Goal: Task Accomplishment & Management: Manage account settings

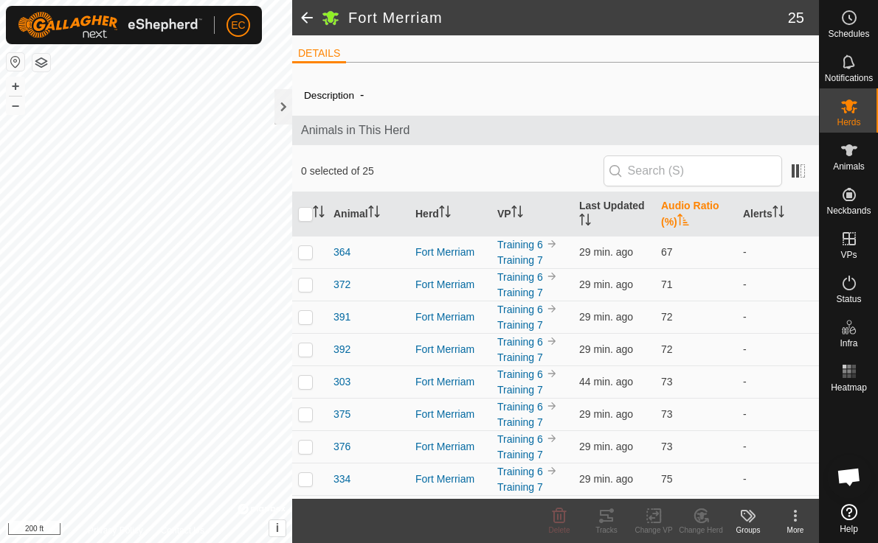
scroll to position [3231, 0]
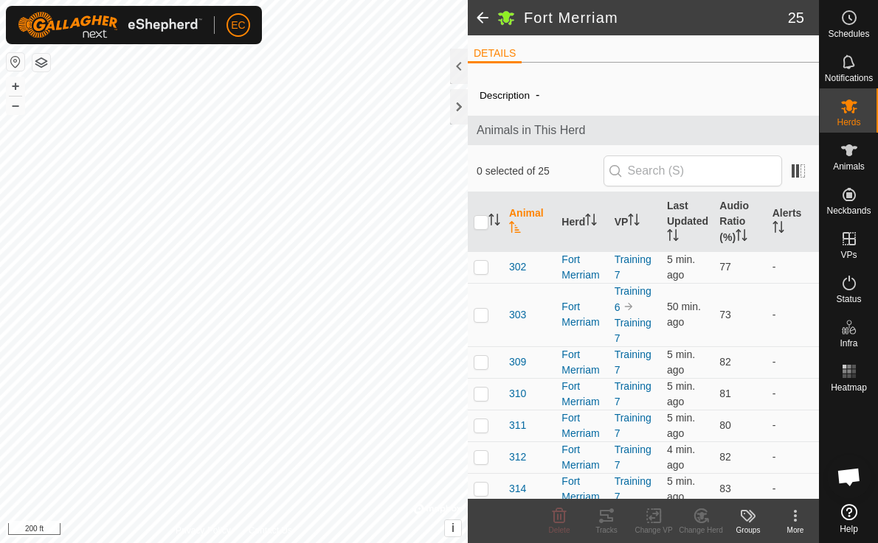
click at [848, 470] on span "Open chat" at bounding box center [848, 478] width 24 height 21
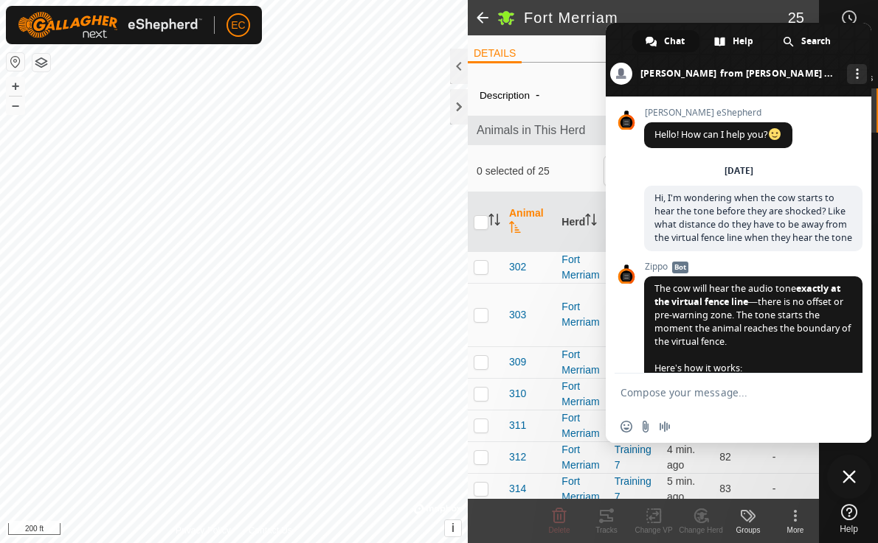
scroll to position [3231, 0]
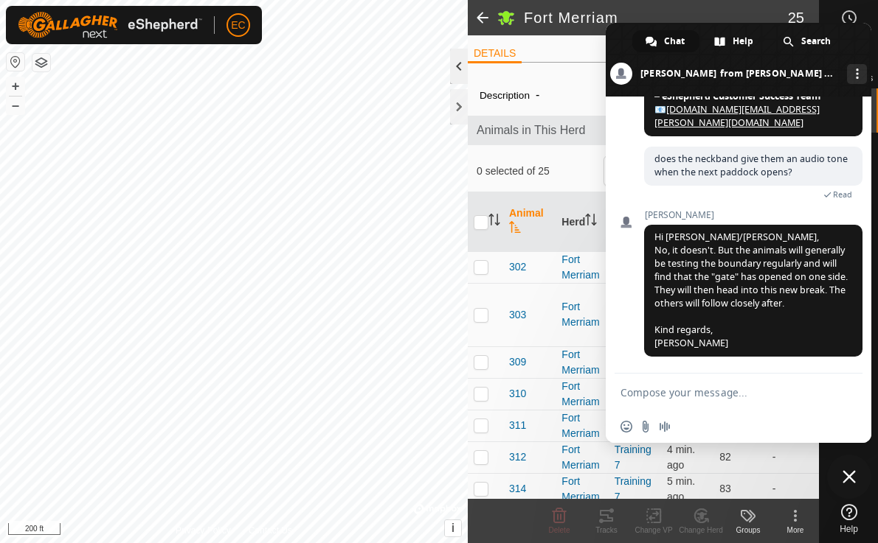
click at [456, 69] on div at bounding box center [459, 66] width 18 height 35
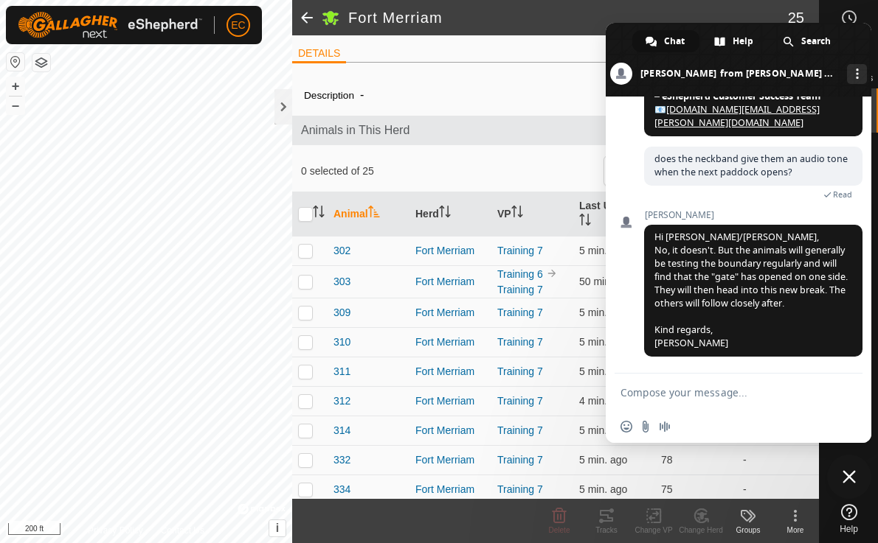
click at [646, 388] on textarea "Compose your message..." at bounding box center [722, 392] width 204 height 13
drag, startPoint x: 739, startPoint y: 393, endPoint x: 695, endPoint y: 393, distance: 44.2
click at [695, 393] on textarea "Hi, I notice my neckband 303" at bounding box center [722, 392] width 204 height 13
click at [752, 392] on textarea "Hi, I notice my animal 303" at bounding box center [722, 392] width 204 height 13
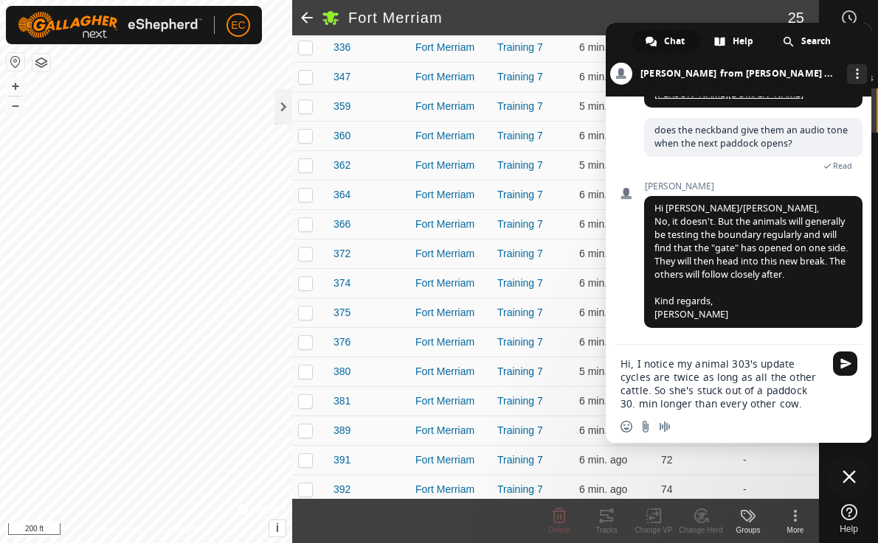
scroll to position [477, 0]
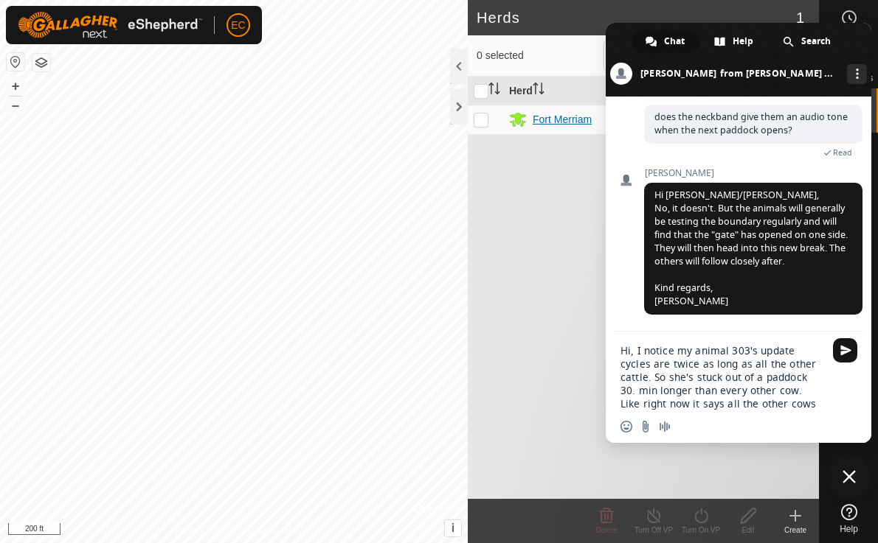
click at [543, 122] on div "Fort Merriam" at bounding box center [561, 119] width 59 height 15
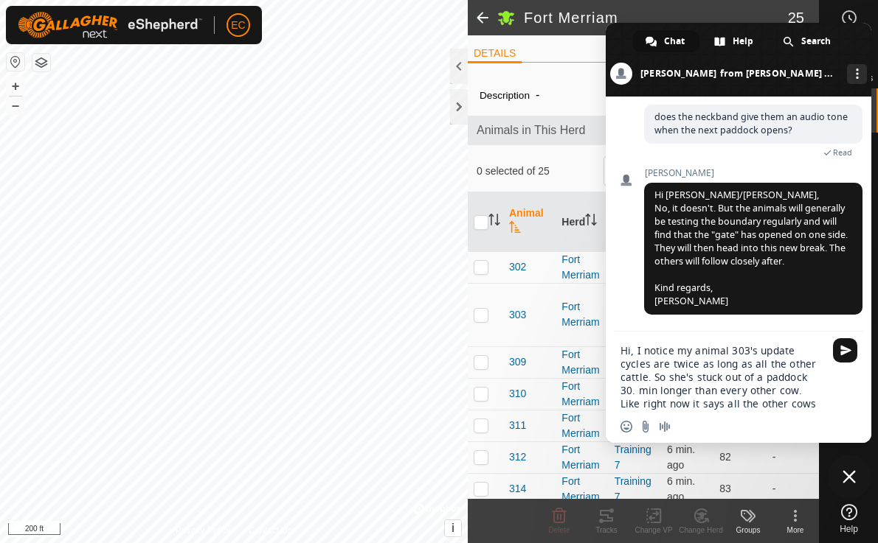
click at [820, 403] on textarea "Hi, I notice my animal 303's update cycles are twice as long as all the other c…" at bounding box center [722, 377] width 204 height 66
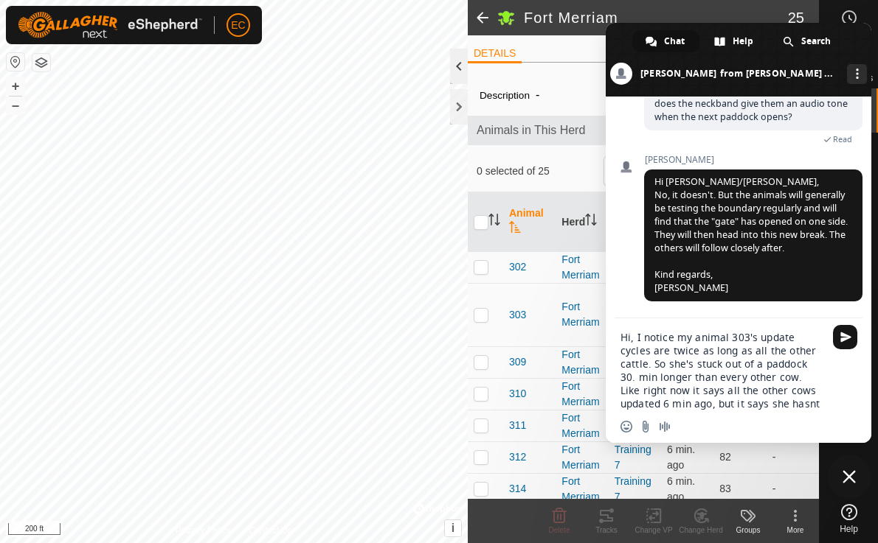
click at [456, 66] on div at bounding box center [459, 66] width 18 height 35
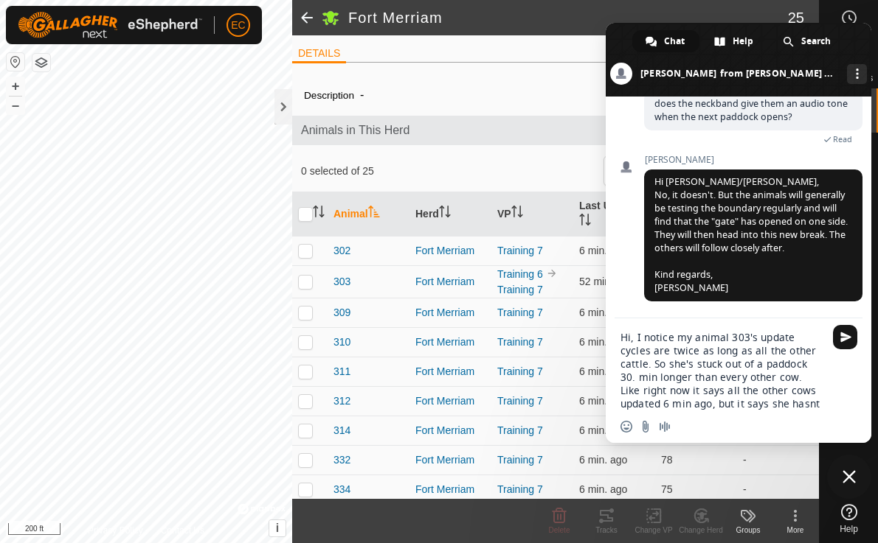
click at [826, 403] on div "Hi, I notice my animal 303's update cycles are twice as long as all the other c…" at bounding box center [737, 366] width 265 height 95
click at [817, 405] on textarea "Hi, I notice my animal 303's update cycles are twice as long as all the other c…" at bounding box center [722, 371] width 204 height 80
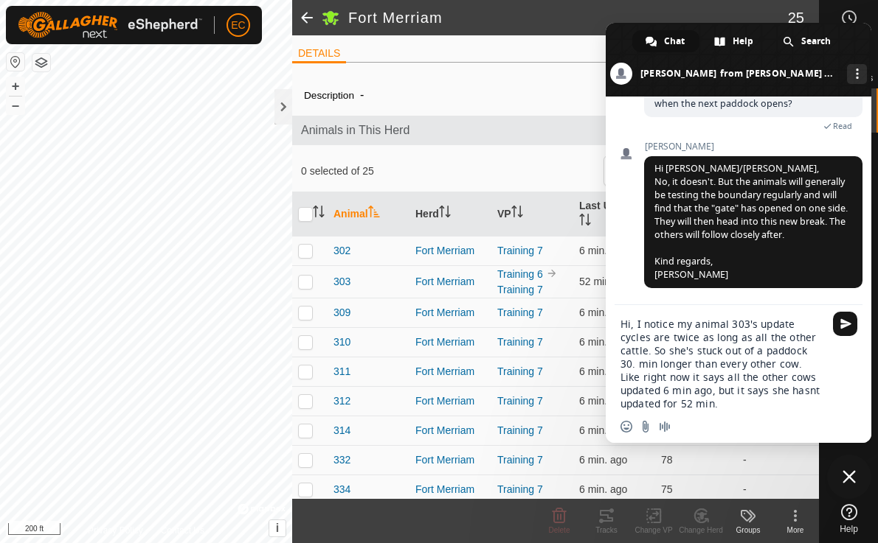
type textarea "Hi, I notice my animal 303's update cycles are twice as long as all the other c…"
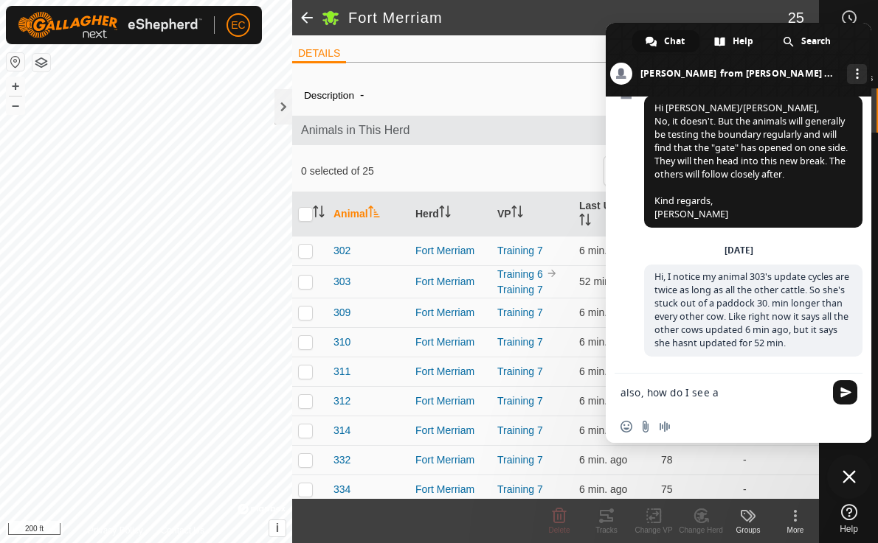
scroll to position [3380, 0]
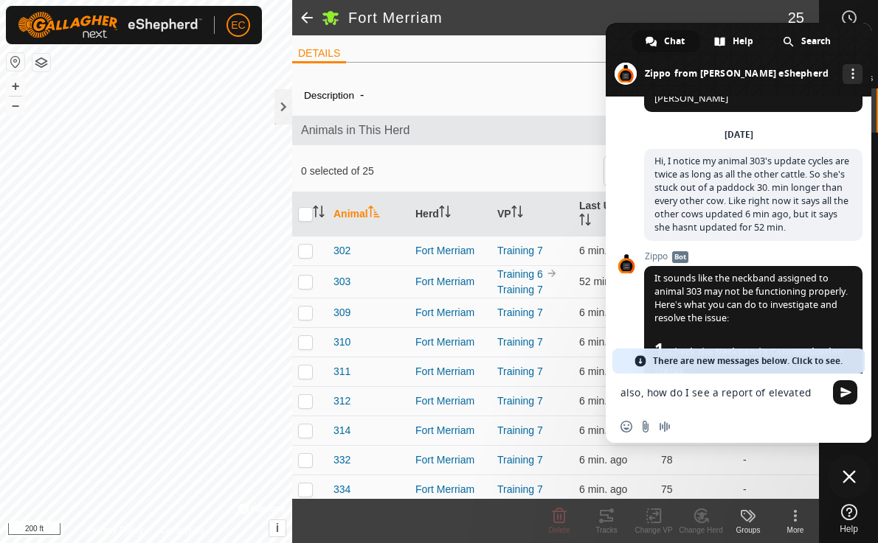
type textarea "also, how do I see a report of elevated"
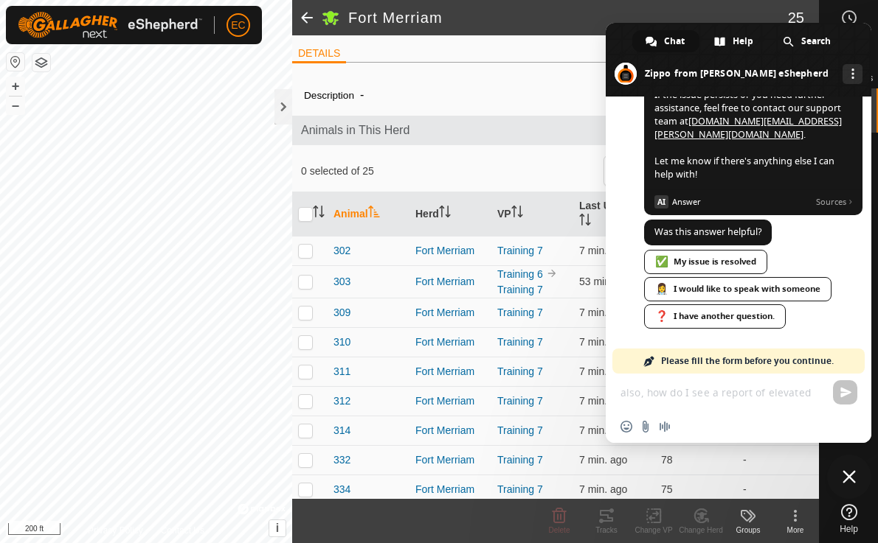
scroll to position [4366, 0]
click at [737, 290] on div "👩‍⚕️ I would like to speak with someone" at bounding box center [737, 289] width 187 height 24
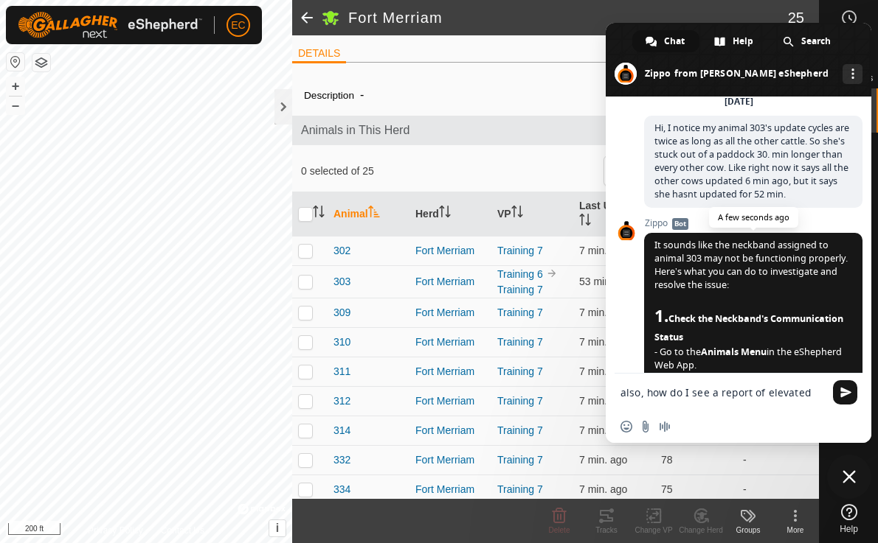
scroll to position [3403, 0]
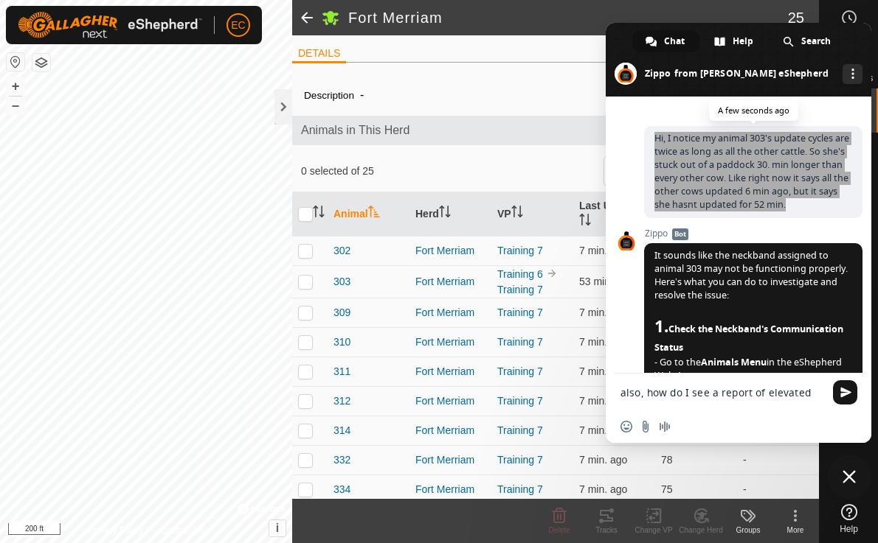
drag, startPoint x: 802, startPoint y: 305, endPoint x: 649, endPoint y: 239, distance: 166.4
click at [649, 218] on span "Hi, I notice my animal 303's update cycles are twice as long as all the other c…" at bounding box center [753, 172] width 218 height 92
copy span "Hi, I notice my animal 303's update cycles are twice as long as all the other c…"
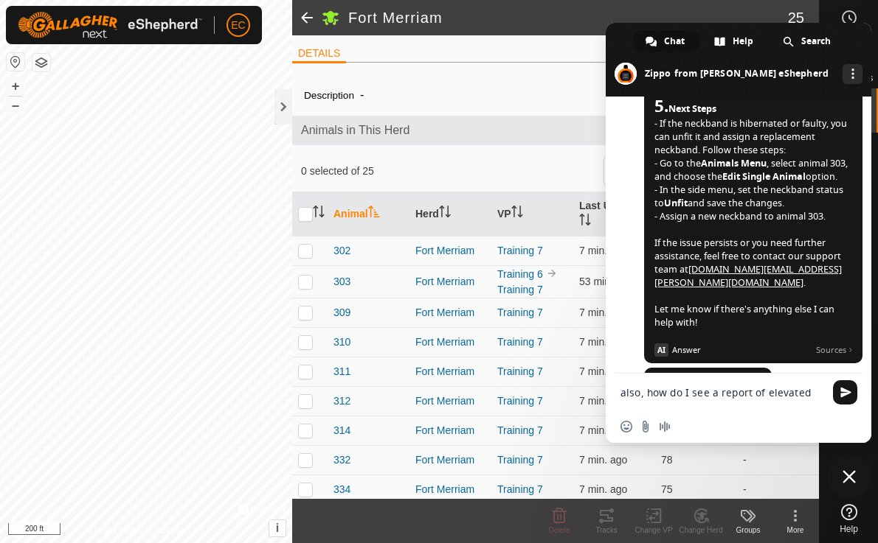
scroll to position [4124, 0]
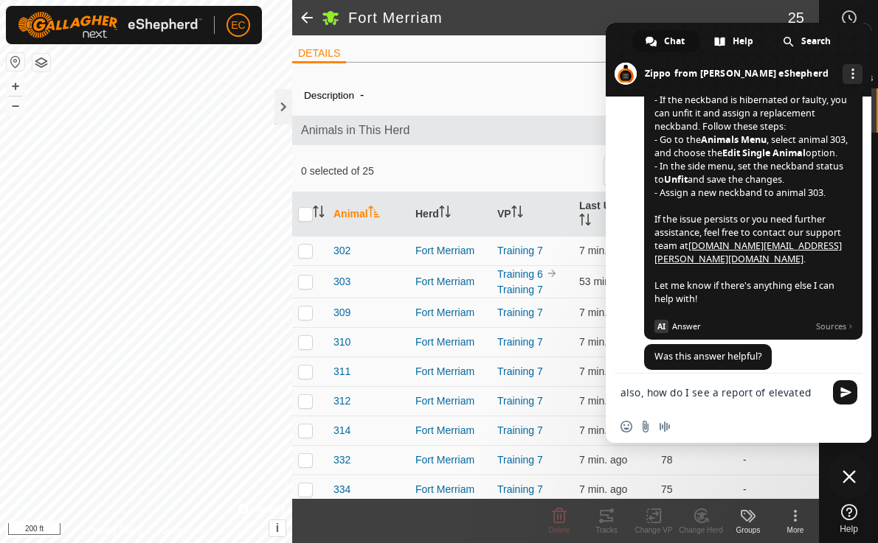
click at [620, 393] on textarea "also, how do I see a report of elevated" at bounding box center [722, 392] width 204 height 13
click at [345, 246] on span "302" at bounding box center [341, 250] width 17 height 15
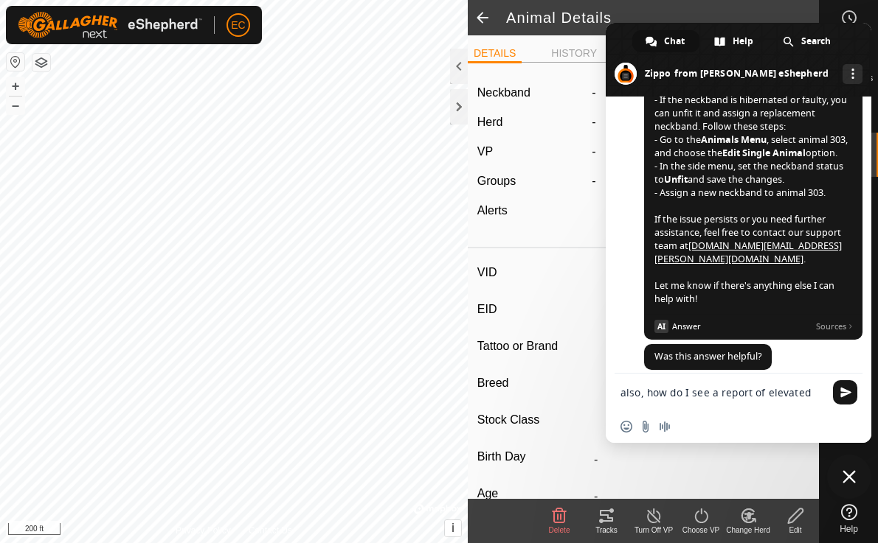
type input "302"
type input "-"
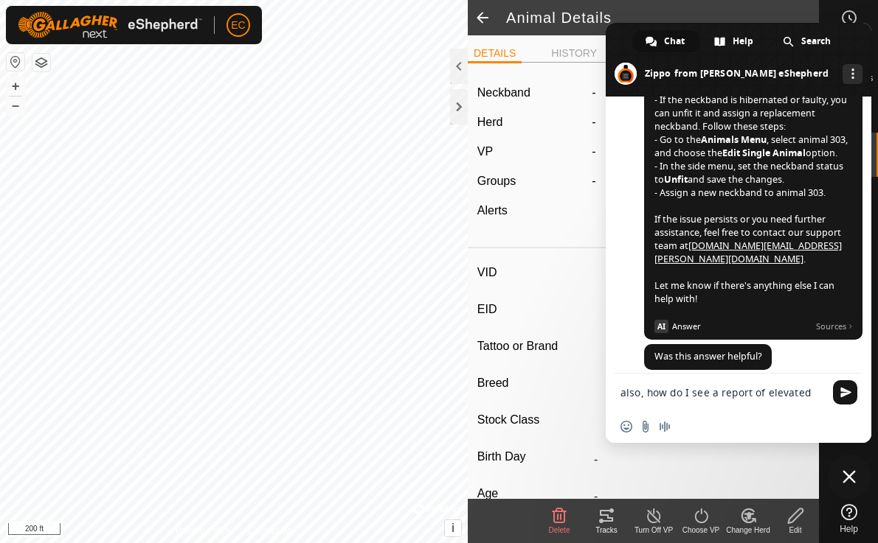
type input "-"
click at [869, 42] on span at bounding box center [737, 60] width 265 height 74
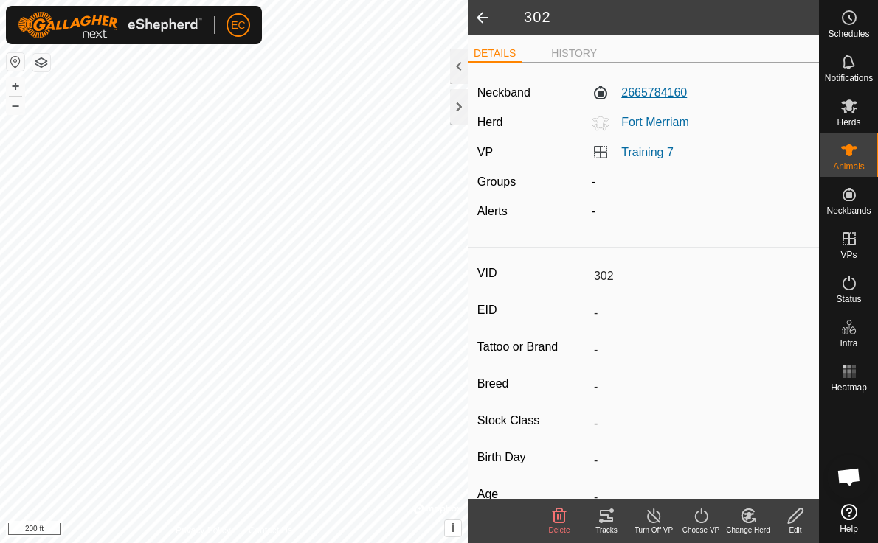
click at [650, 93] on label "2665784160" at bounding box center [638, 93] width 95 height 18
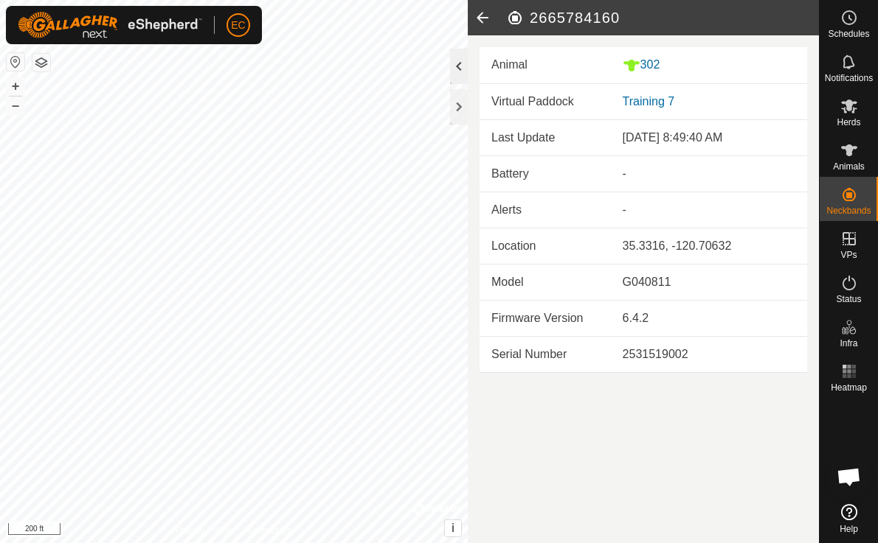
click at [461, 66] on div at bounding box center [459, 66] width 18 height 35
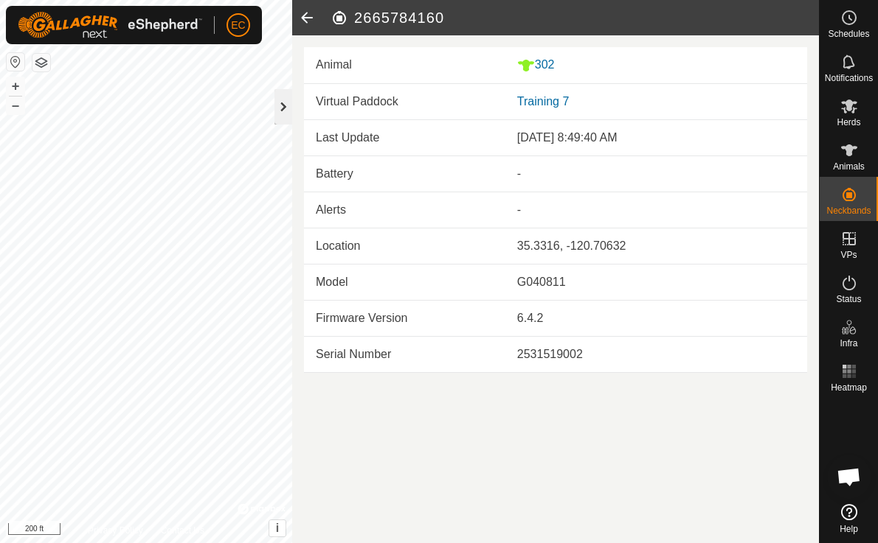
click at [281, 114] on div at bounding box center [283, 106] width 18 height 35
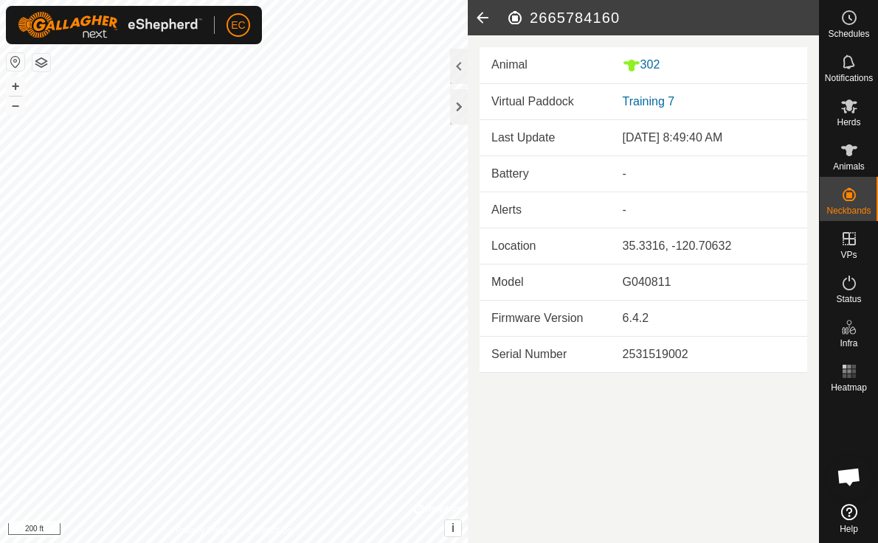
click at [485, 20] on icon at bounding box center [482, 17] width 29 height 35
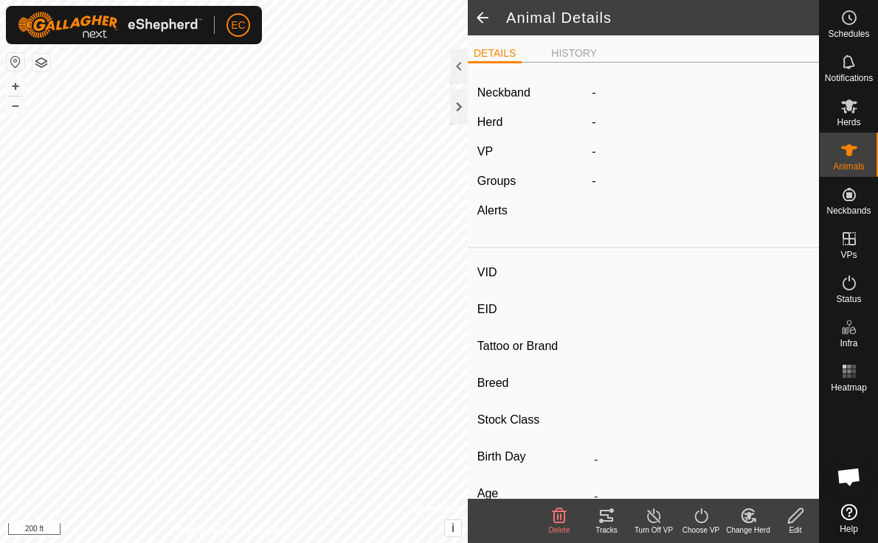
type input "302"
type input "-"
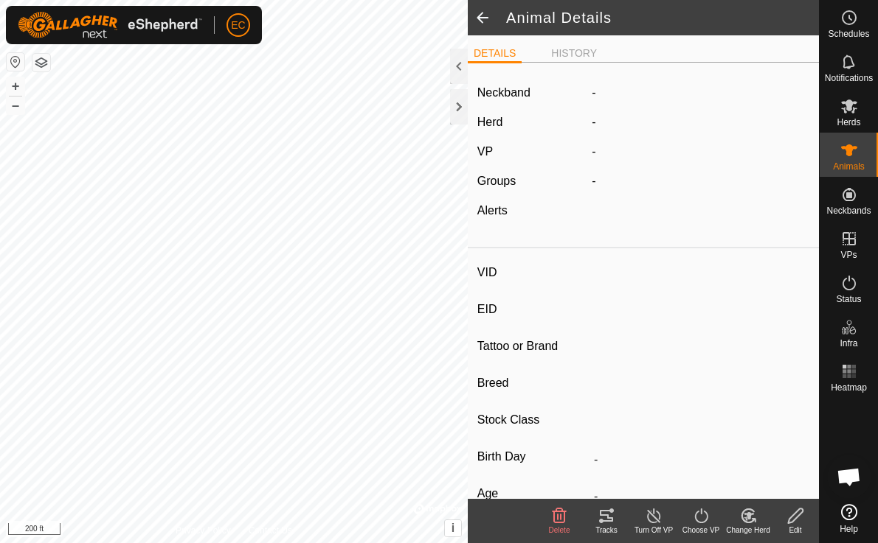
type input "-"
click at [477, 20] on span at bounding box center [482, 17] width 29 height 35
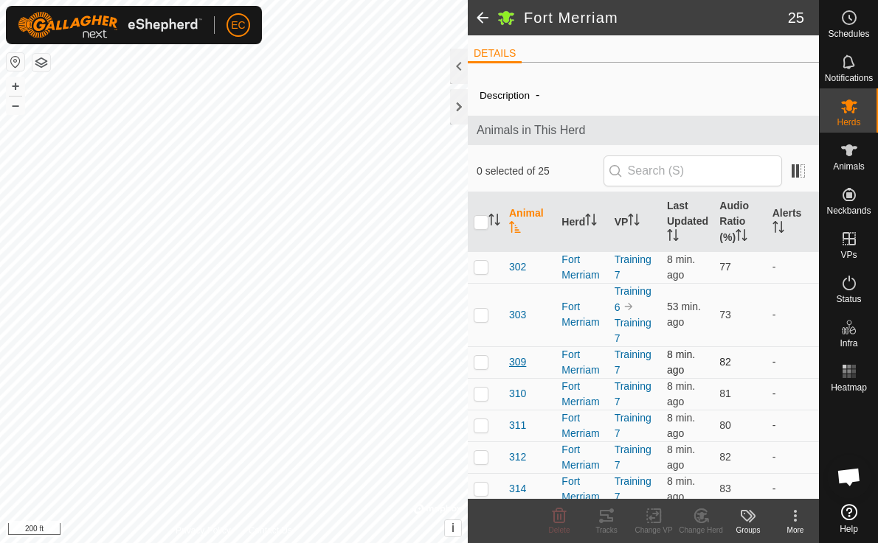
click at [518, 362] on span "309" at bounding box center [517, 362] width 17 height 15
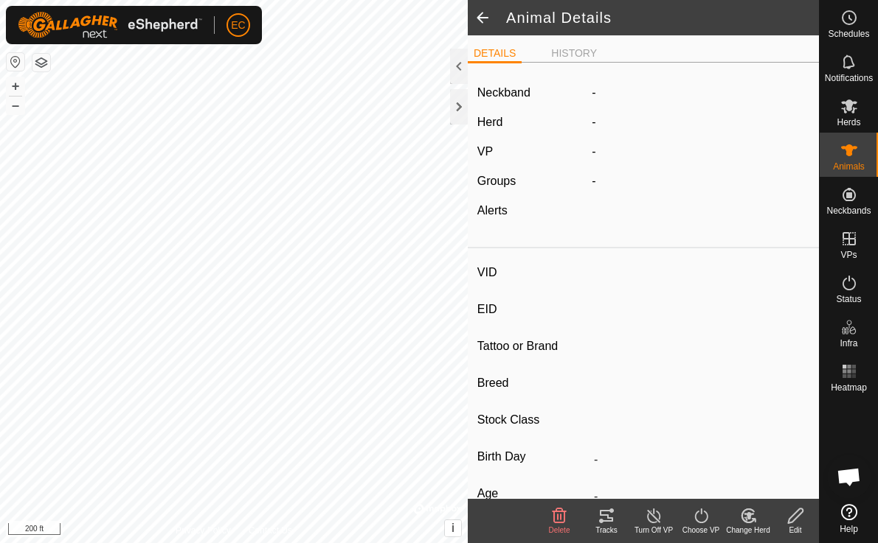
type input "309"
type input "-"
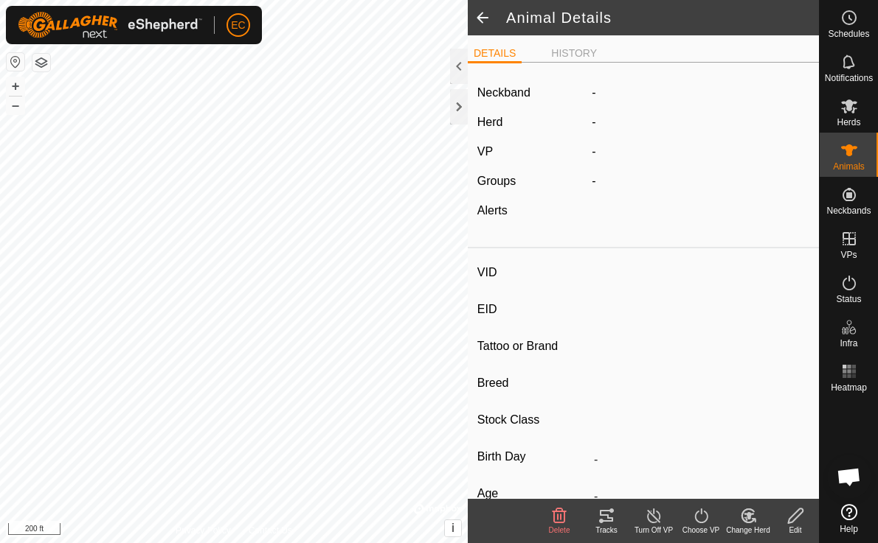
type input "-"
click at [629, 93] on label "1455895886" at bounding box center [638, 93] width 95 height 18
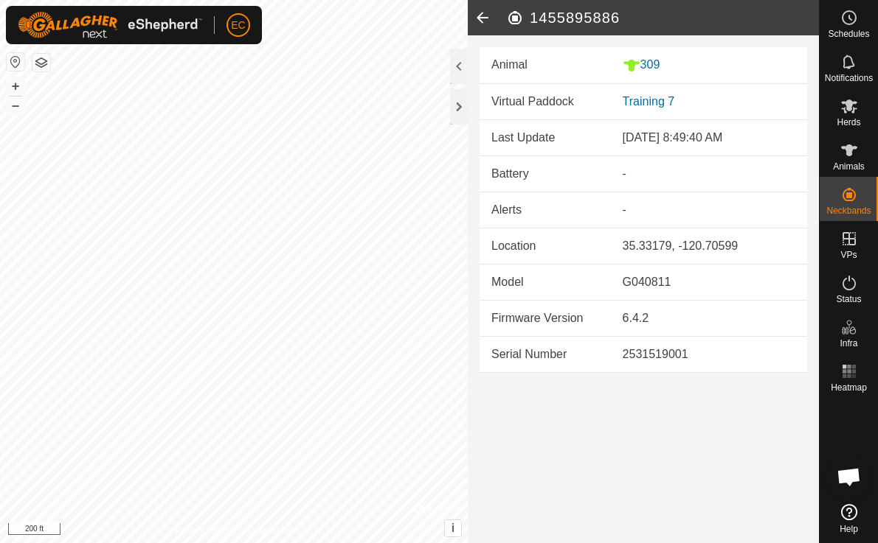
click at [479, 20] on icon at bounding box center [482, 17] width 29 height 35
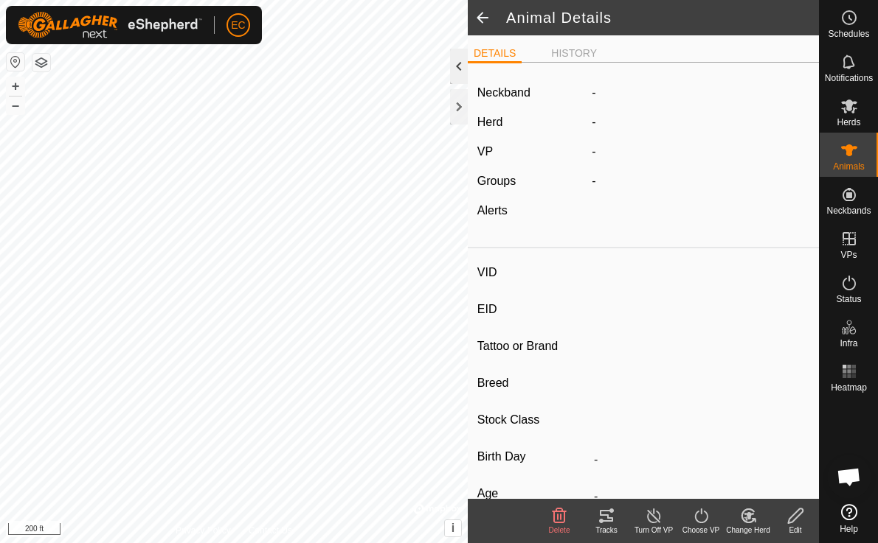
type input "309"
type input "-"
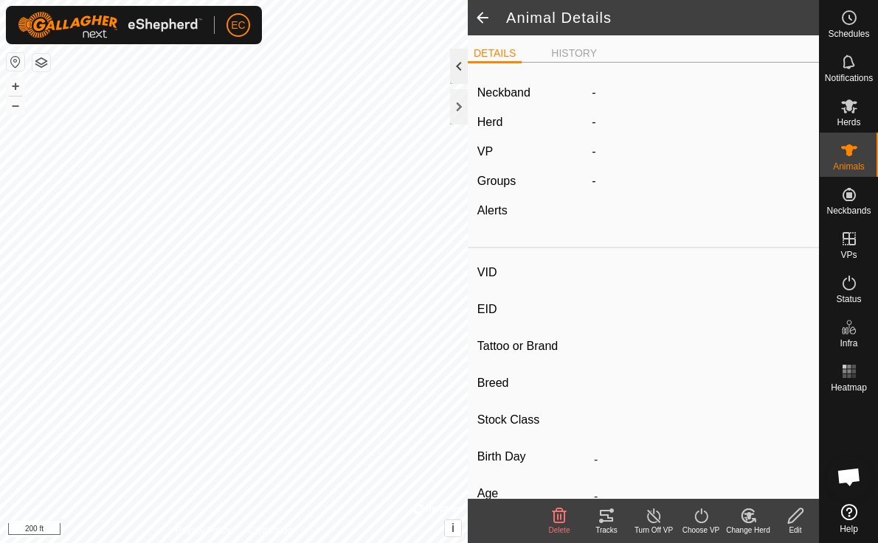
type input "-"
click at [560, 52] on li "HISTORY" at bounding box center [574, 55] width 58 height 18
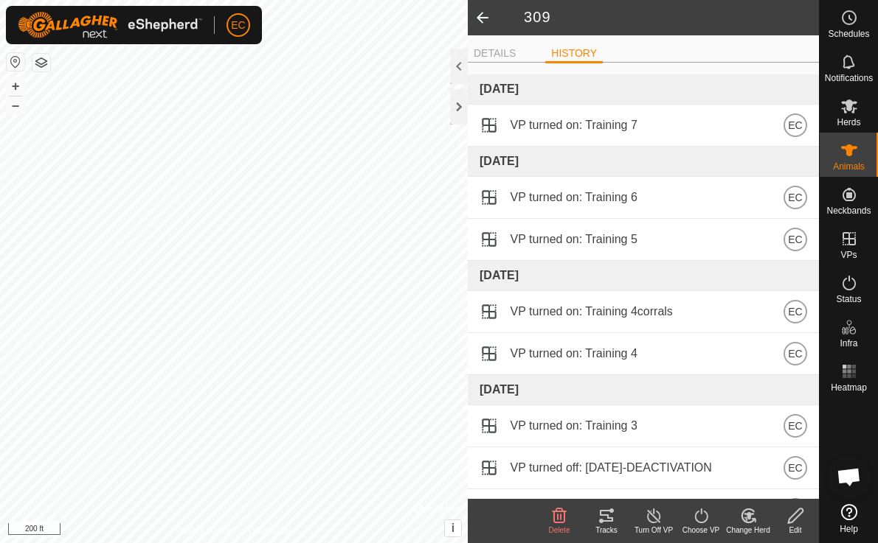
click at [484, 18] on span at bounding box center [482, 17] width 29 height 35
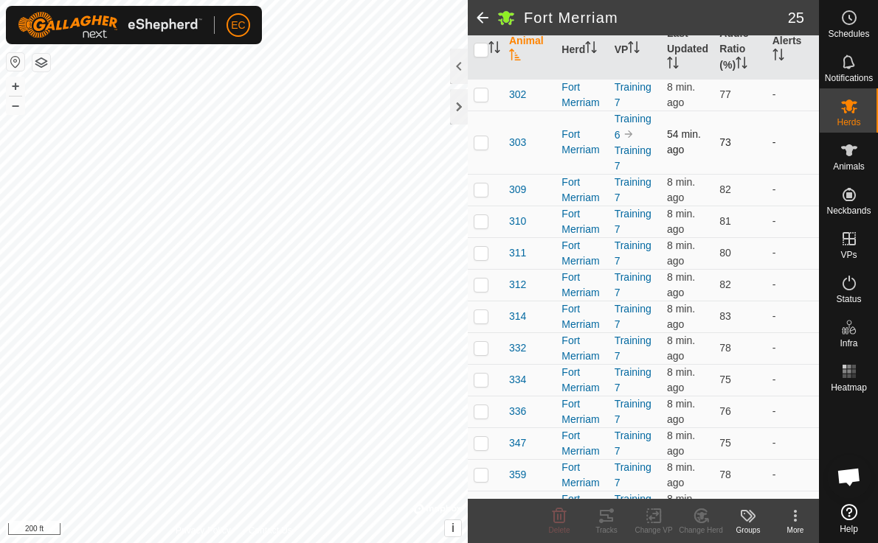
scroll to position [178, 0]
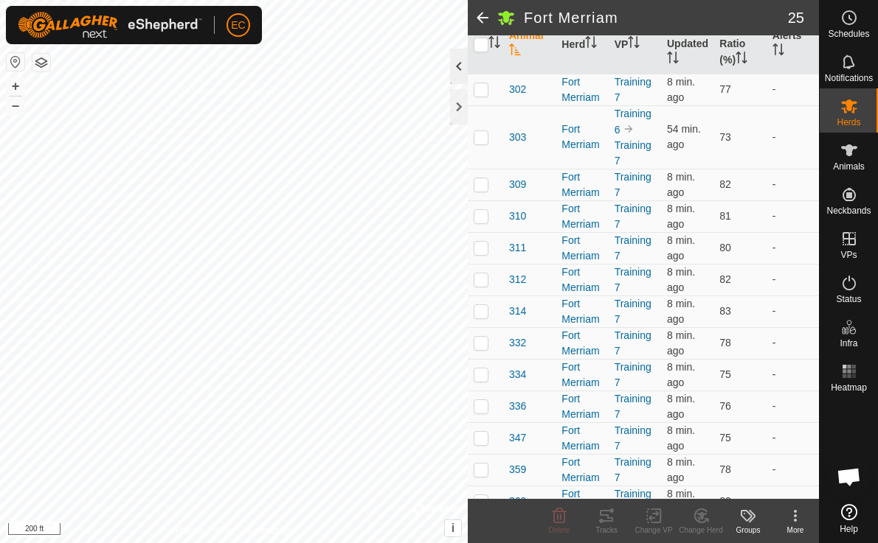
click at [455, 65] on div at bounding box center [459, 66] width 18 height 35
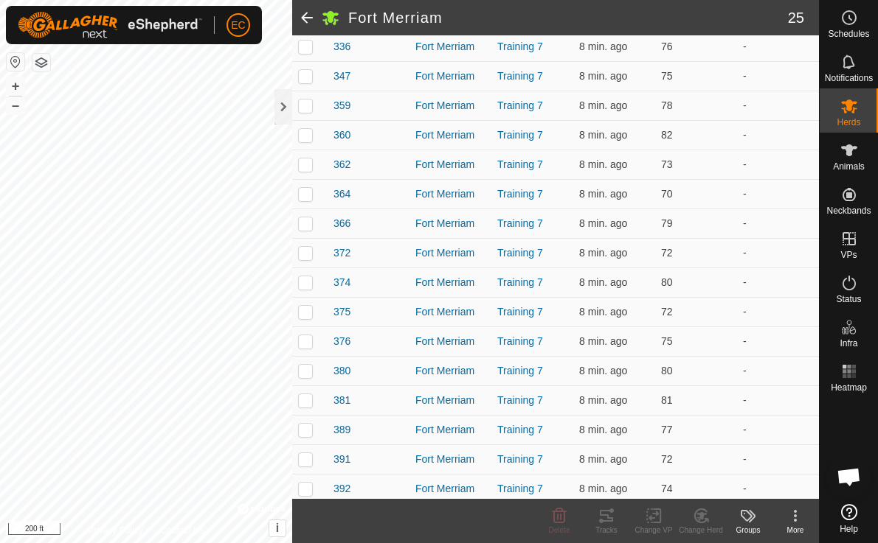
scroll to position [477, 0]
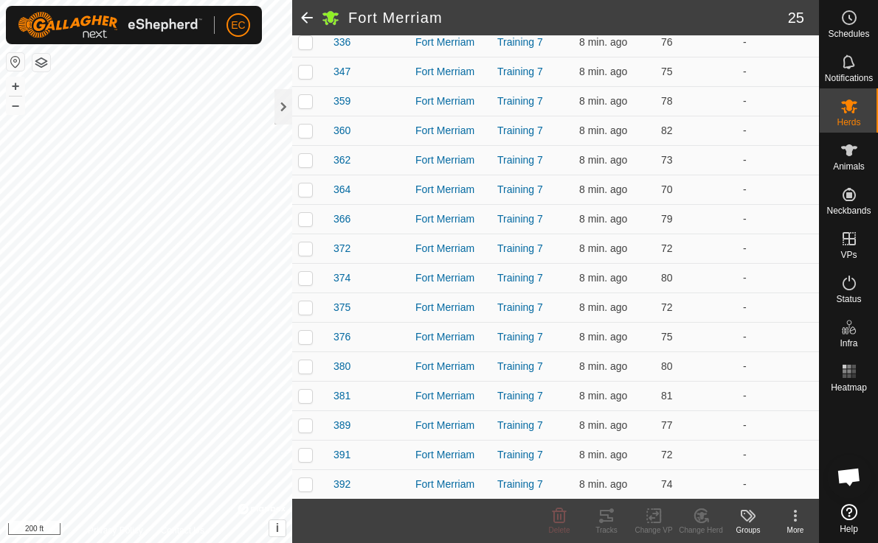
click at [851, 471] on span "Open chat" at bounding box center [848, 478] width 24 height 21
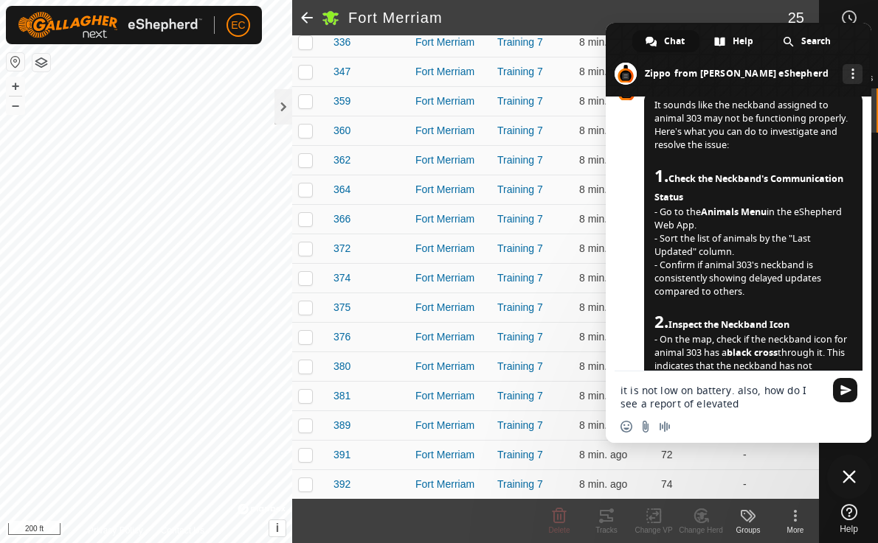
scroll to position [3475, 0]
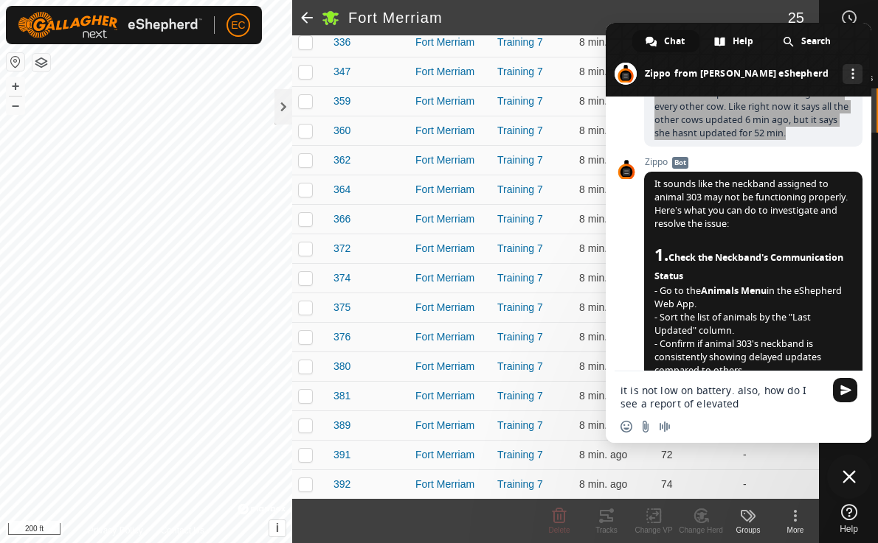
drag, startPoint x: 788, startPoint y: 235, endPoint x: 641, endPoint y: 168, distance: 162.0
click at [641, 168] on div "Gallagher eShepherd Hello! How can I help you? Thursday, 9 October Hi, I'm wond…" at bounding box center [737, 234] width 265 height 275
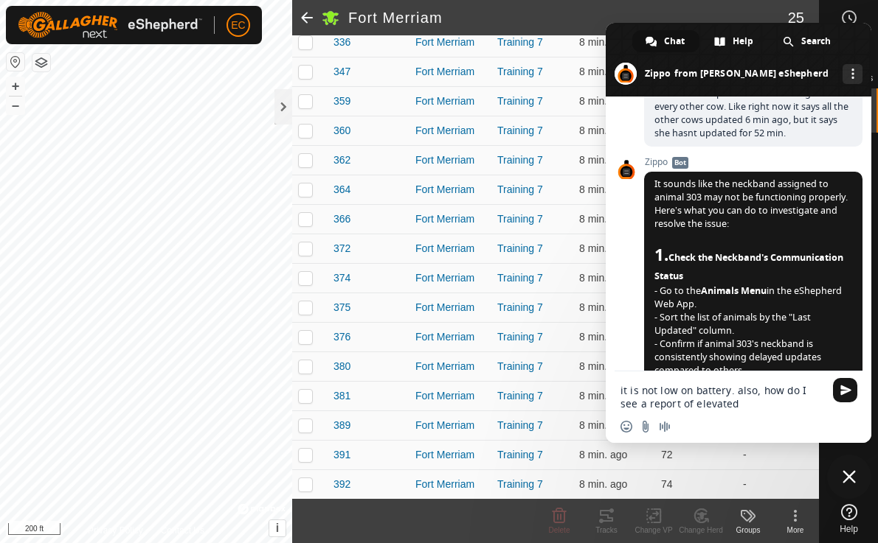
click at [618, 393] on div "it is not low on battery. also, how do I see a report of elevated" at bounding box center [737, 393] width 265 height 42
click at [621, 392] on textarea "it is not low on battery. also, how do I see a report of elevated" at bounding box center [722, 397] width 204 height 27
paste textarea "Hi, I notice my animal 303's update cycles are twice as long as all the other c…"
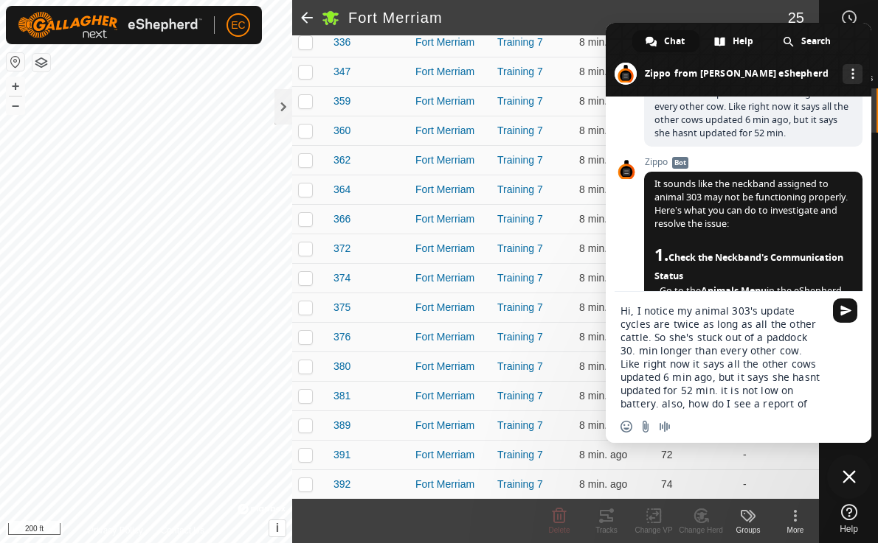
click at [769, 390] on textarea "Hi, I notice my animal 303's update cycles are twice as long as all the other c…" at bounding box center [722, 358] width 204 height 106
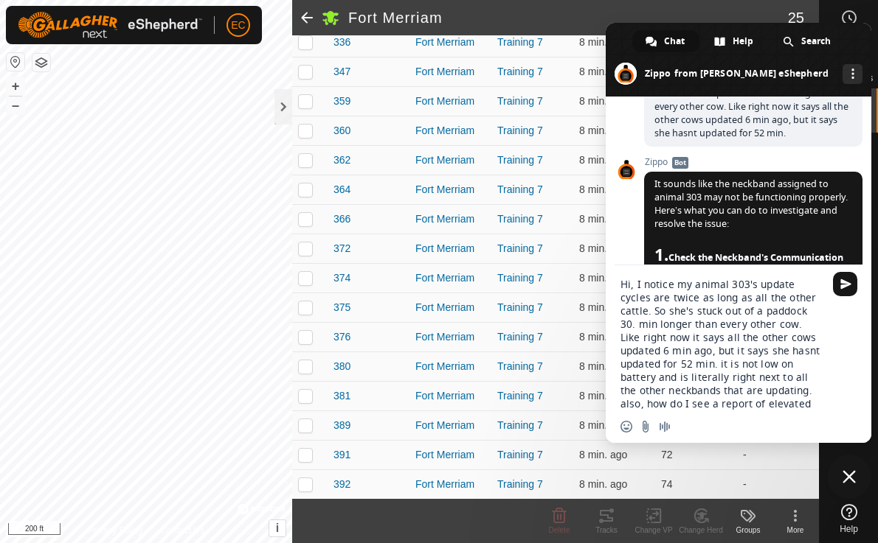
click at [794, 405] on textarea "Hi, I notice my animal 303's update cycles are twice as long as all the other c…" at bounding box center [722, 344] width 204 height 133
type textarea "Hi, I notice my animal 303's update cycles are twice as long as all the other c…"
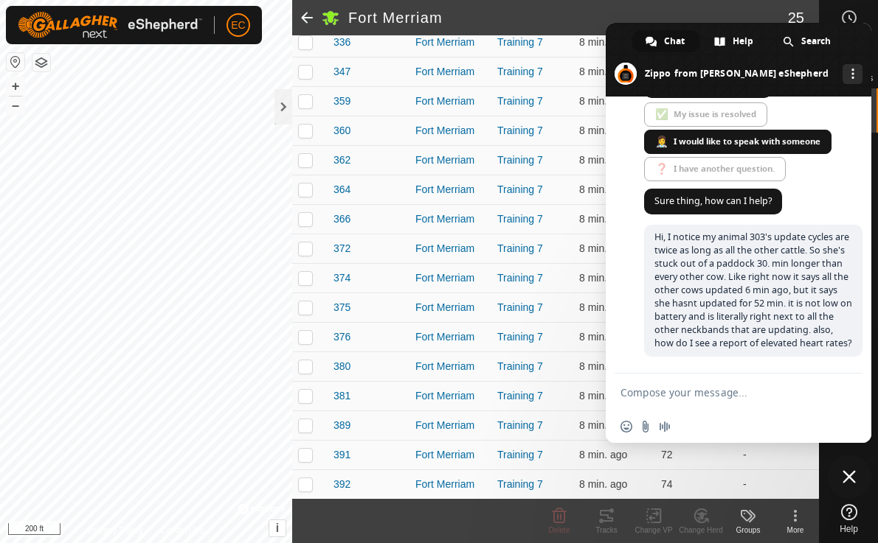
scroll to position [4531, 0]
click at [866, 47] on span at bounding box center [737, 60] width 265 height 74
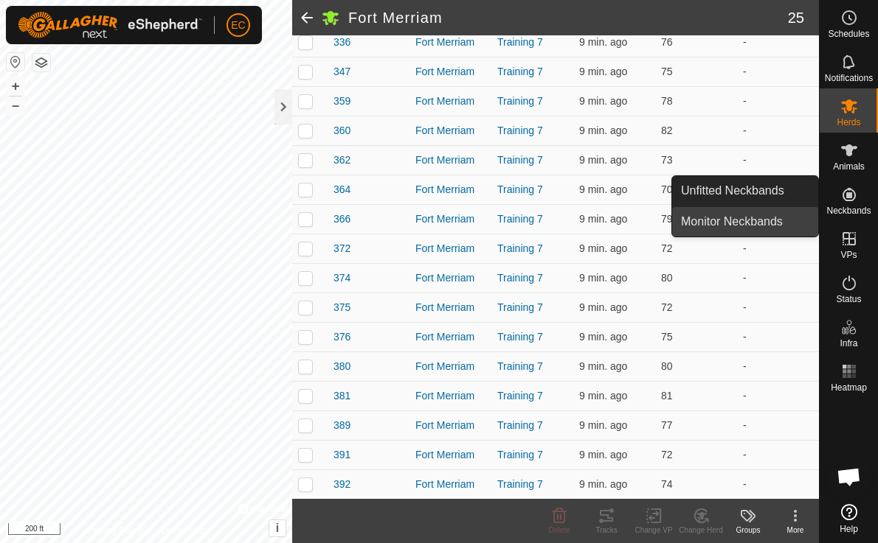
click at [778, 218] on link "Monitor Neckbands" at bounding box center [745, 221] width 146 height 29
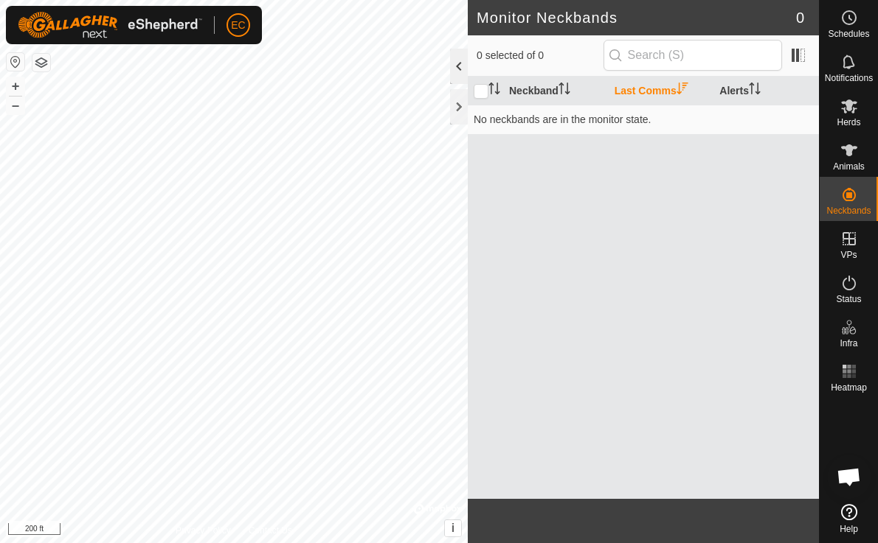
click at [456, 69] on div at bounding box center [459, 66] width 18 height 35
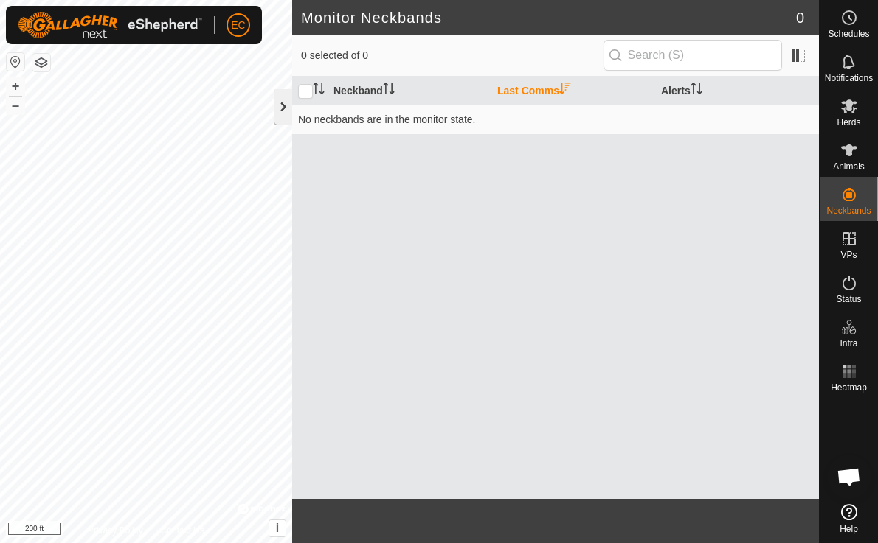
click at [287, 113] on div at bounding box center [283, 106] width 18 height 35
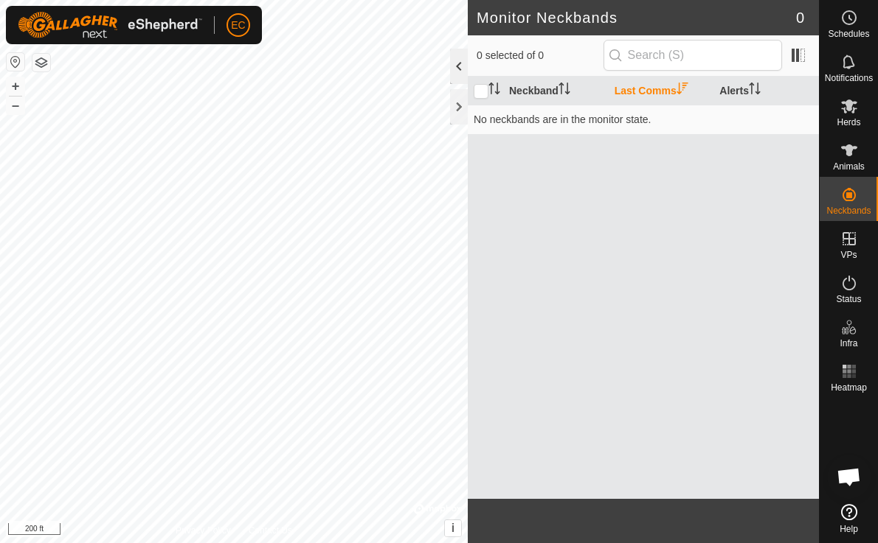
click at [456, 69] on div at bounding box center [459, 66] width 18 height 35
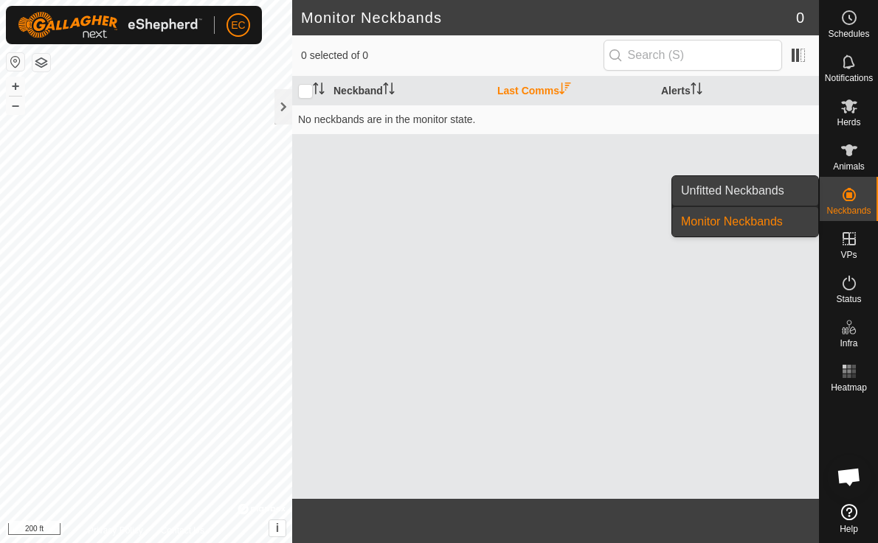
click at [762, 187] on link "Unfitted Neckbands" at bounding box center [745, 190] width 146 height 29
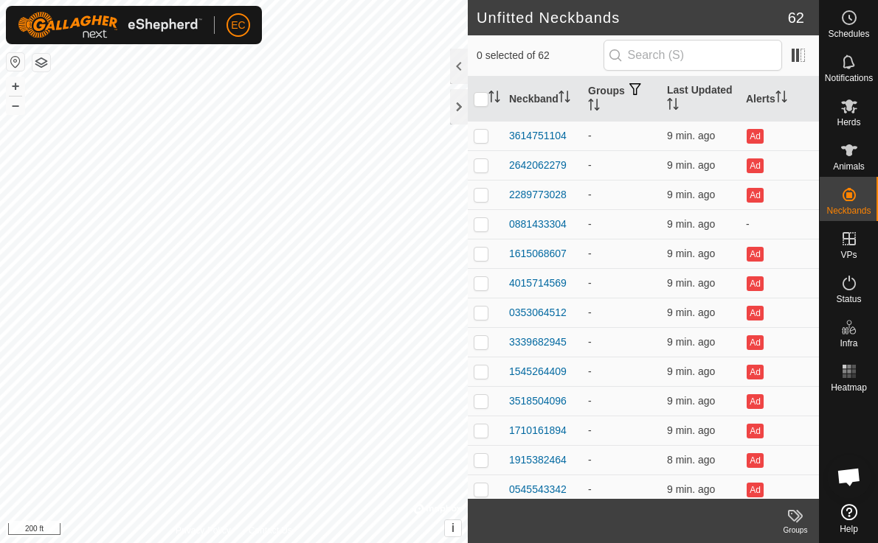
click at [846, 157] on icon at bounding box center [849, 151] width 18 height 18
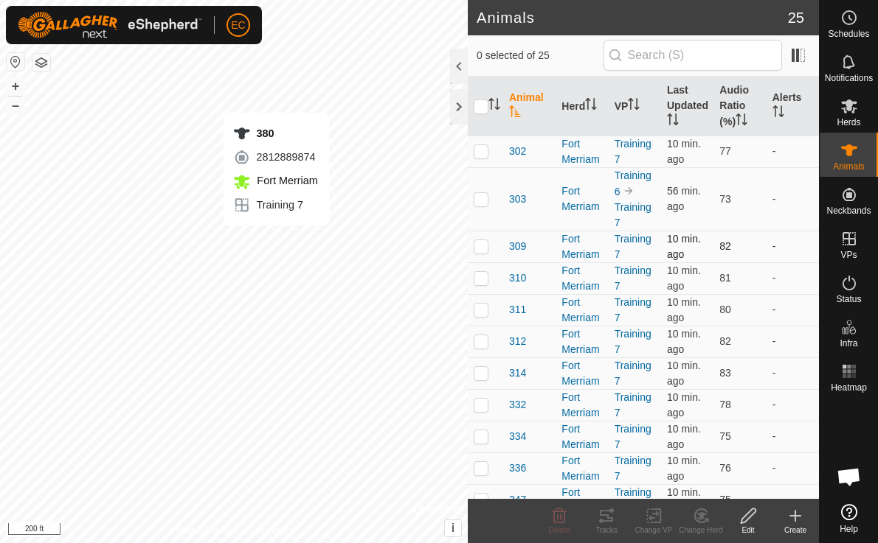
checkbox input "true"
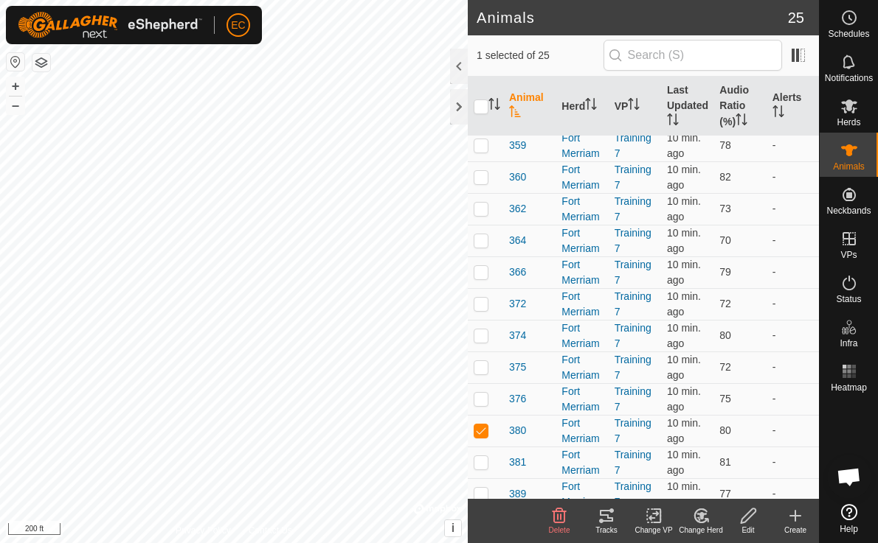
scroll to position [419, 0]
click at [513, 396] on span "380" at bounding box center [517, 398] width 17 height 15
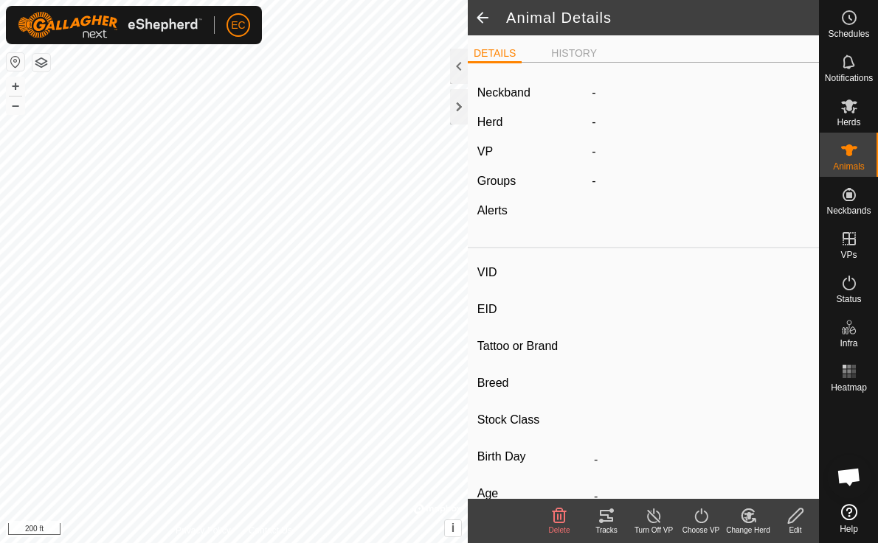
type input "380"
type input "-"
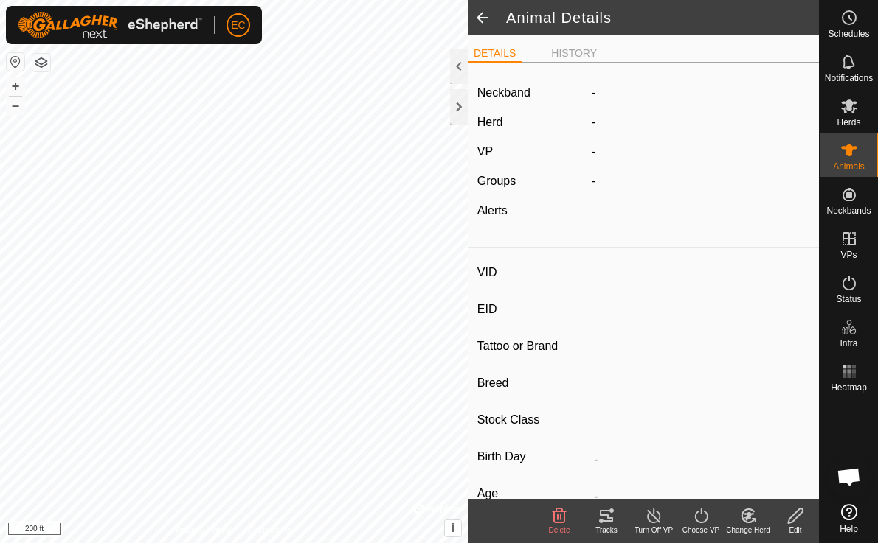
type input "-"
click at [480, 22] on span at bounding box center [482, 17] width 29 height 35
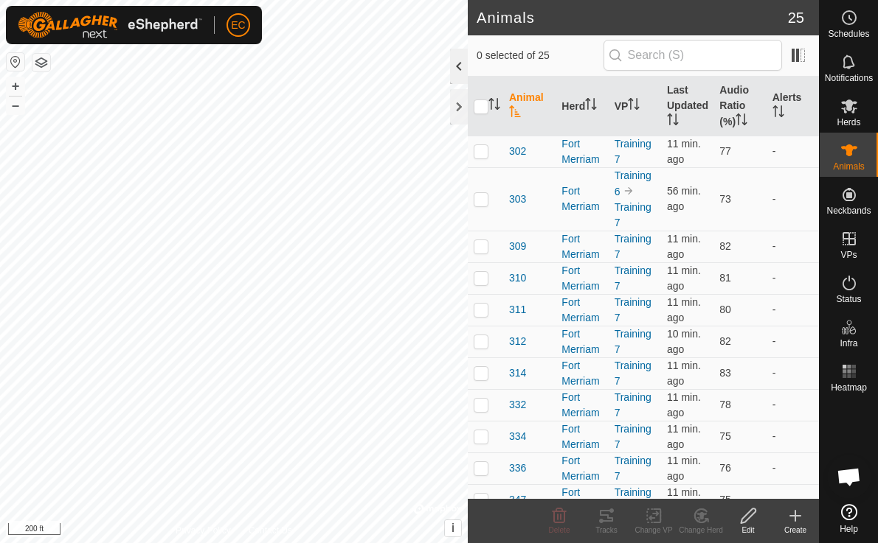
click at [460, 73] on div at bounding box center [459, 66] width 18 height 35
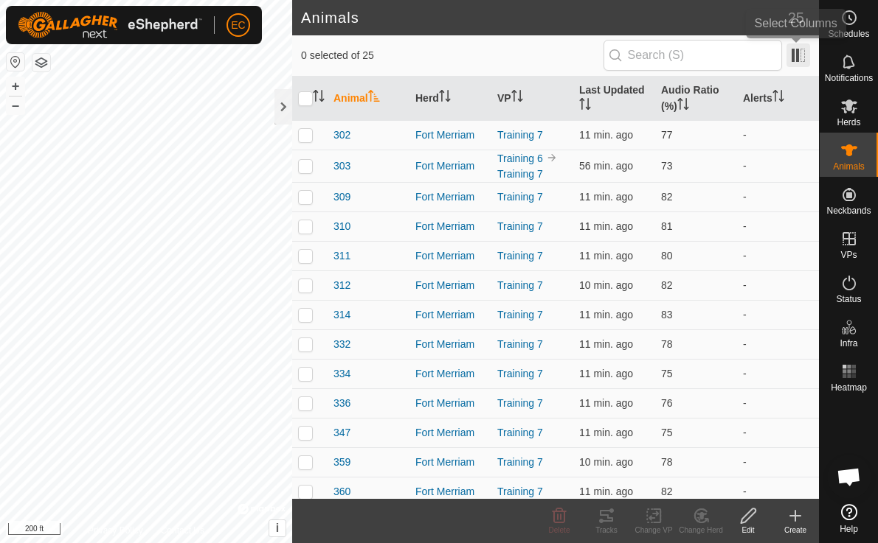
click at [798, 62] on span at bounding box center [798, 56] width 24 height 24
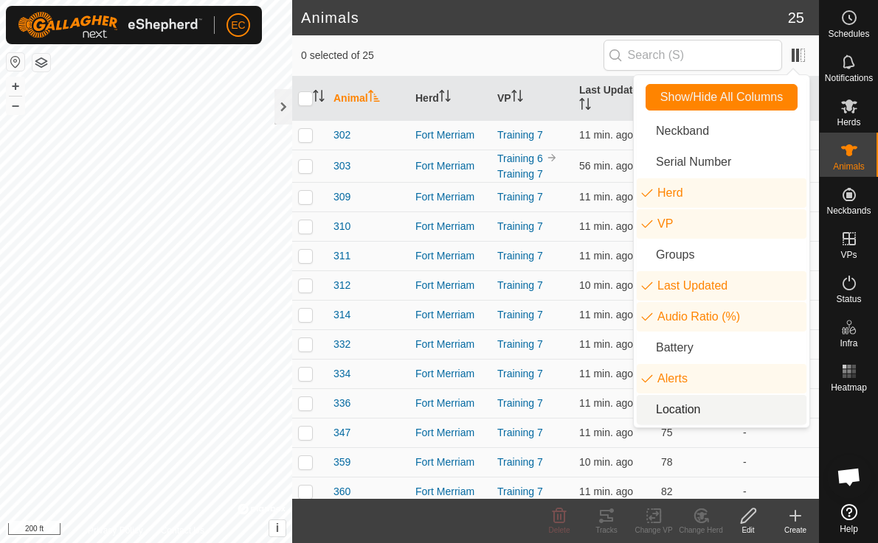
click at [847, 485] on span "Open chat" at bounding box center [848, 478] width 24 height 21
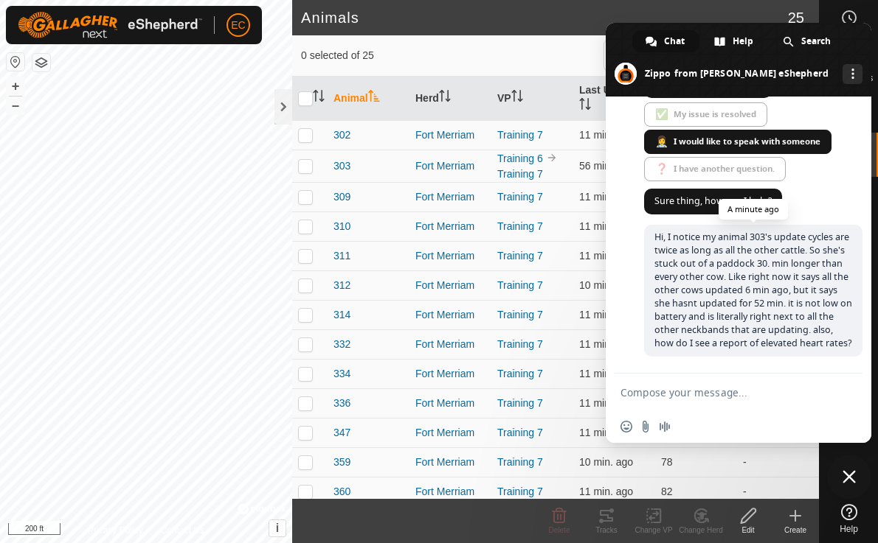
scroll to position [4531, 0]
click at [477, 35] on div "0 selected of 25" at bounding box center [555, 55] width 527 height 41
click at [863, 50] on span at bounding box center [737, 60] width 265 height 74
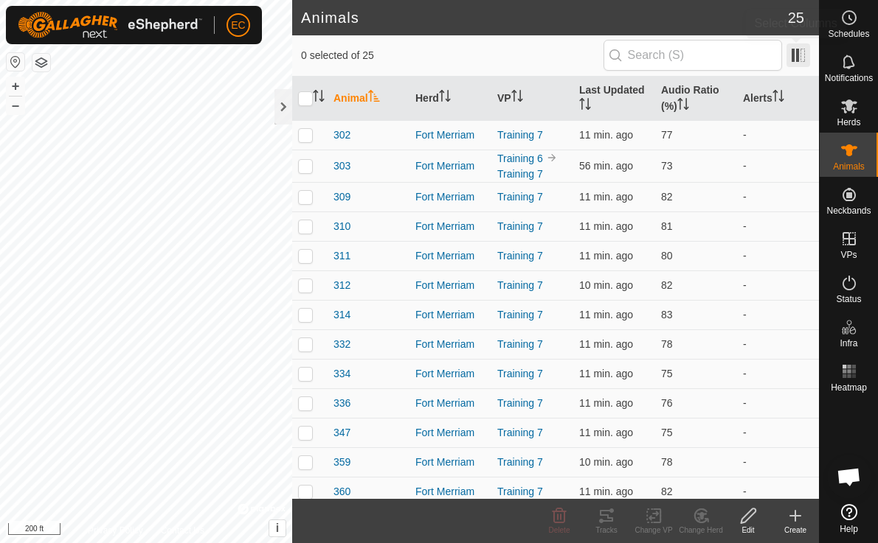
click at [800, 58] on span at bounding box center [798, 56] width 24 height 24
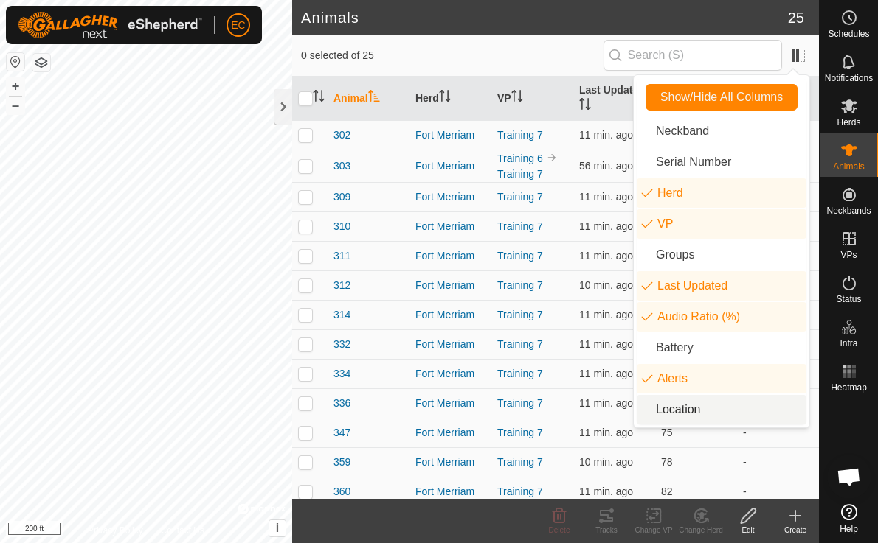
click at [723, 414] on li "Location" at bounding box center [721, 409] width 170 height 29
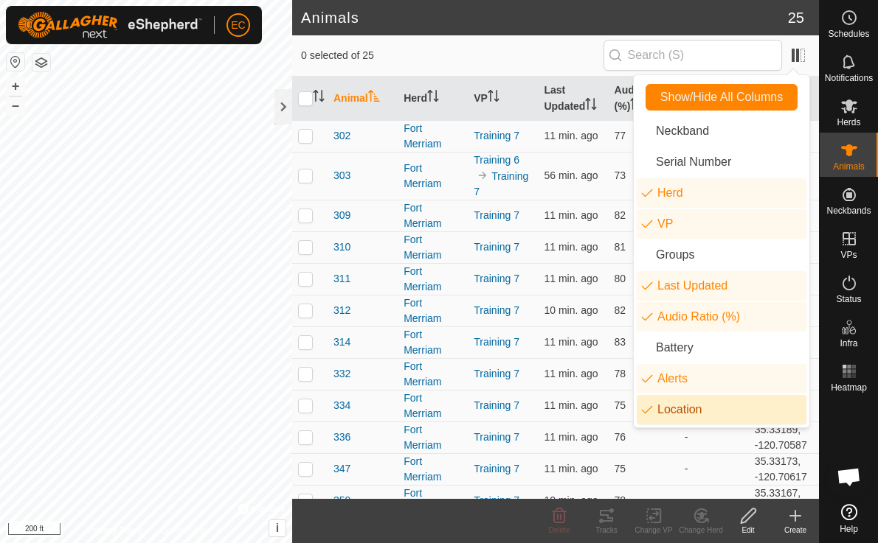
click at [723, 414] on li "Location" at bounding box center [721, 409] width 170 height 29
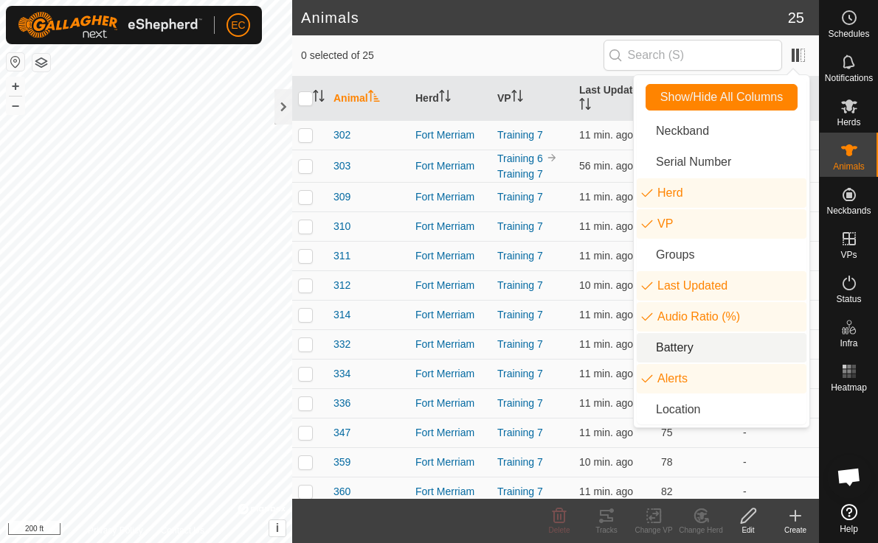
click at [721, 349] on li "Battery" at bounding box center [721, 347] width 170 height 29
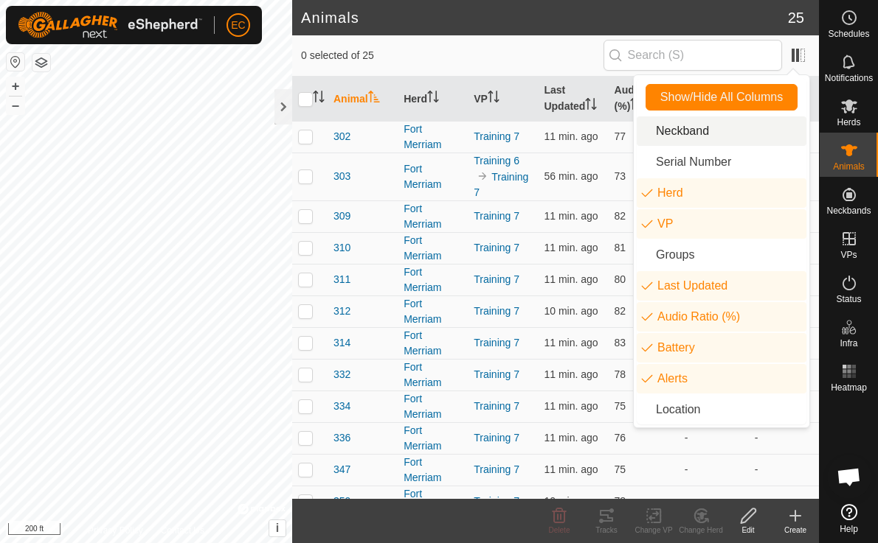
click at [588, 46] on div "0 selected of 25" at bounding box center [555, 55] width 509 height 31
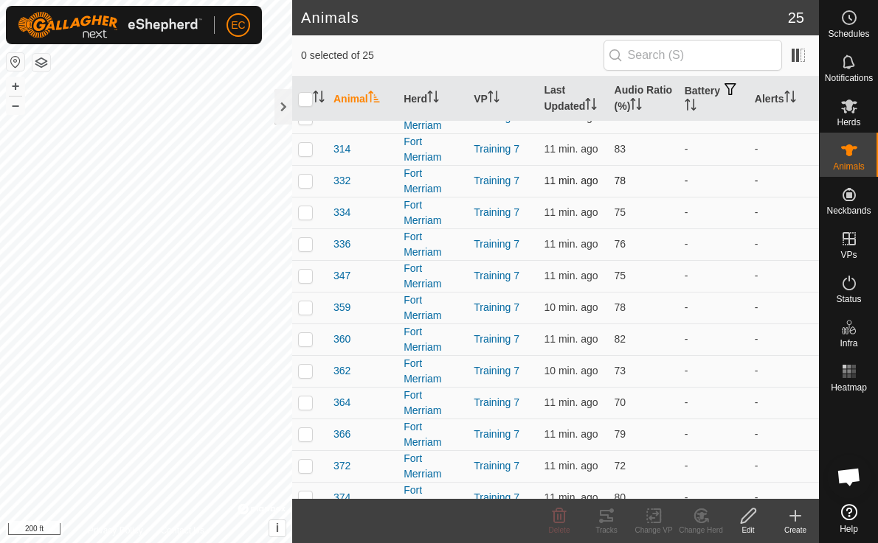
scroll to position [430, 0]
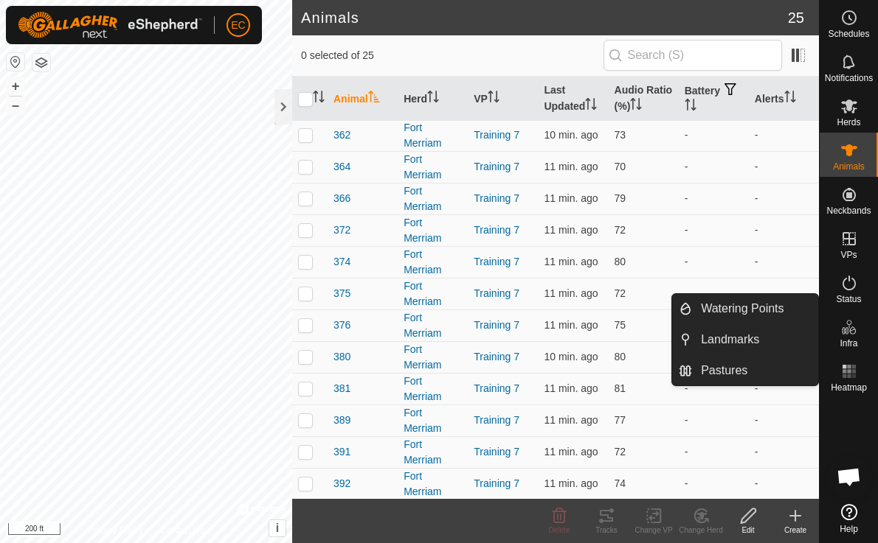
click at [847, 474] on span "Open chat" at bounding box center [848, 478] width 24 height 21
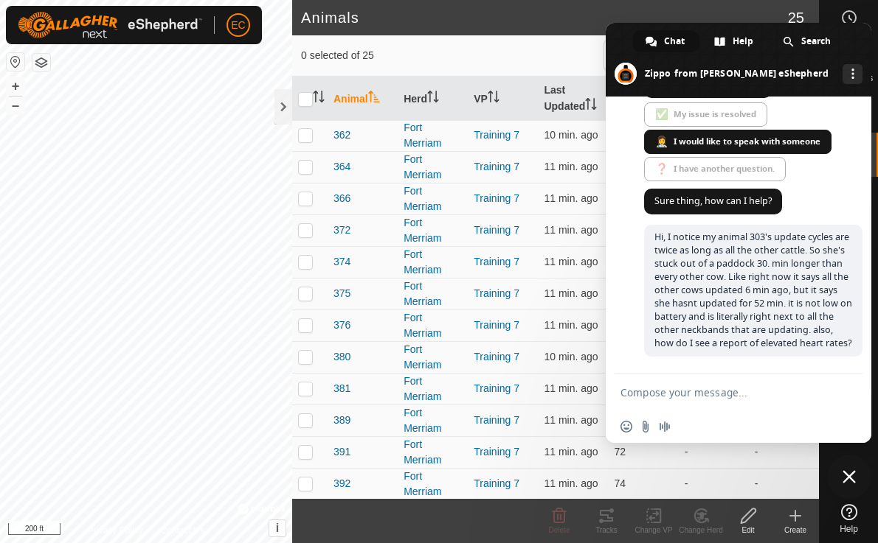
click at [762, 400] on form at bounding box center [722, 394] width 204 height 40
click at [732, 387] on textarea "Compose your message..." at bounding box center [722, 392] width 204 height 13
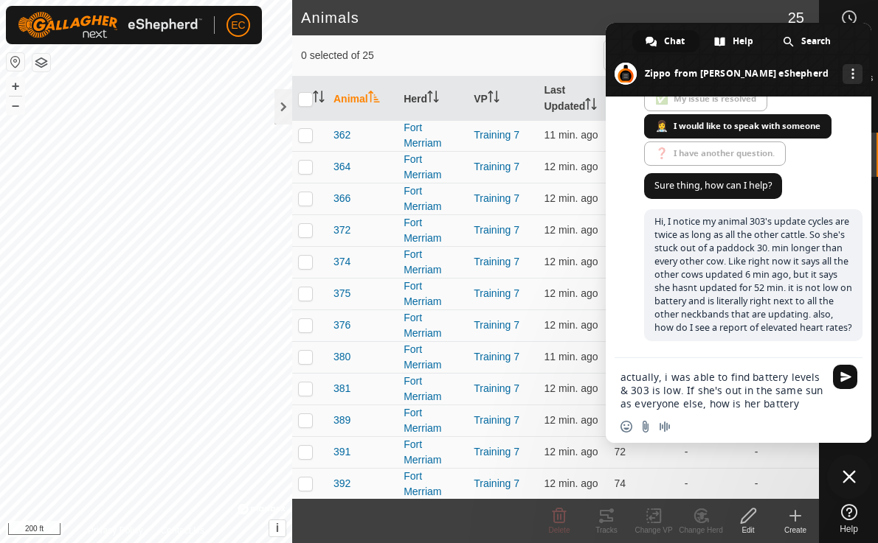
type textarea "actually, i was able to find battery levels & 303 is low. If she's out in the s…"
click at [840, 377] on span "Send" at bounding box center [845, 377] width 11 height 11
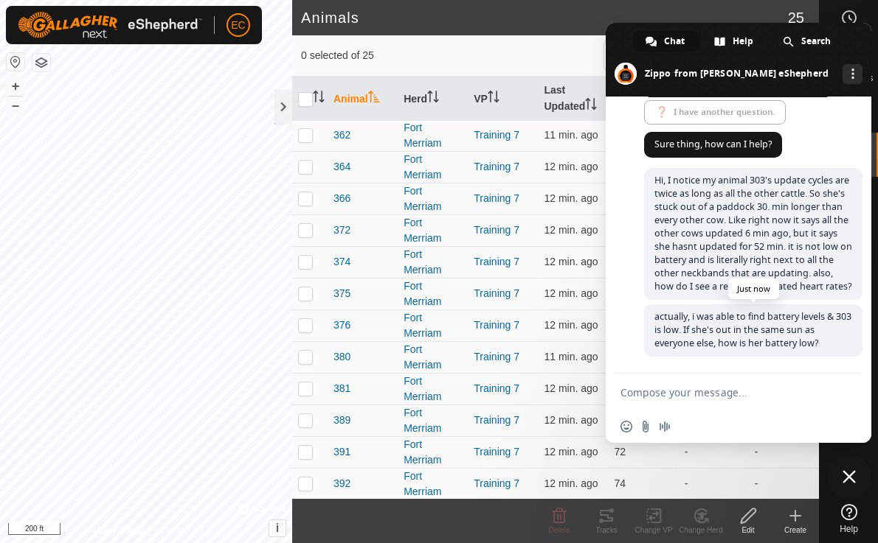
scroll to position [4470, 0]
click at [862, 43] on span at bounding box center [737, 60] width 265 height 74
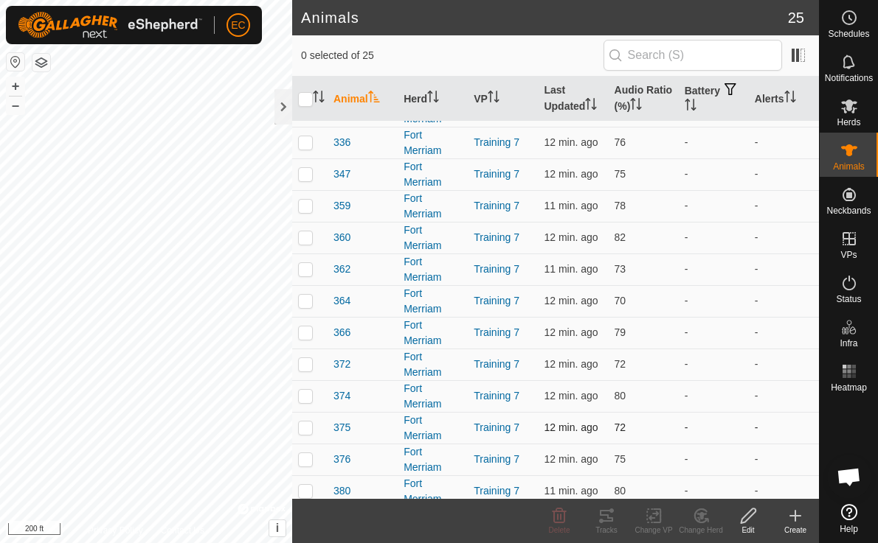
scroll to position [0, 0]
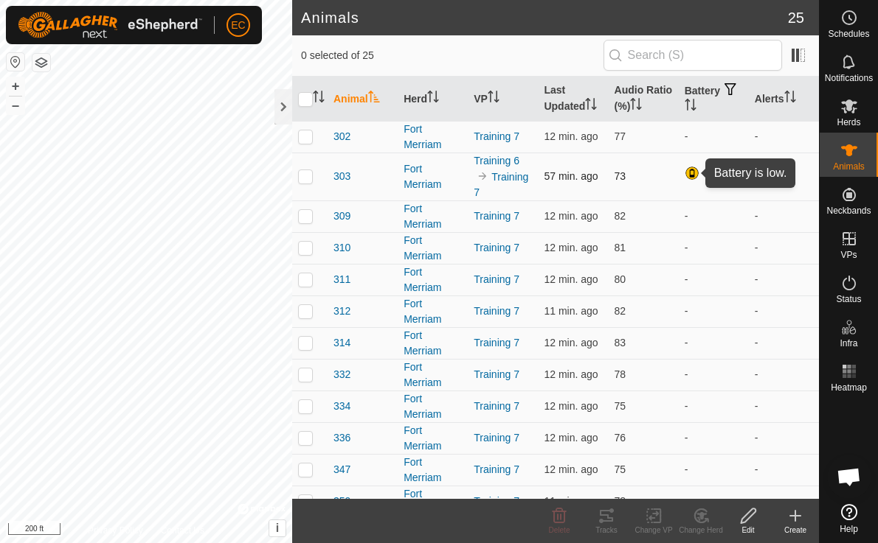
click at [692, 173] on div at bounding box center [693, 175] width 18 height 18
click at [346, 173] on span "303" at bounding box center [341, 176] width 17 height 15
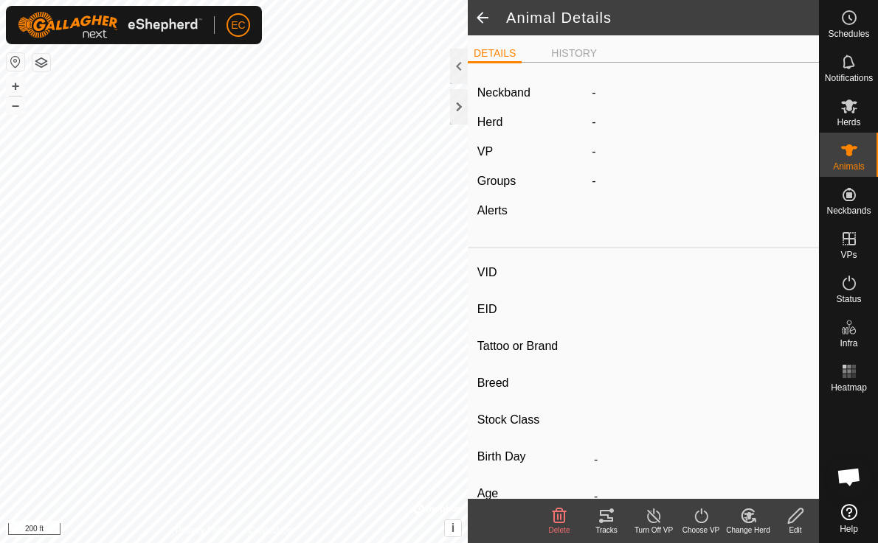
type input "303"
type input "-"
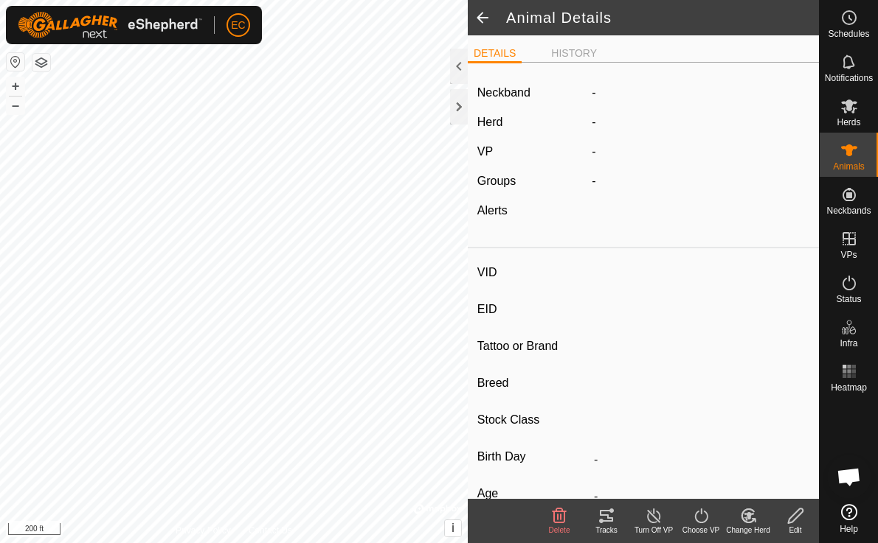
type input "-"
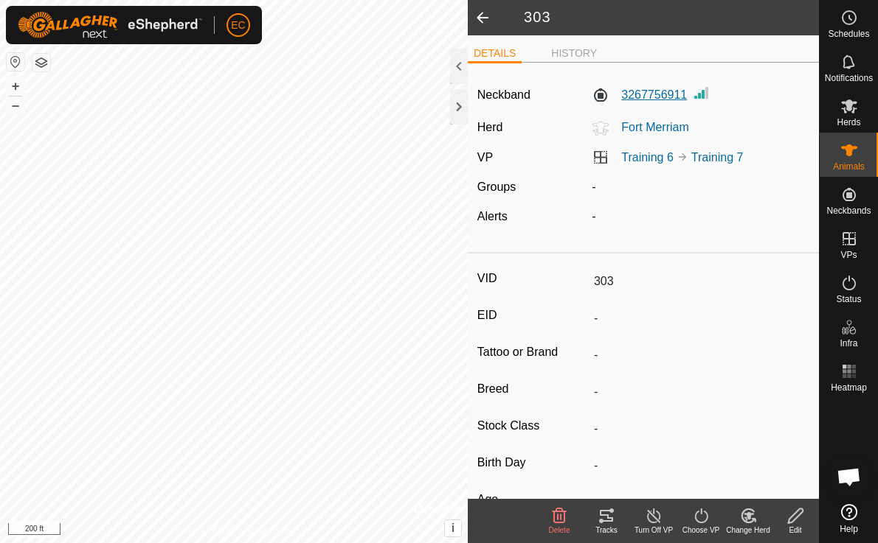
click at [652, 91] on label "3267756911" at bounding box center [638, 95] width 95 height 18
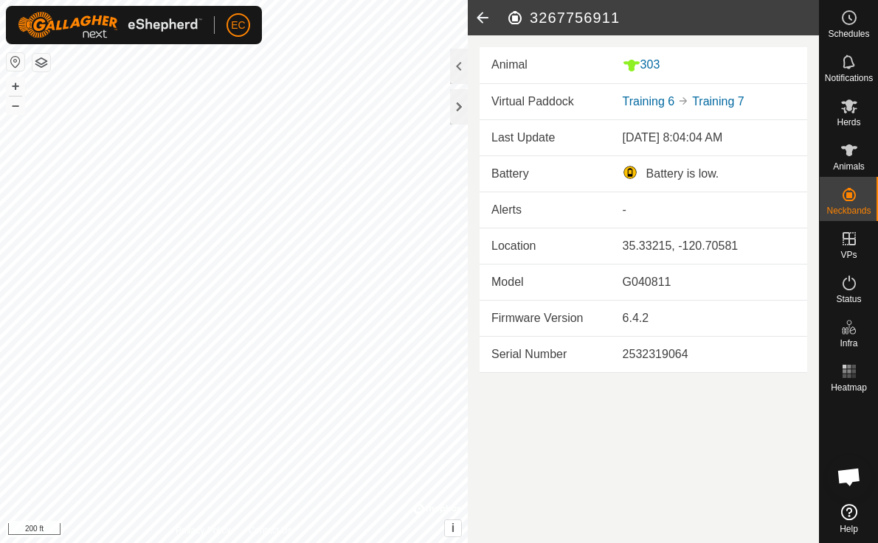
click at [483, 15] on icon at bounding box center [482, 17] width 29 height 35
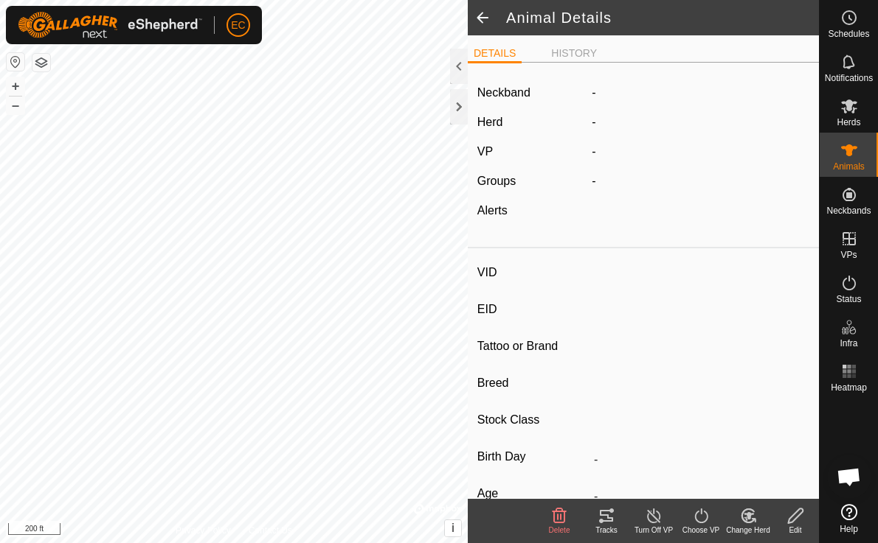
type input "303"
type input "-"
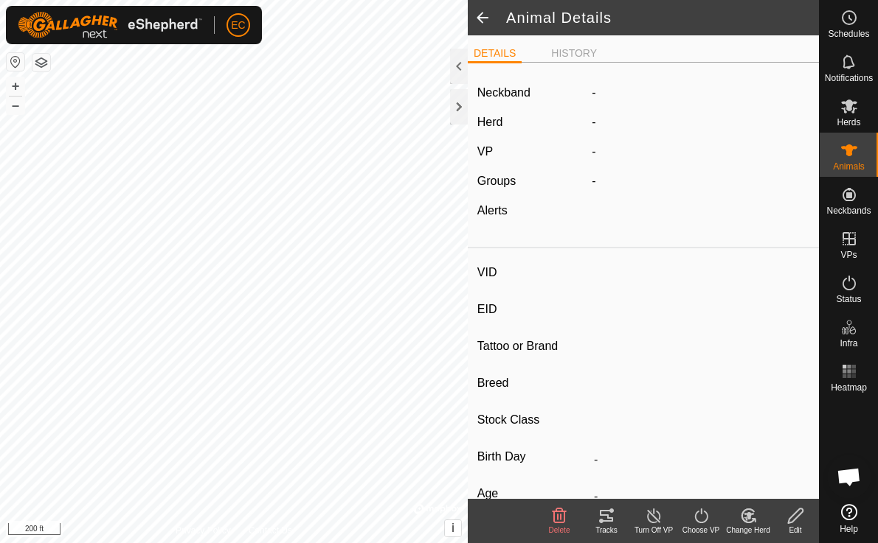
type input "-"
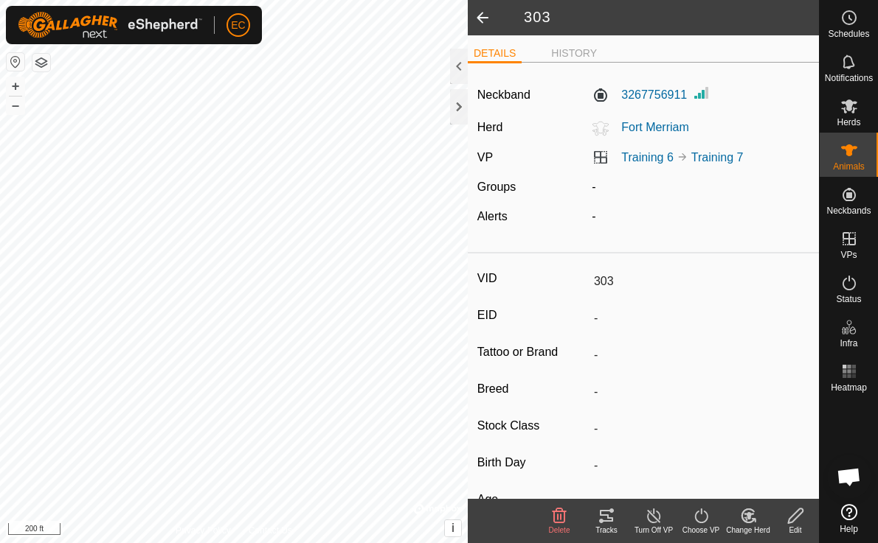
click at [485, 17] on span at bounding box center [482, 17] width 29 height 35
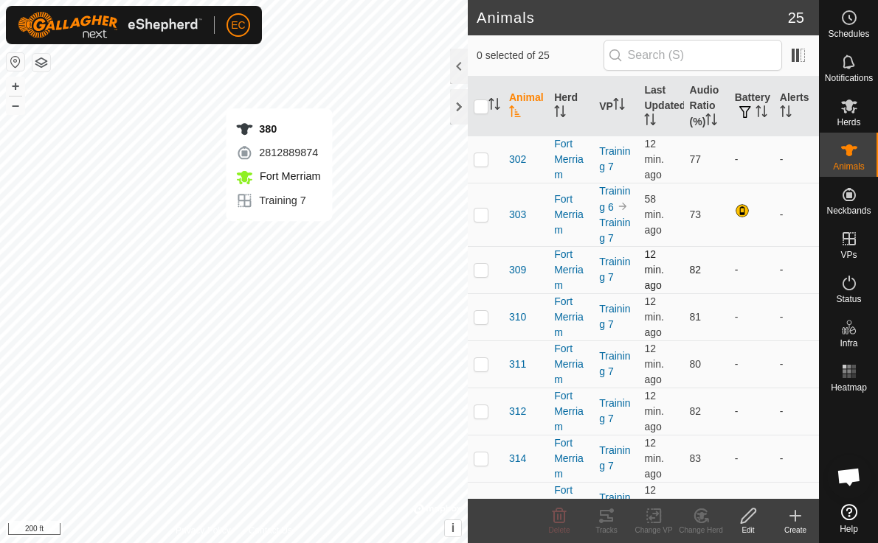
checkbox input "true"
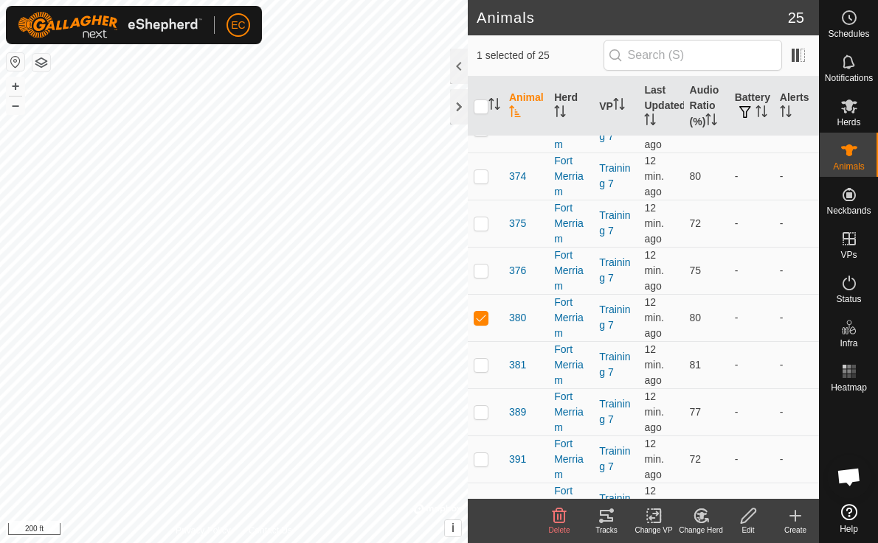
scroll to position [833, 0]
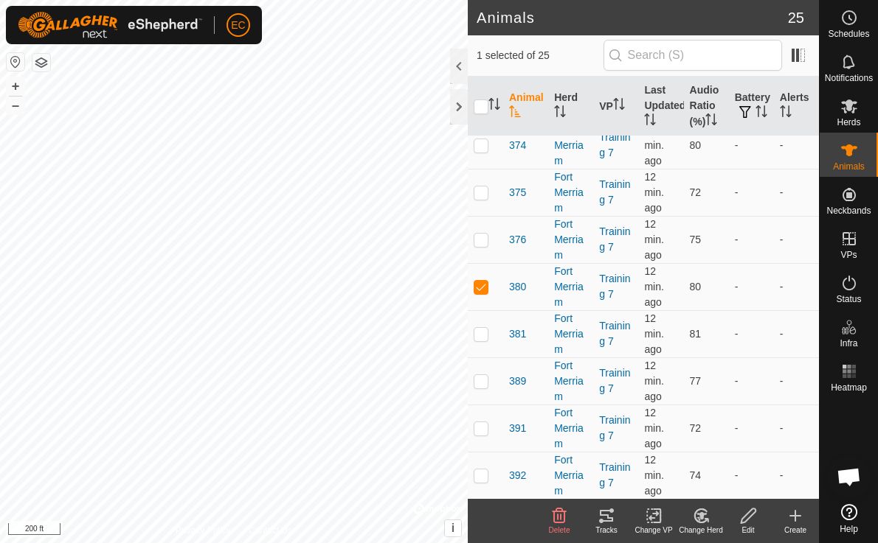
click at [854, 516] on icon at bounding box center [849, 512] width 16 height 16
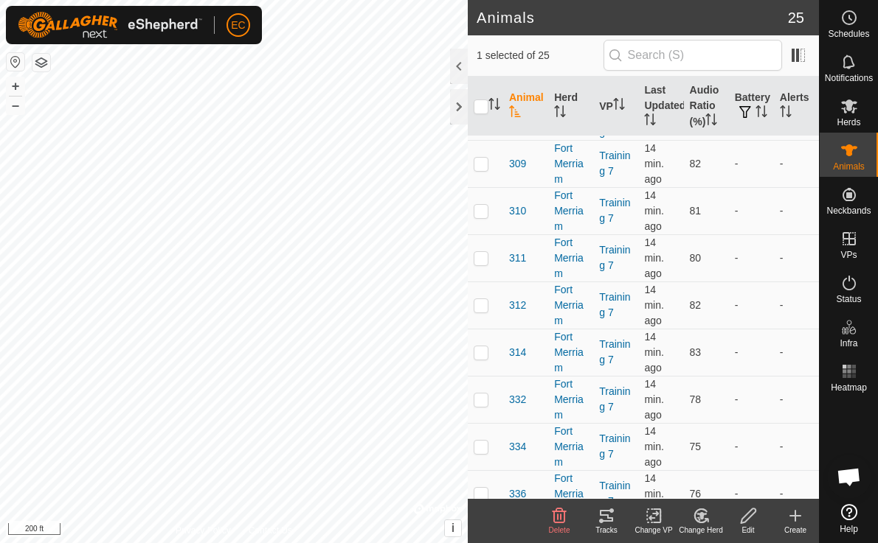
scroll to position [0, 0]
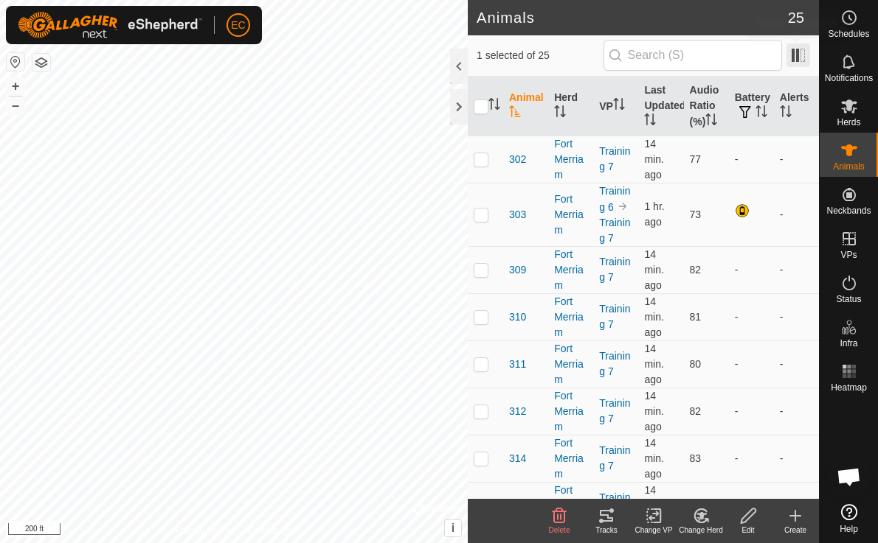
click at [795, 64] on span at bounding box center [798, 56] width 24 height 24
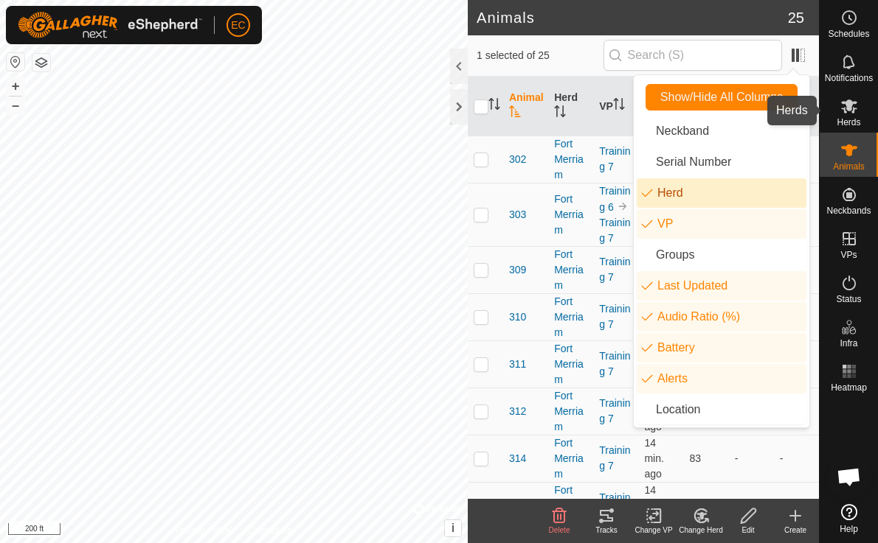
click at [845, 115] on es-mob-svg-icon at bounding box center [848, 106] width 27 height 24
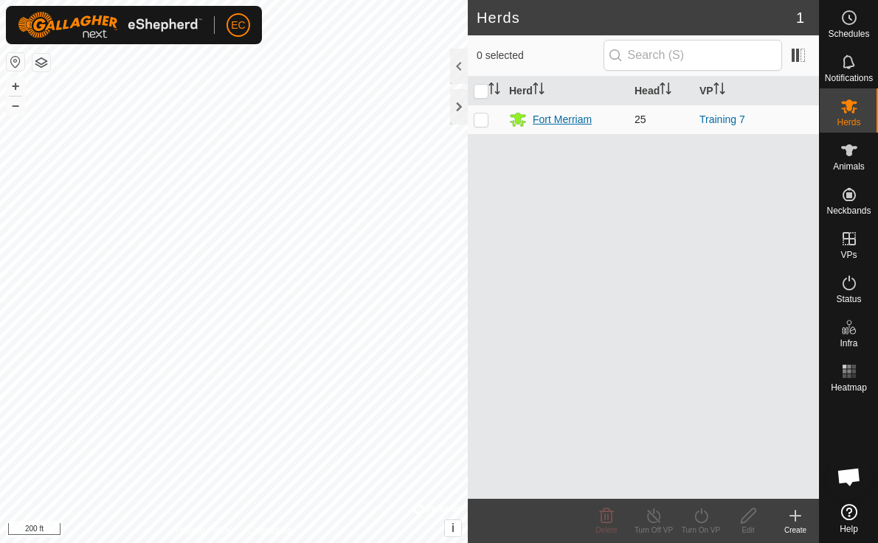
click at [569, 122] on div "Fort Merriam" at bounding box center [561, 119] width 59 height 15
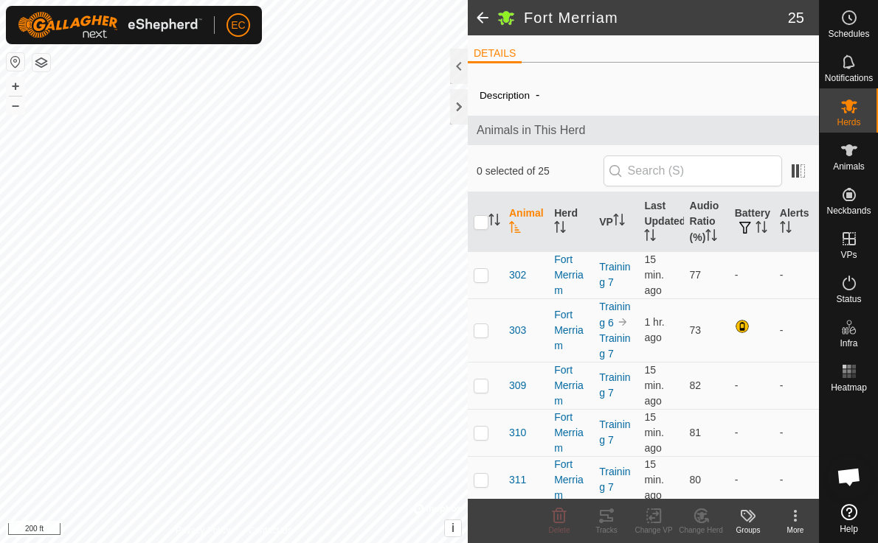
click at [812, 172] on div "0 selected of 25" at bounding box center [643, 171] width 351 height 41
click at [805, 172] on span at bounding box center [798, 171] width 24 height 24
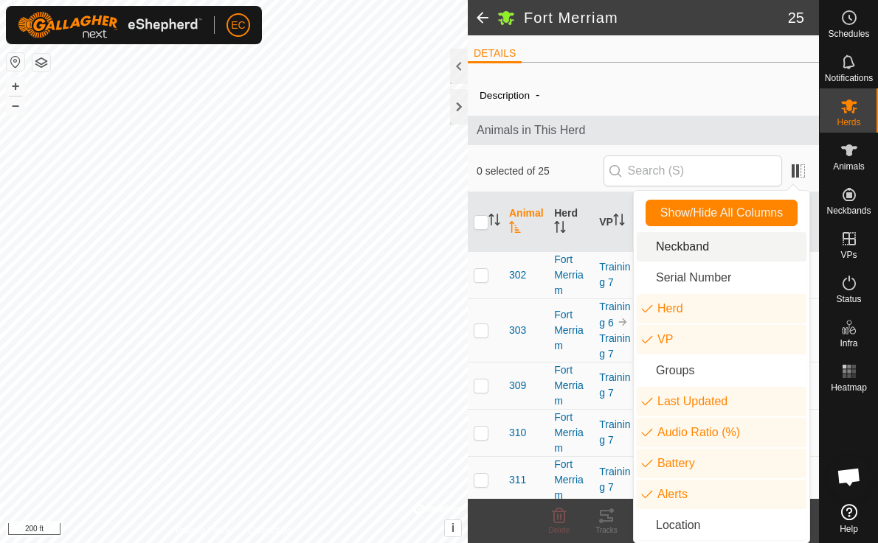
click at [670, 122] on span "Animals in This Herd" at bounding box center [642, 131] width 333 height 18
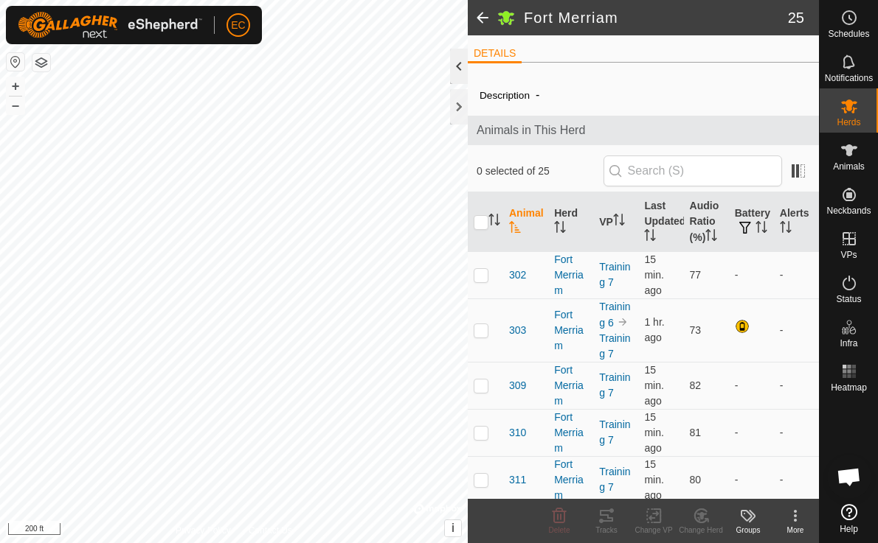
click at [456, 66] on div at bounding box center [459, 66] width 18 height 35
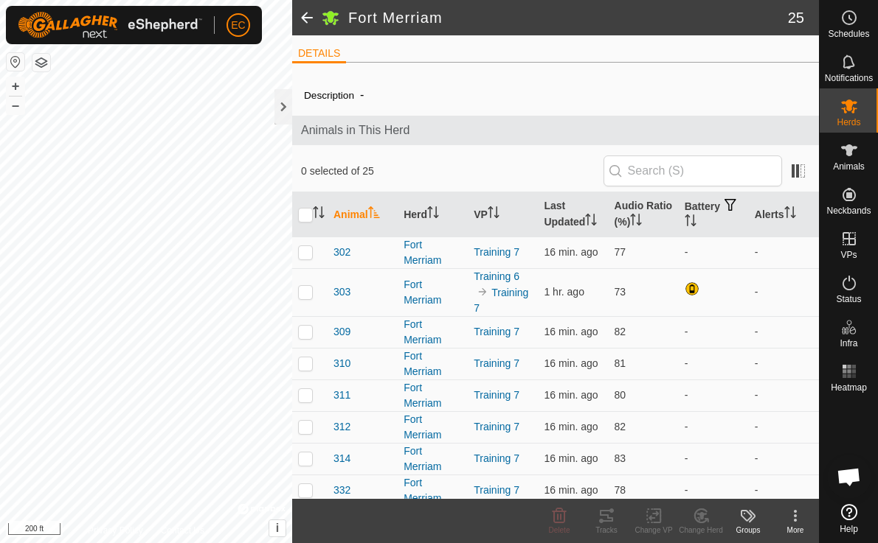
click at [847, 484] on span "Open chat" at bounding box center [848, 478] width 24 height 21
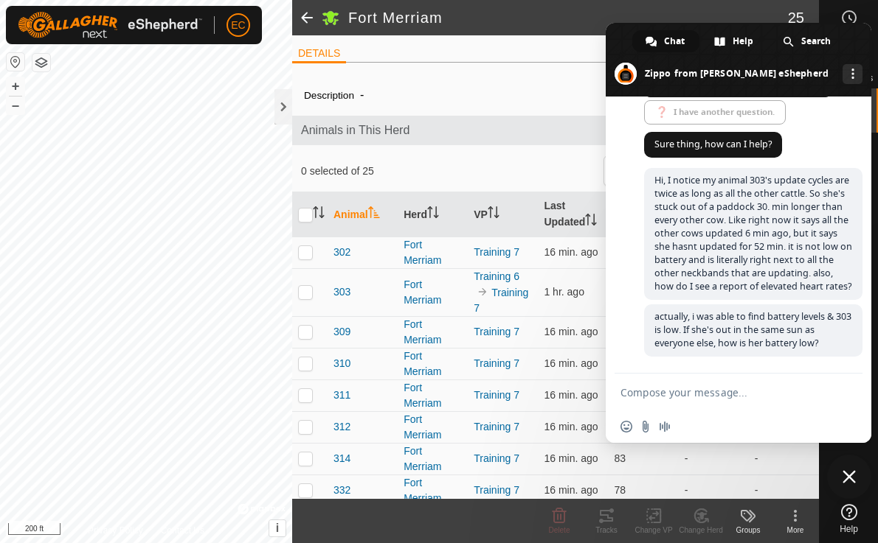
scroll to position [4589, 0]
click at [737, 41] on span "Help" at bounding box center [742, 41] width 21 height 22
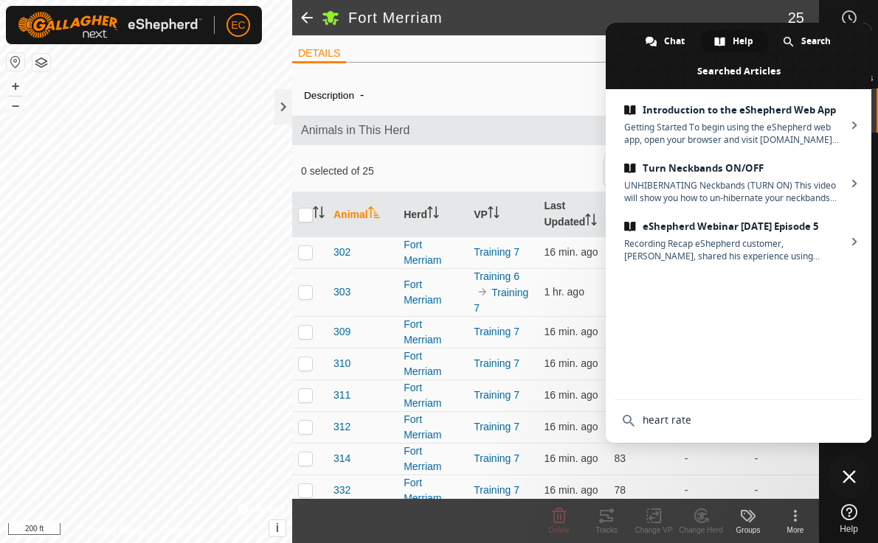
click at [697, 423] on input "heart rate" at bounding box center [738, 420] width 248 height 40
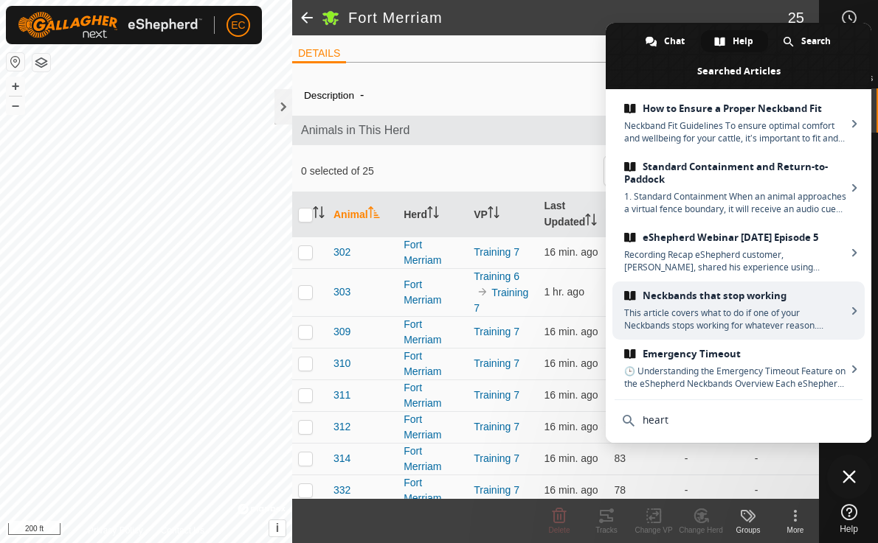
scroll to position [310, 0]
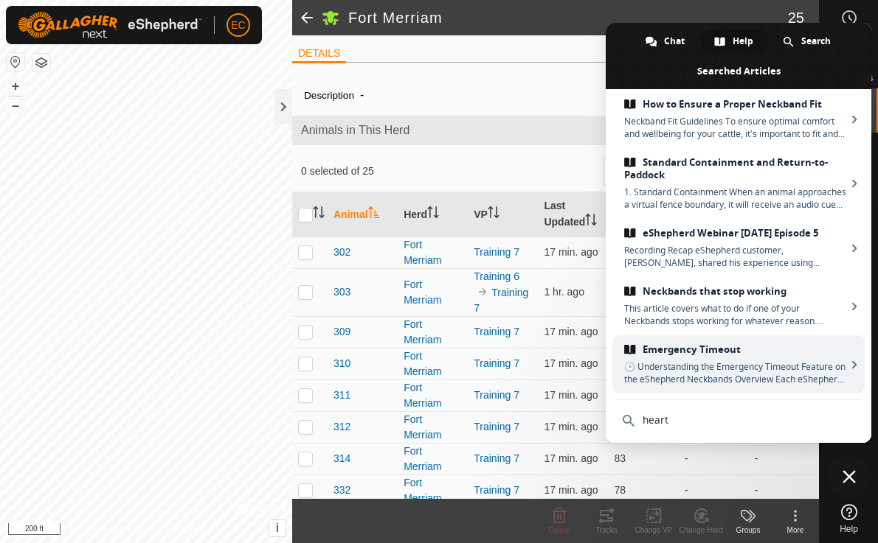
type input "heart"
click at [729, 376] on span "🕒 Understanding the Emergency Timeout Feature on the eShepherd Neckbands Overvi…" at bounding box center [735, 373] width 222 height 25
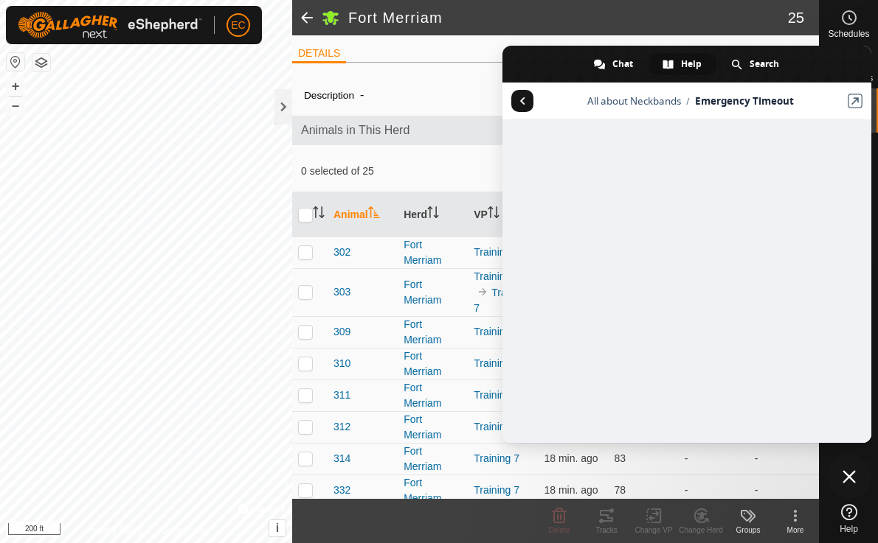
click at [848, 58] on span at bounding box center [686, 64] width 369 height 37
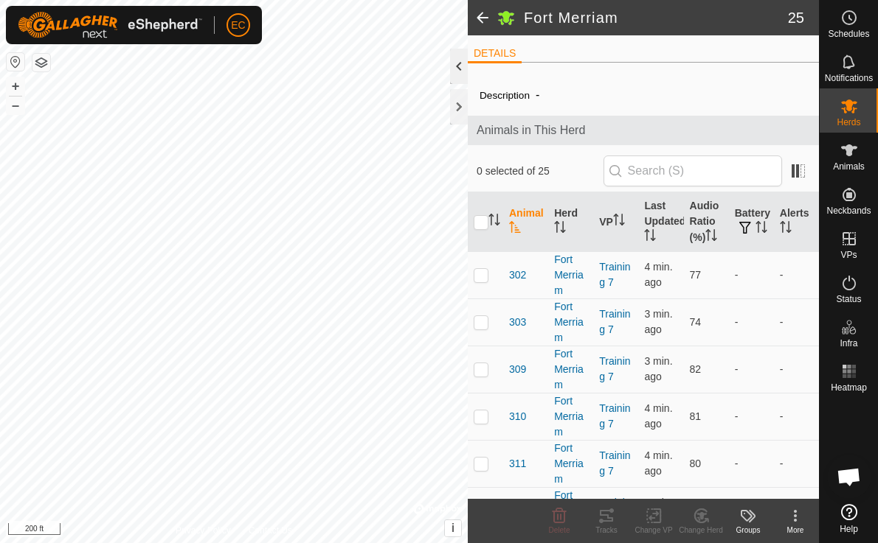
click at [454, 68] on div at bounding box center [459, 66] width 18 height 35
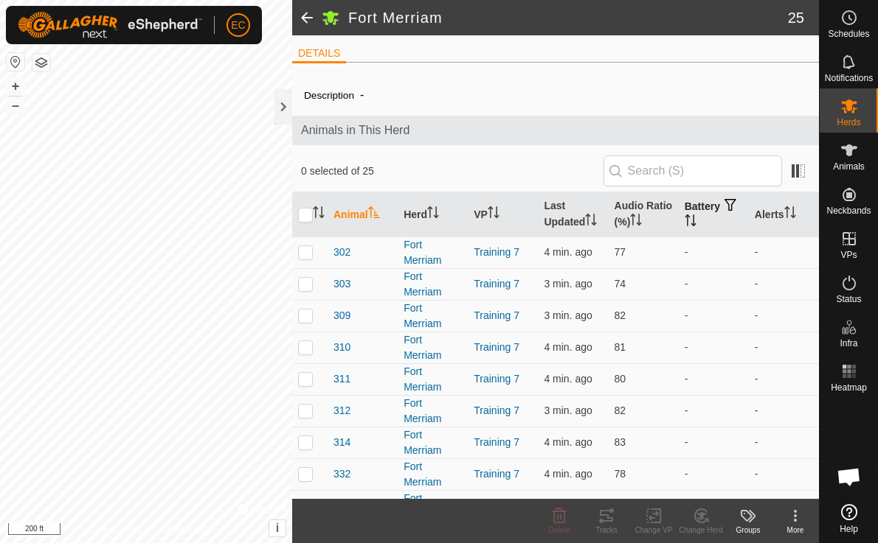
click at [724, 211] on span "button" at bounding box center [730, 205] width 12 height 12
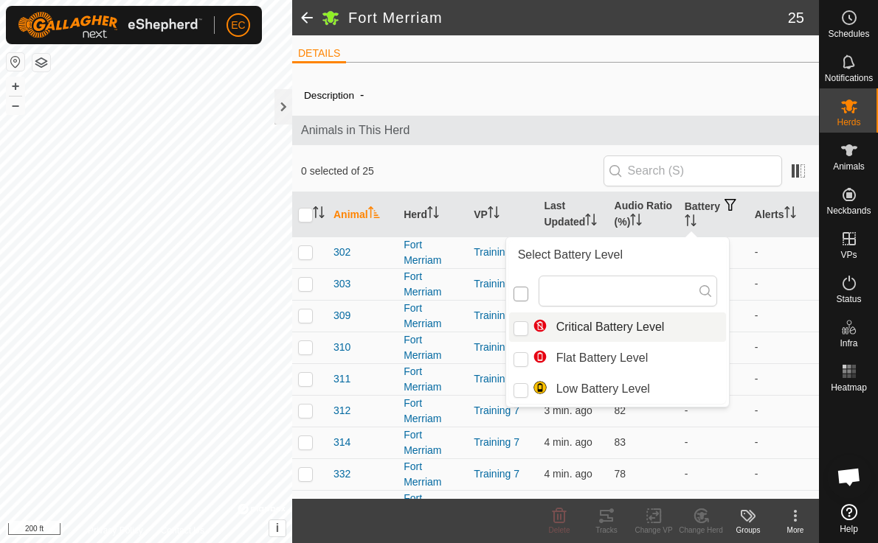
click at [518, 296] on input "checkbox" at bounding box center [520, 294] width 15 height 15
checkbox input "false"
checkbox input "true"
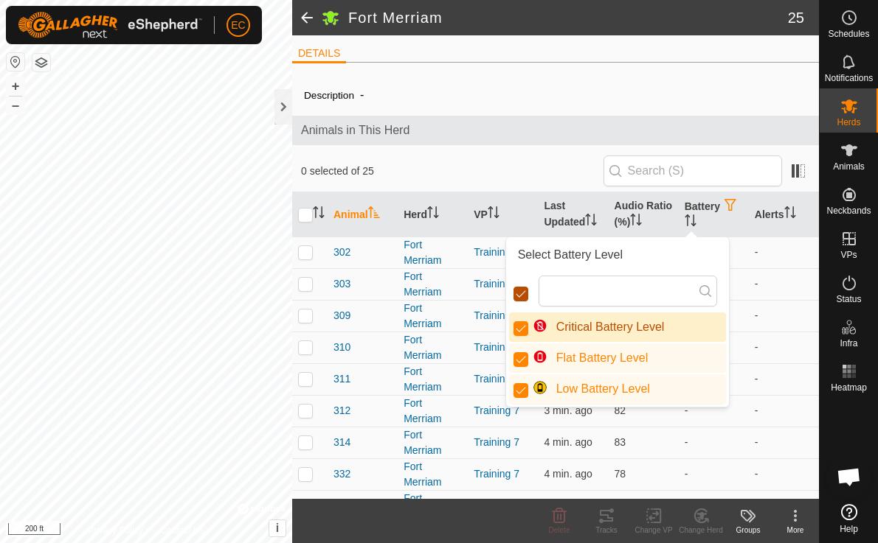
scroll to position [8, 7]
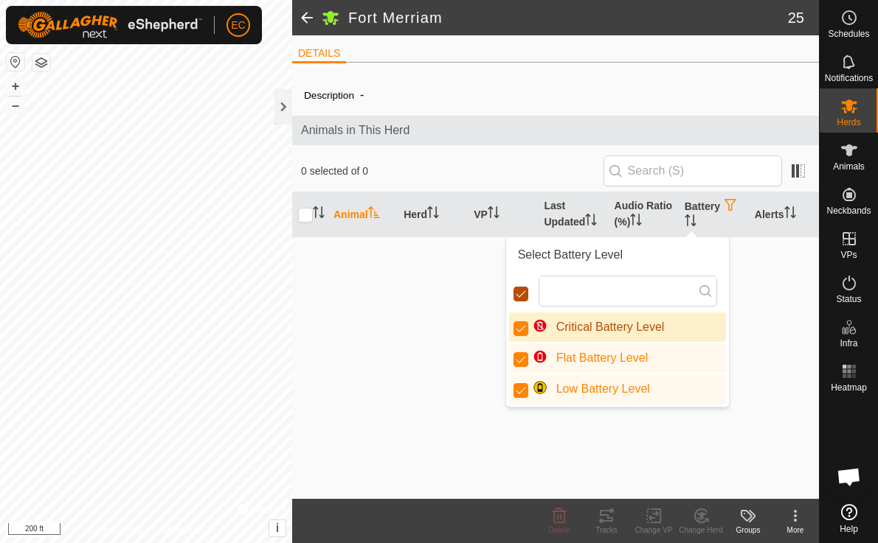
click at [524, 297] on input "checkbox" at bounding box center [520, 294] width 15 height 15
checkbox input "false"
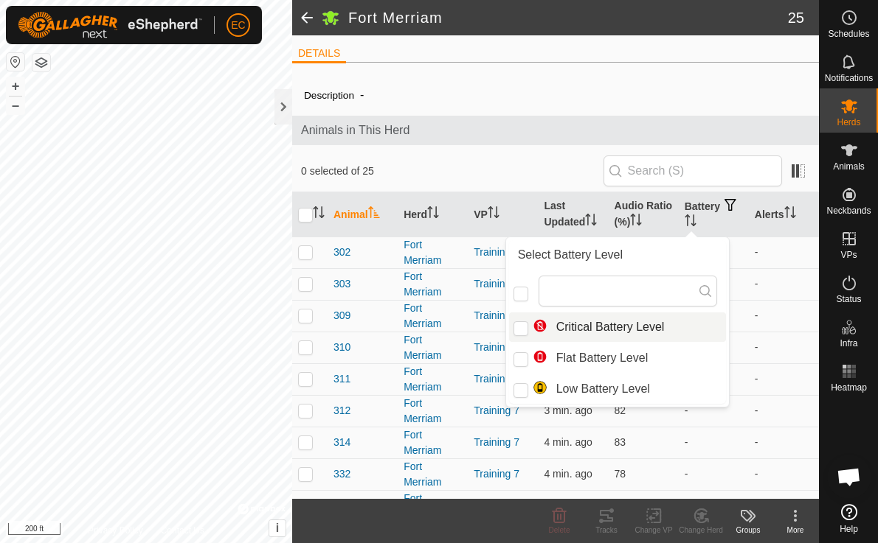
click at [545, 152] on div "0 selected of 25" at bounding box center [555, 171] width 527 height 41
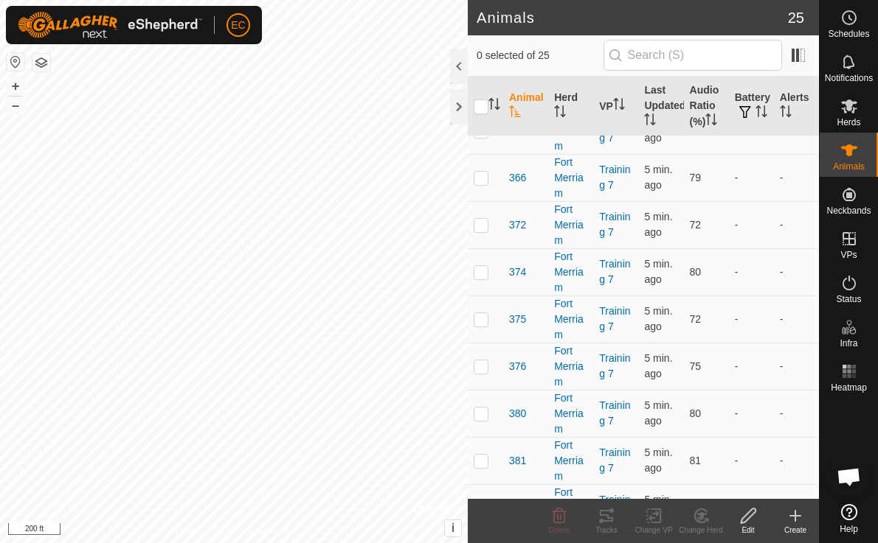
scroll to position [816, 0]
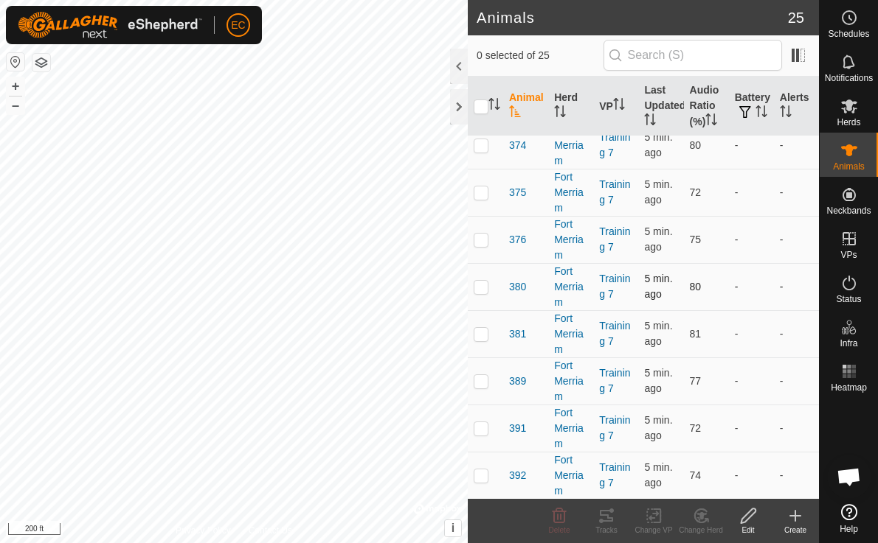
click at [476, 288] on p-checkbox at bounding box center [480, 287] width 15 height 12
checkbox input "true"
click at [607, 521] on icon at bounding box center [606, 516] width 18 height 18
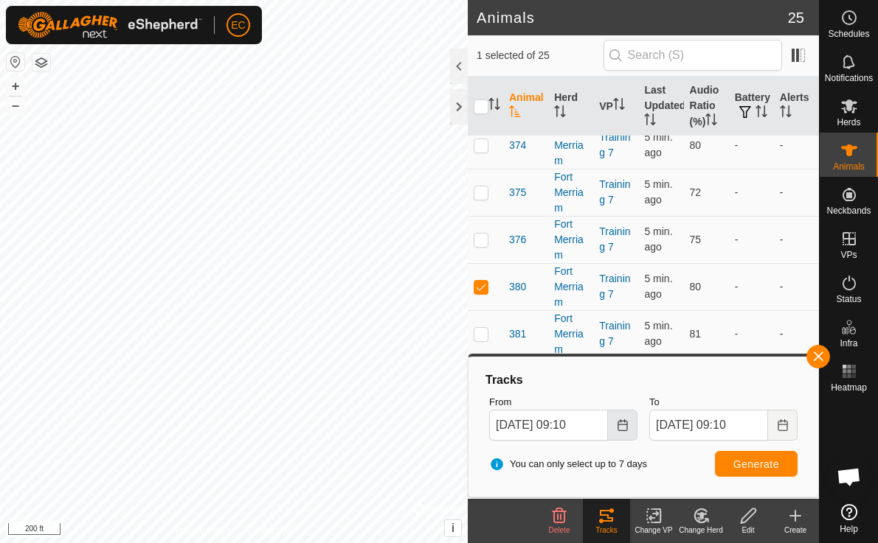
click at [621, 423] on icon "Choose Date" at bounding box center [622, 426] width 12 height 12
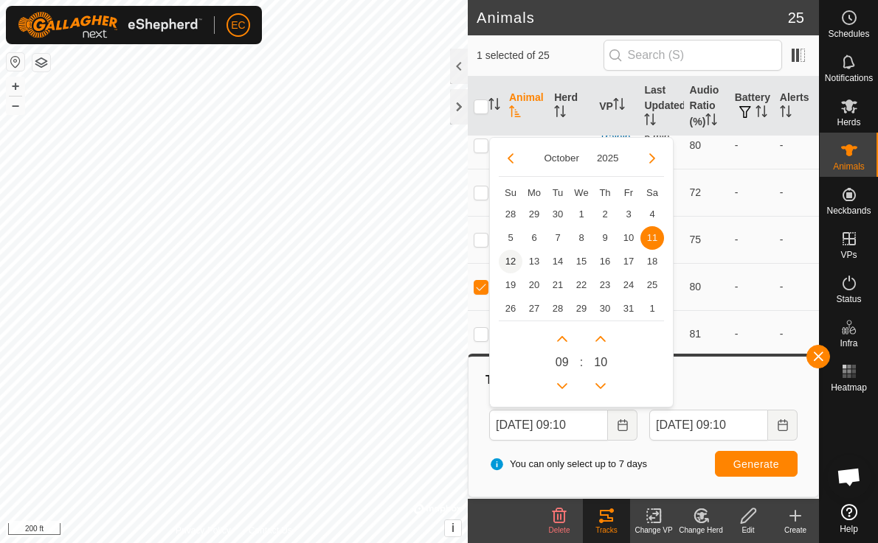
click at [509, 258] on span "12" at bounding box center [510, 262] width 24 height 24
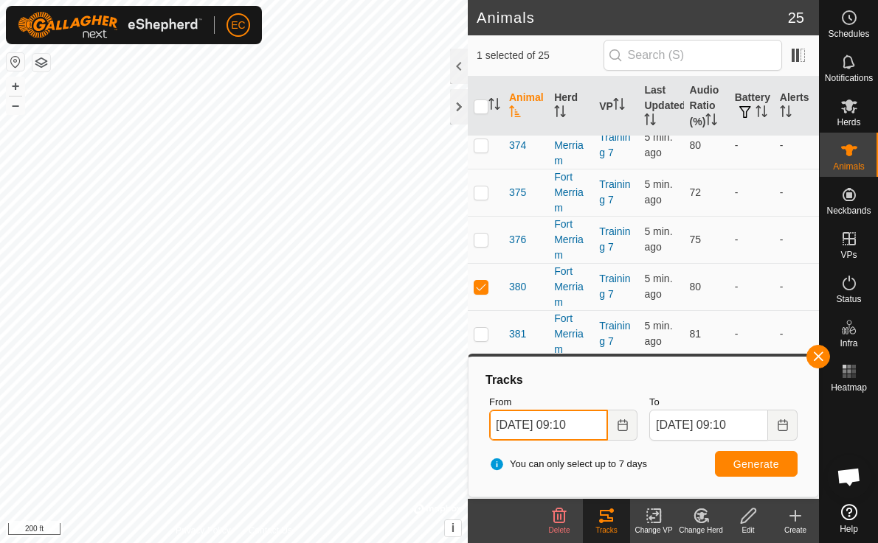
click at [577, 423] on input "Oct 12, 2025 09:10" at bounding box center [548, 425] width 119 height 31
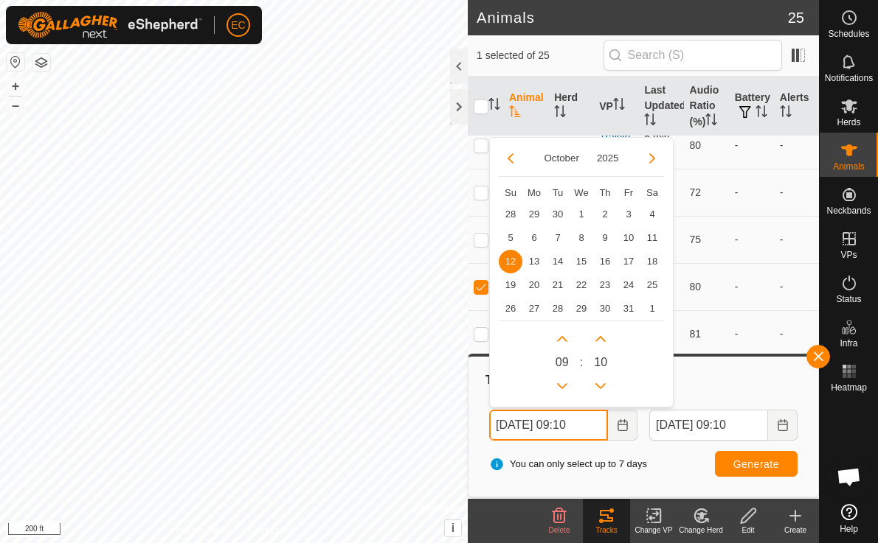
click at [577, 423] on input "Oct 12, 2025 09:10" at bounding box center [548, 425] width 119 height 31
click at [559, 383] on button "Previous Hour" at bounding box center [562, 387] width 24 height 24
click at [560, 383] on span "Previous Hour" at bounding box center [560, 383] width 0 height 0
click at [559, 383] on button "Previous Hour" at bounding box center [562, 387] width 24 height 24
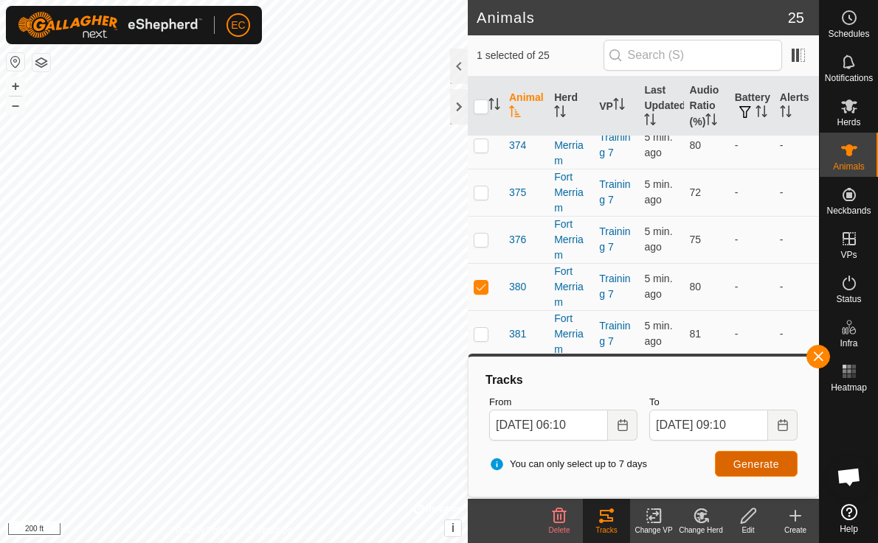
click at [769, 463] on span "Generate" at bounding box center [756, 465] width 46 height 12
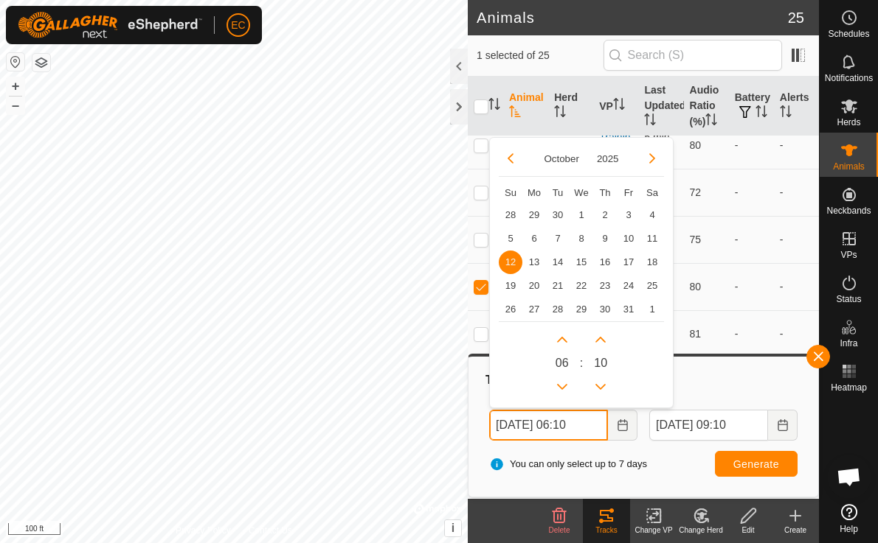
click at [581, 428] on input "Oct 12, 2025 06:10" at bounding box center [548, 425] width 119 height 31
click at [557, 340] on button "Next Hour" at bounding box center [562, 339] width 24 height 24
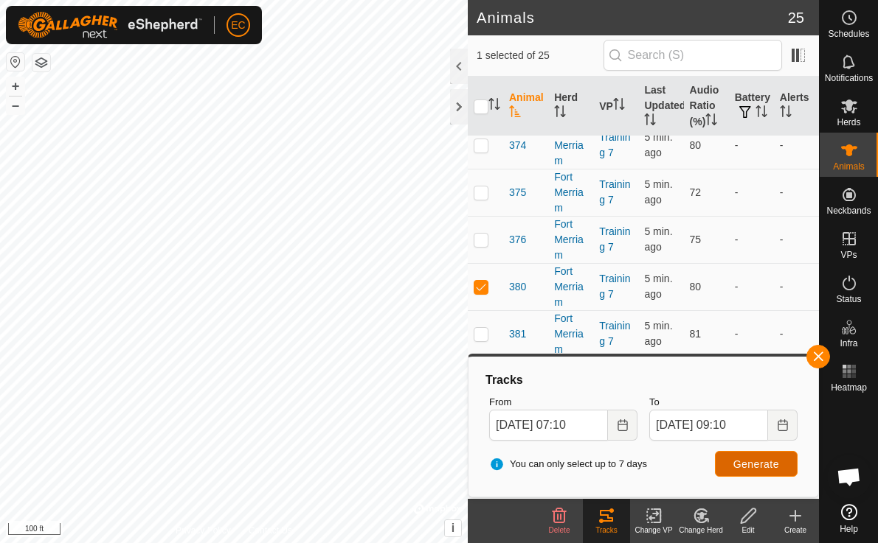
click at [739, 459] on span "Generate" at bounding box center [756, 465] width 46 height 12
click at [619, 425] on icon "Choose Date" at bounding box center [622, 426] width 12 height 12
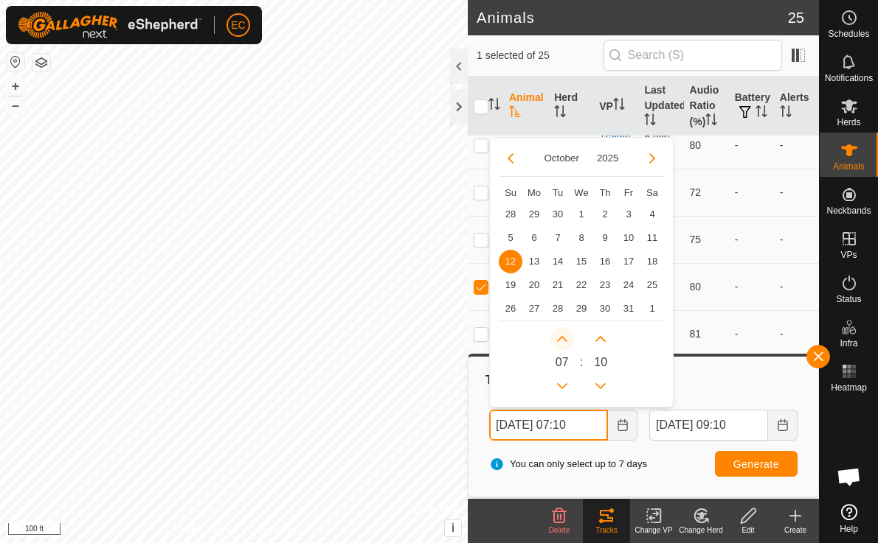
click at [558, 340] on button "Next Hour" at bounding box center [562, 339] width 24 height 24
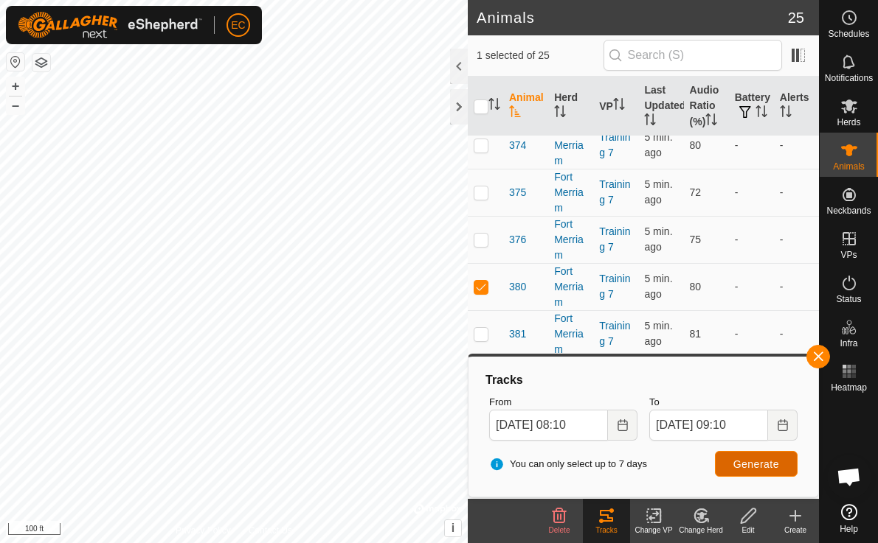
click at [743, 463] on span "Generate" at bounding box center [756, 465] width 46 height 12
click at [592, 426] on input "Oct 12, 2025 08:10" at bounding box center [548, 425] width 119 height 31
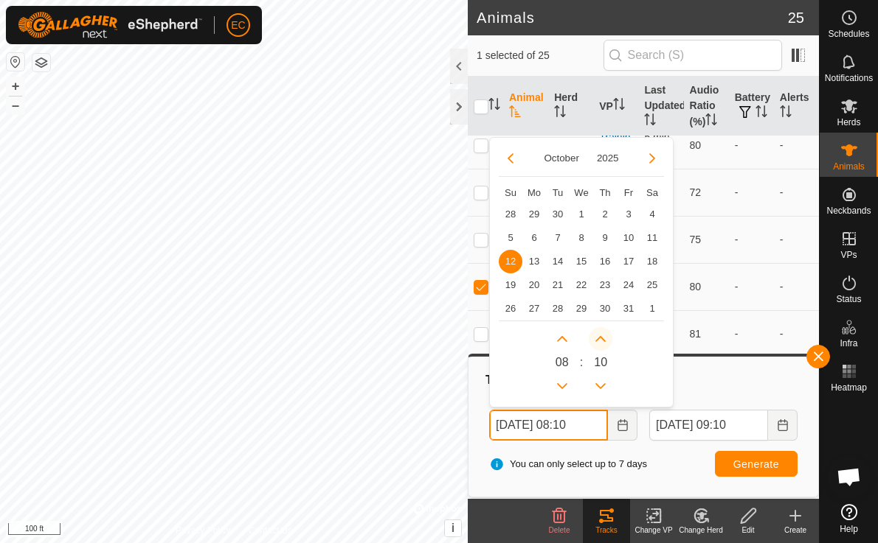
click at [596, 336] on button "Next Minute" at bounding box center [600, 339] width 24 height 24
click at [597, 338] on span "Next Minute" at bounding box center [597, 338] width 0 height 0
click at [601, 334] on button "Next Minute" at bounding box center [600, 339] width 24 height 24
click at [602, 335] on span "Next Minute" at bounding box center [602, 335] width 0 height 0
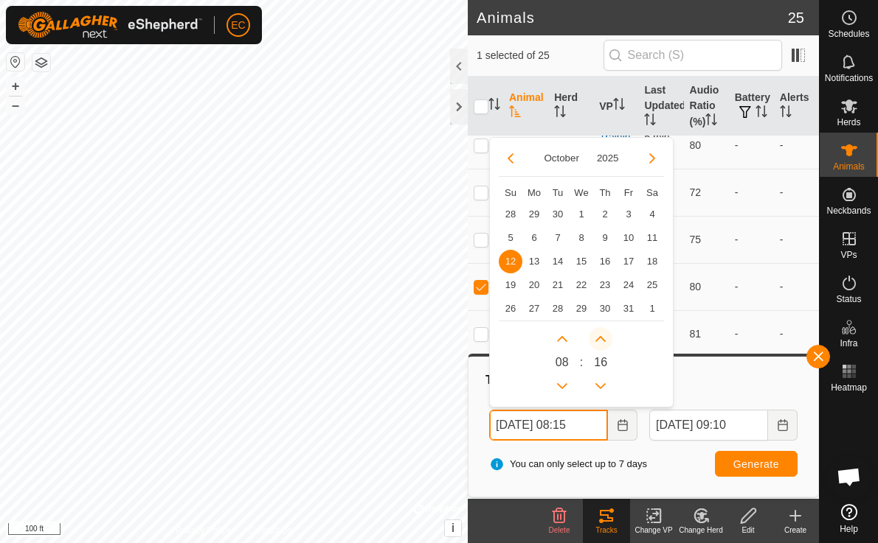
click at [601, 334] on button "Next Minute" at bounding box center [600, 339] width 24 height 24
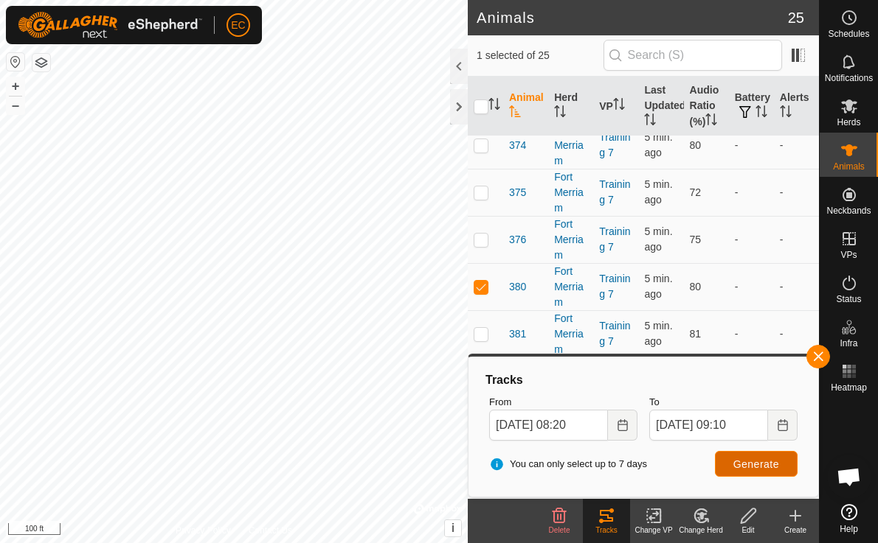
click at [743, 462] on span "Generate" at bounding box center [756, 465] width 46 height 12
click at [586, 423] on input "Oct 12, 2025 08:20" at bounding box center [548, 425] width 119 height 31
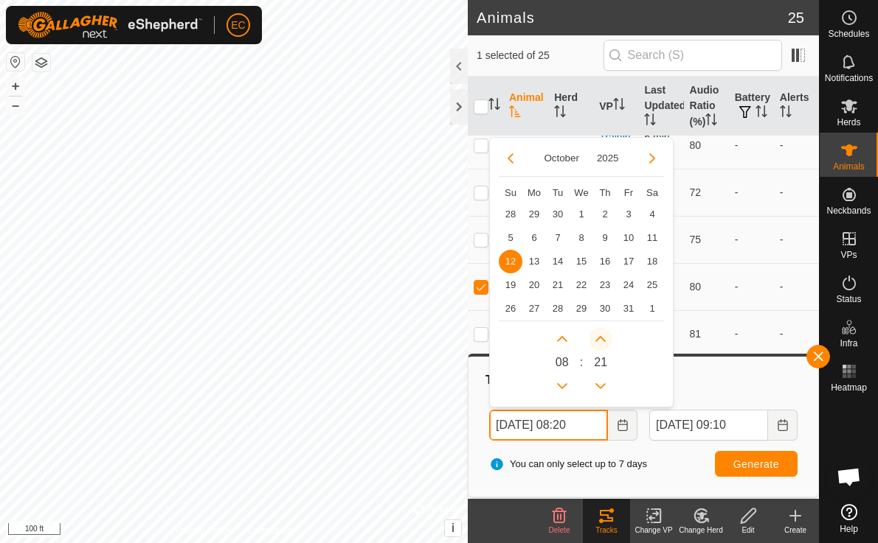
click at [594, 333] on button "Next Minute" at bounding box center [600, 339] width 24 height 24
click at [594, 333] on icon "Next Minute" at bounding box center [600, 339] width 12 height 12
click at [594, 333] on button "Next Minute" at bounding box center [600, 339] width 24 height 24
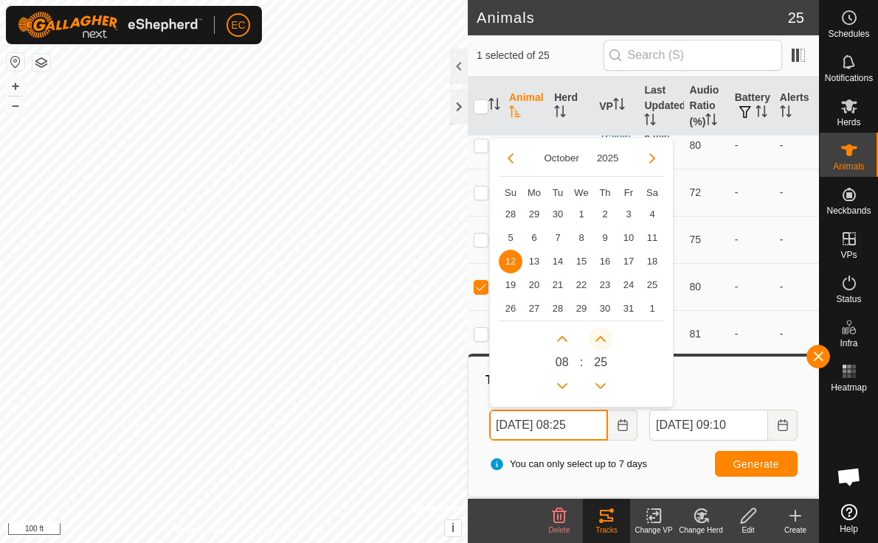
click at [594, 333] on button "Next Minute" at bounding box center [600, 339] width 24 height 24
click at [594, 333] on icon "Next Minute" at bounding box center [600, 339] width 12 height 12
click at [594, 333] on button "Next Minute" at bounding box center [600, 339] width 24 height 24
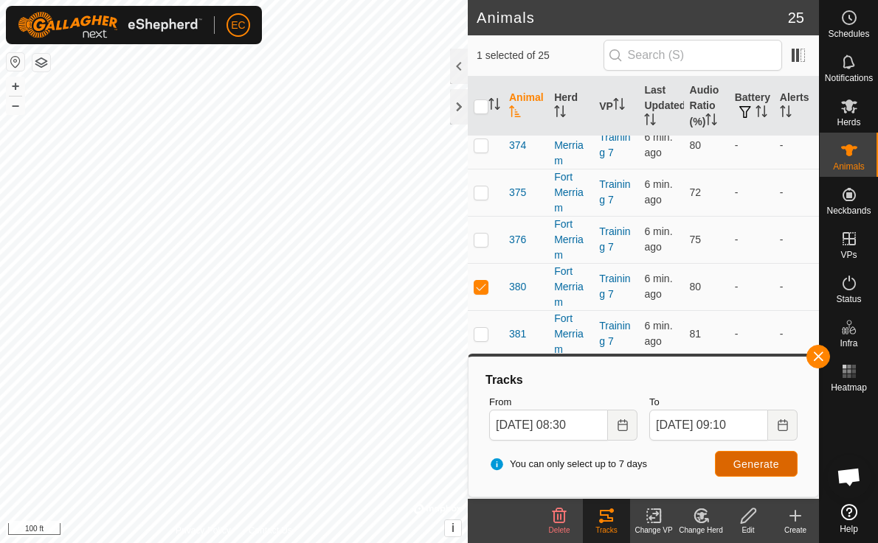
click at [766, 469] on span "Generate" at bounding box center [756, 465] width 46 height 12
click at [584, 423] on input "Oct 12, 2025 08:30" at bounding box center [548, 425] width 119 height 31
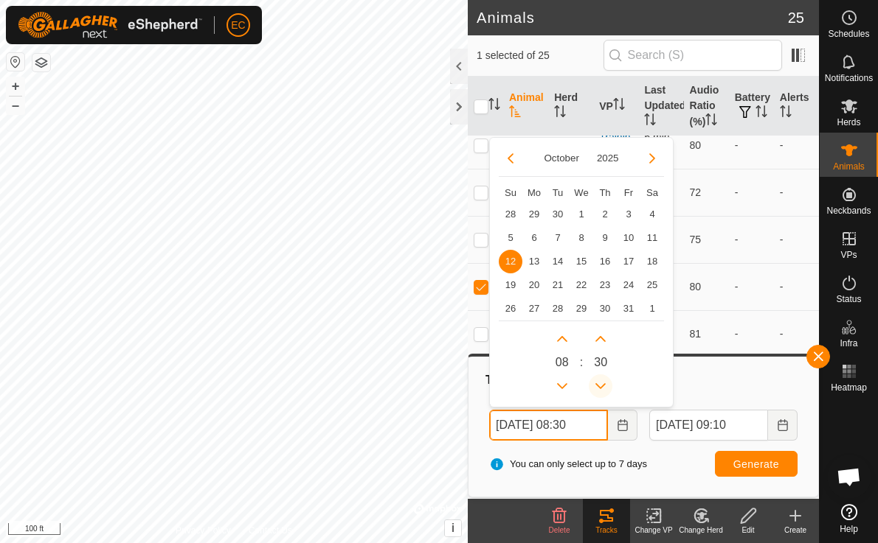
click at [605, 378] on button "Previous Minute" at bounding box center [600, 387] width 24 height 24
click at [606, 379] on span "Previous Minute" at bounding box center [606, 379] width 0 height 0
click at [600, 359] on span "26" at bounding box center [600, 363] width 13 height 18
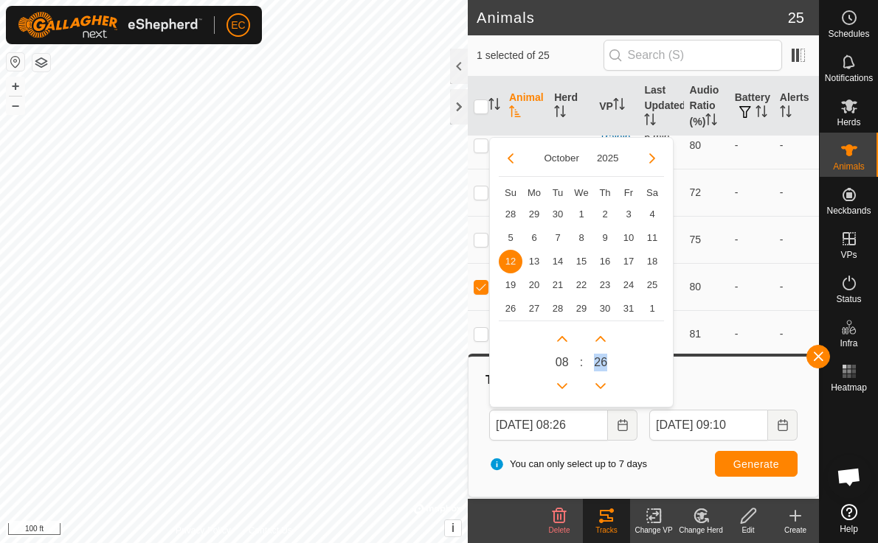
click at [600, 359] on span "26" at bounding box center [600, 363] width 13 height 18
click at [605, 340] on button "Next Minute" at bounding box center [600, 339] width 24 height 24
click at [605, 341] on span "Next Minute" at bounding box center [605, 341] width 0 height 0
click at [605, 340] on button "Next Minute" at bounding box center [600, 339] width 24 height 24
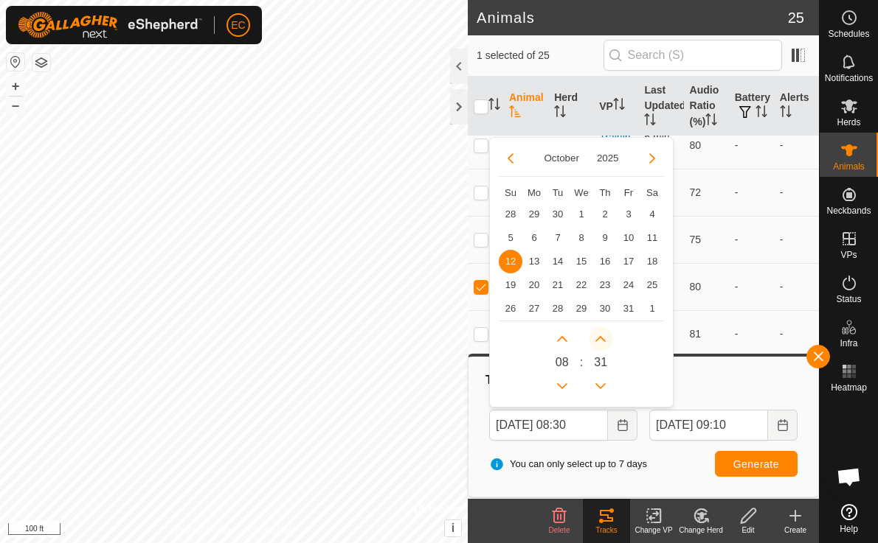
click at [605, 340] on button "Next Minute" at bounding box center [600, 339] width 24 height 24
click at [605, 340] on icon "Next Minute" at bounding box center [600, 339] width 12 height 12
click at [605, 339] on button "Next Minute" at bounding box center [600, 339] width 24 height 24
click at [605, 341] on span "Next Minute" at bounding box center [605, 341] width 0 height 0
click at [605, 340] on span "Next Minute" at bounding box center [605, 340] width 0 height 0
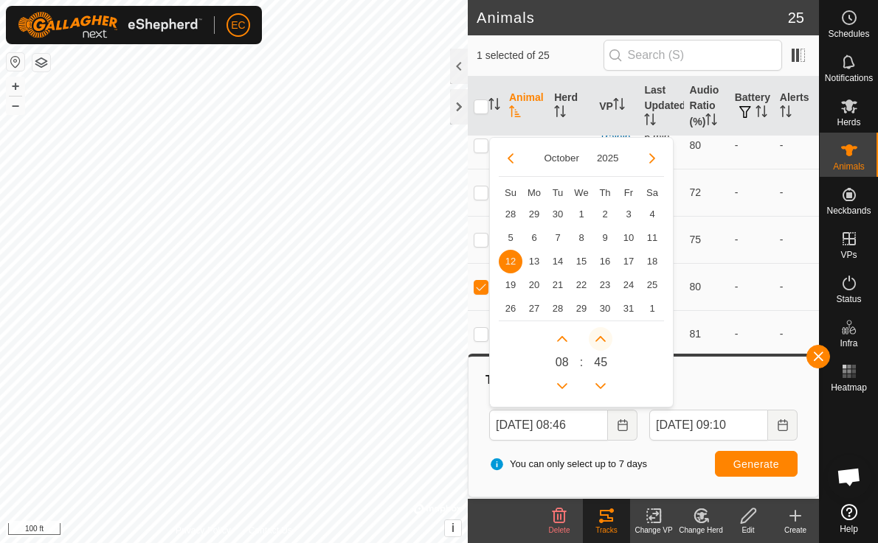
click at [605, 339] on button "Next Minute" at bounding box center [600, 339] width 24 height 24
click at [605, 339] on icon "Next Minute" at bounding box center [600, 339] width 12 height 12
click at [605, 339] on button "Next Minute" at bounding box center [600, 339] width 24 height 24
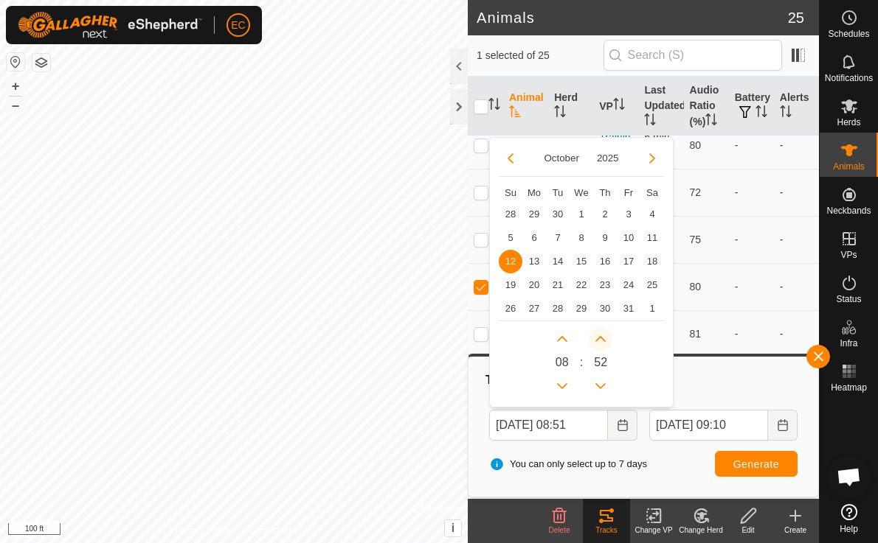
click at [605, 339] on icon "Next Minute" at bounding box center [600, 339] width 12 height 12
click at [605, 339] on button "Next Minute" at bounding box center [600, 339] width 24 height 24
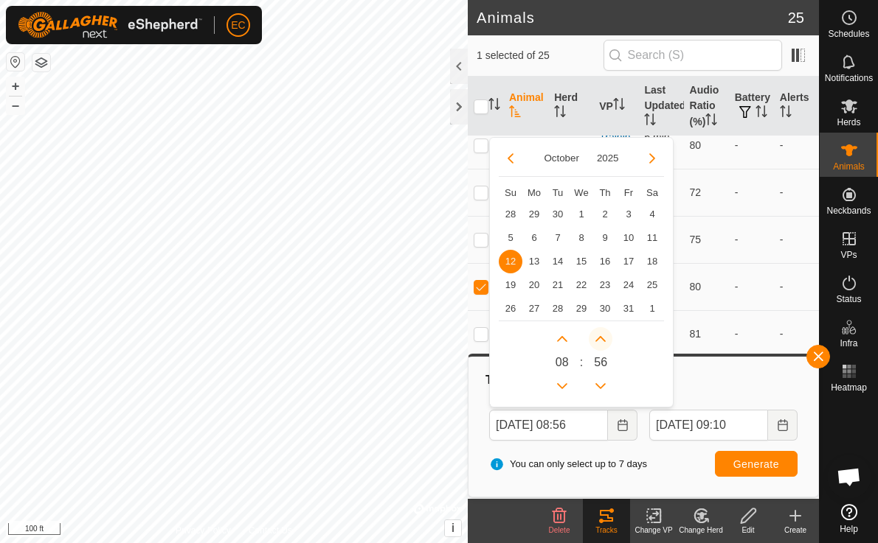
click at [605, 340] on span "Next Minute" at bounding box center [605, 340] width 0 height 0
click at [605, 339] on icon "Next Minute" at bounding box center [600, 339] width 12 height 12
click at [605, 339] on button "Next Minute" at bounding box center [600, 339] width 24 height 24
click at [605, 339] on icon "Next Minute" at bounding box center [600, 339] width 12 height 12
type input "Oct 12, 2025 08:00"
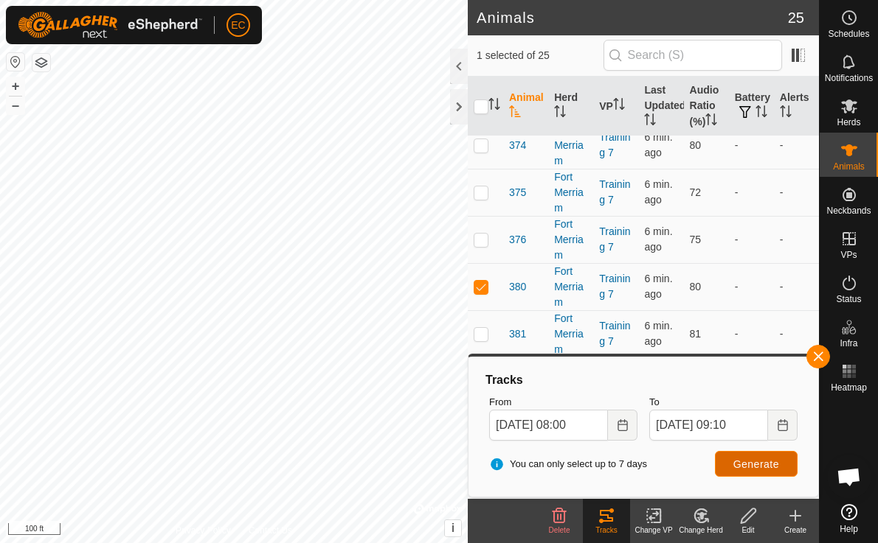
click at [749, 464] on span "Generate" at bounding box center [756, 465] width 46 height 12
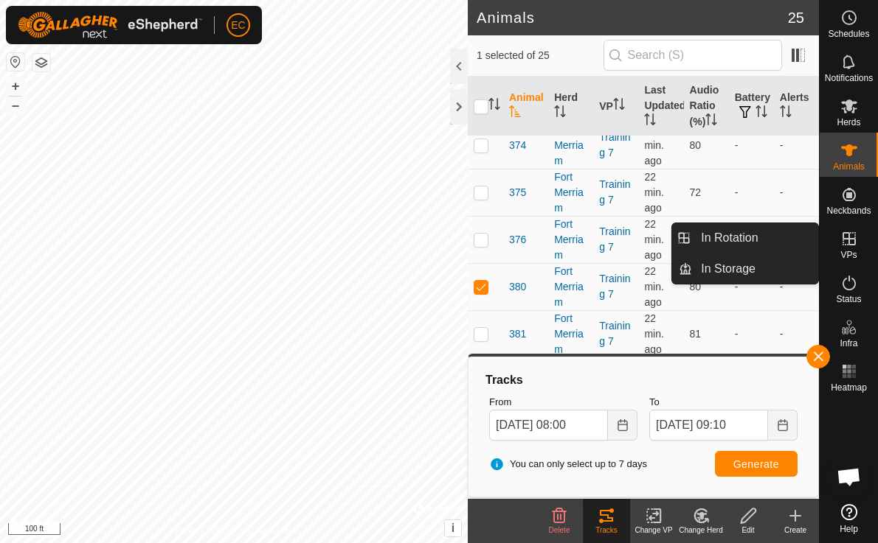
click at [853, 234] on icon at bounding box center [849, 239] width 18 height 18
click at [760, 235] on link "In Rotation" at bounding box center [755, 237] width 126 height 29
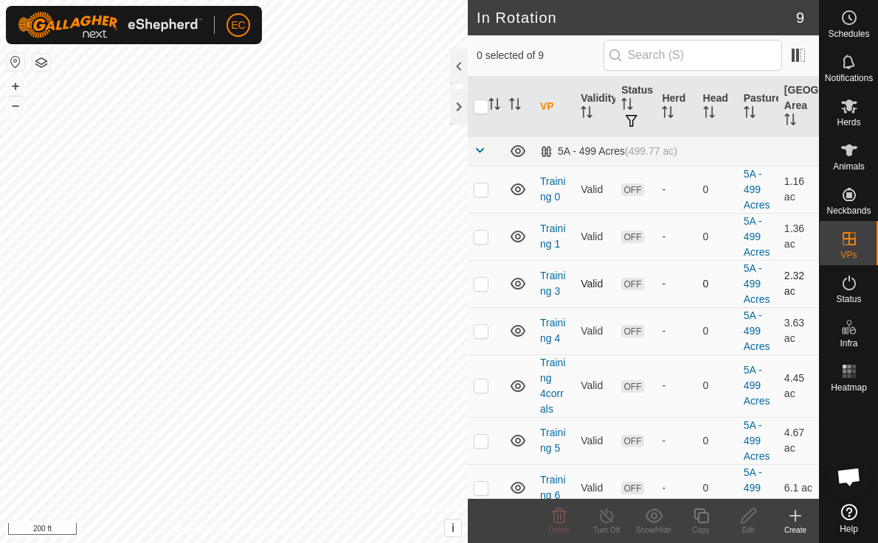
checkbox input "true"
click at [698, 521] on icon at bounding box center [700, 516] width 15 height 15
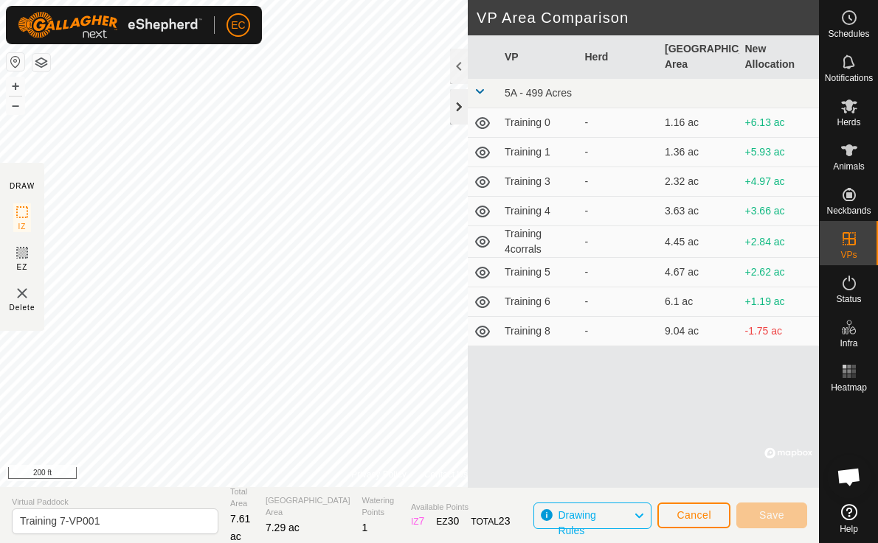
click at [458, 114] on div at bounding box center [459, 106] width 18 height 35
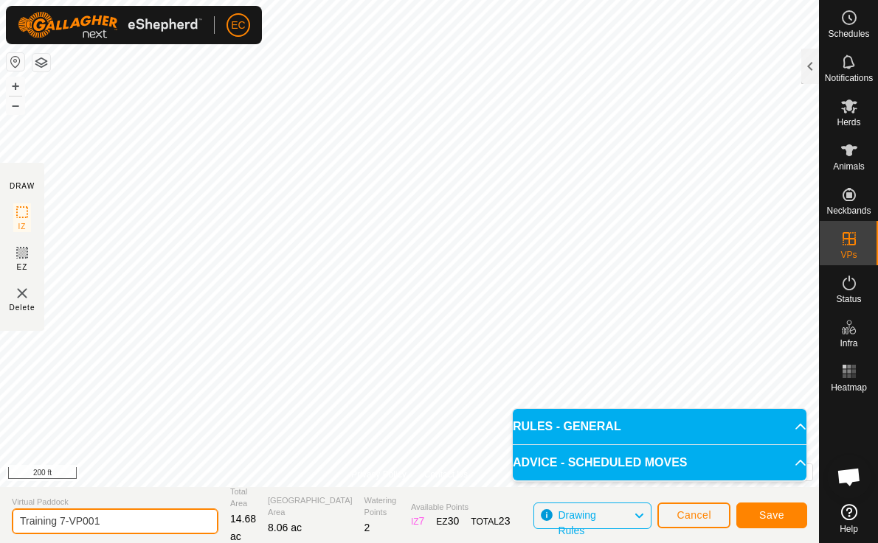
click at [121, 518] on input "Training 7-VP001" at bounding box center [115, 522] width 206 height 26
type input "Training 7 corrals"
click at [765, 499] on div "Save" at bounding box center [771, 515] width 71 height 35
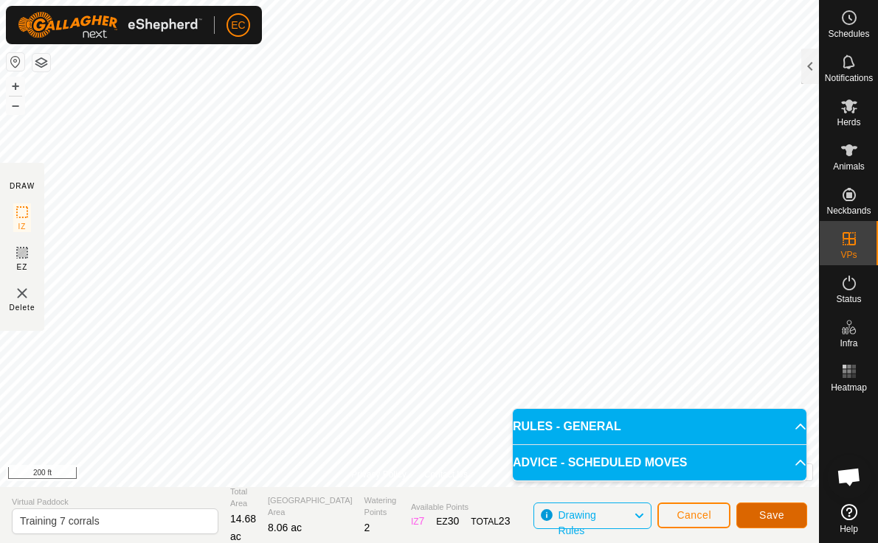
click at [767, 514] on span "Save" at bounding box center [771, 516] width 25 height 12
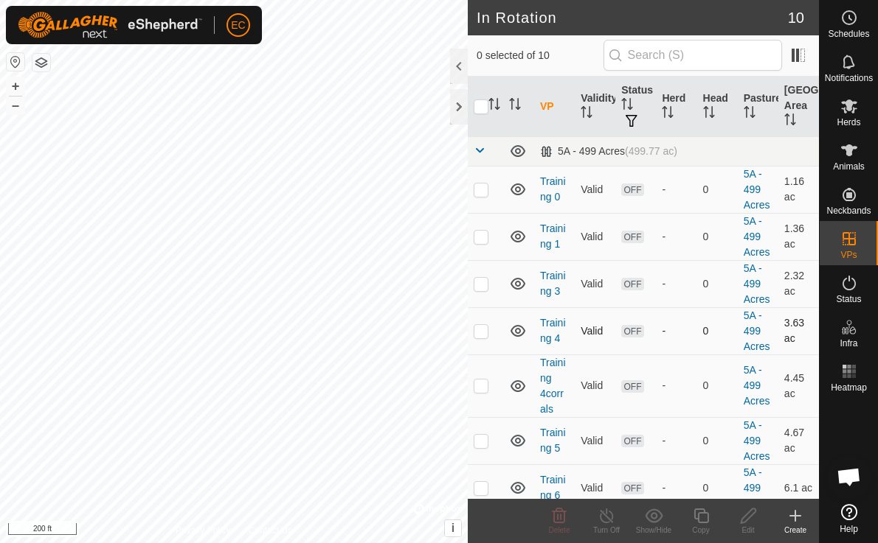
scroll to position [170, 0]
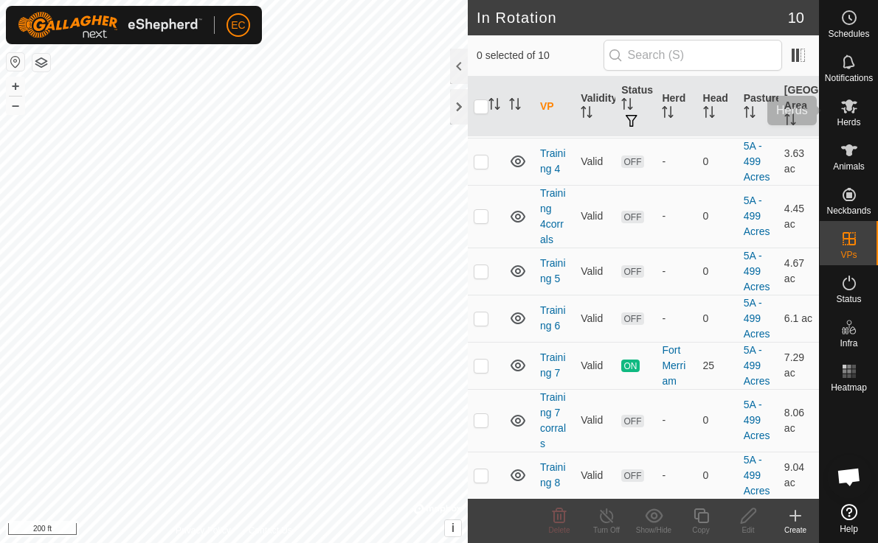
click at [841, 115] on es-mob-svg-icon at bounding box center [848, 106] width 27 height 24
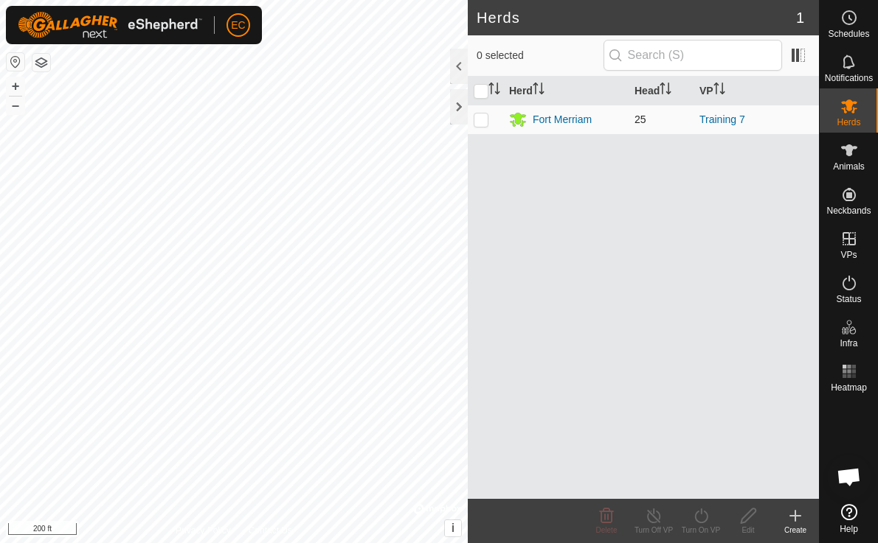
click at [480, 115] on p-checkbox at bounding box center [480, 120] width 15 height 12
checkbox input "true"
click at [704, 525] on div "Turn On VP" at bounding box center [700, 530] width 47 height 11
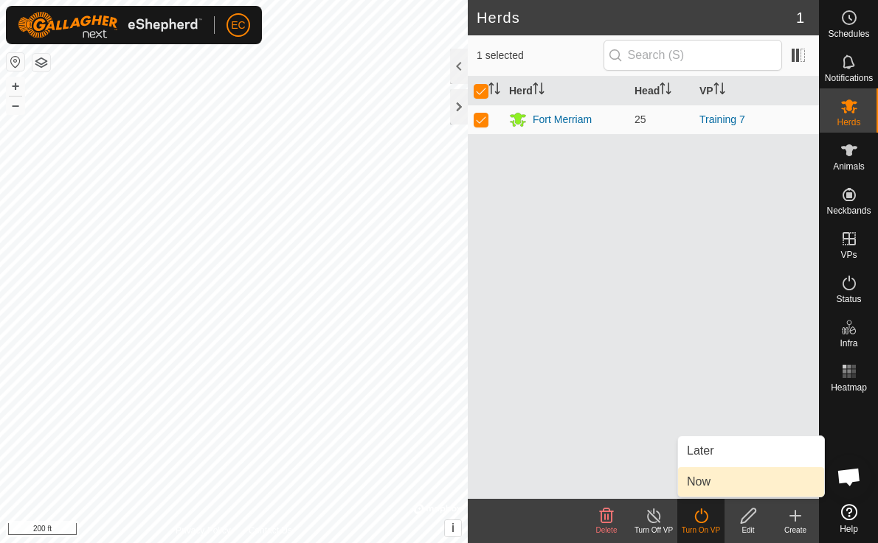
click at [711, 480] on link "Now" at bounding box center [751, 482] width 146 height 29
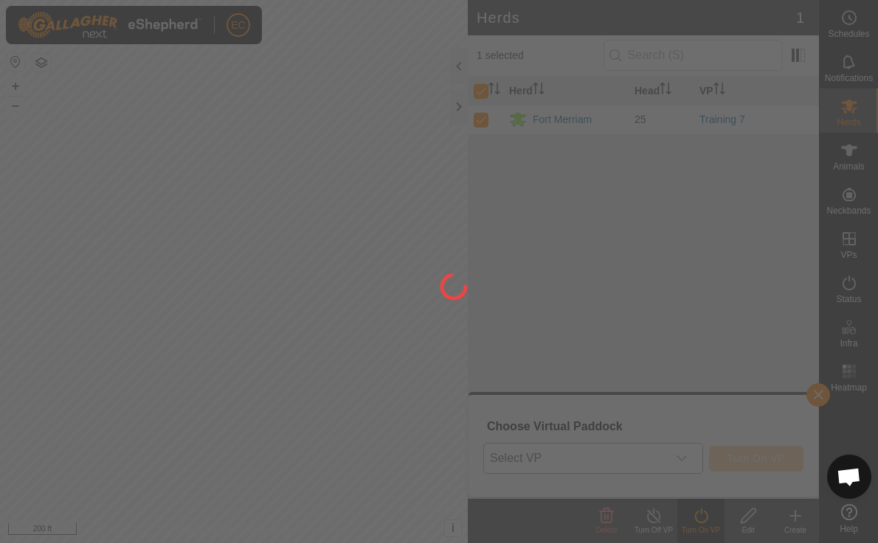
click at [634, 460] on div at bounding box center [439, 271] width 878 height 543
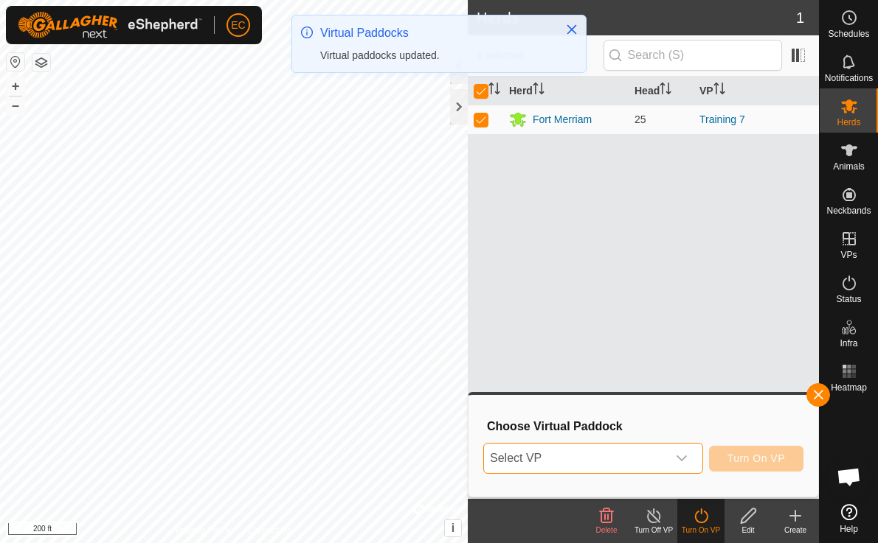
click at [634, 460] on span "Select VP" at bounding box center [575, 458] width 183 height 29
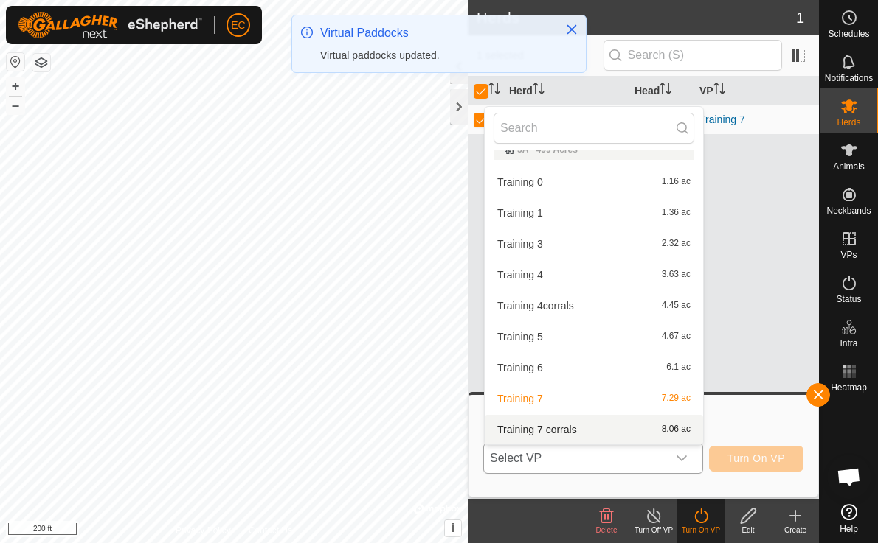
scroll to position [47, 0]
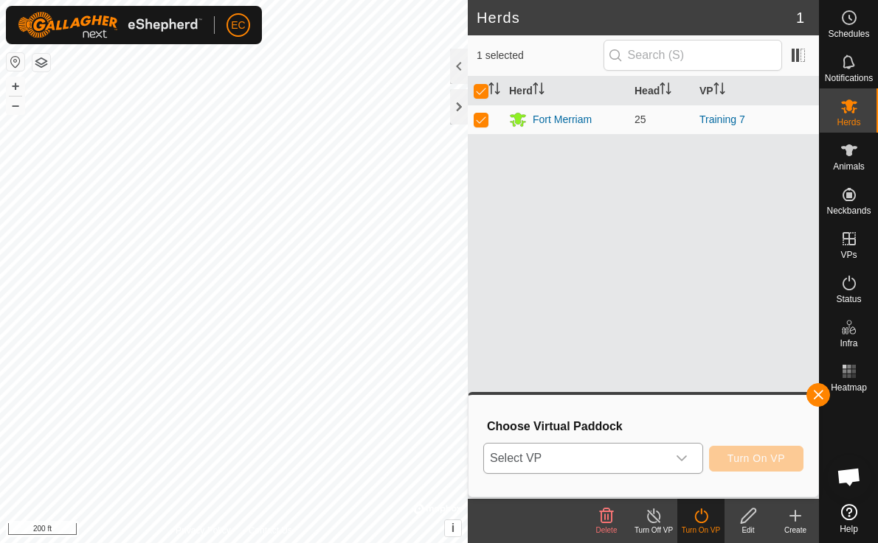
click at [633, 454] on span "Select VP" at bounding box center [575, 458] width 183 height 29
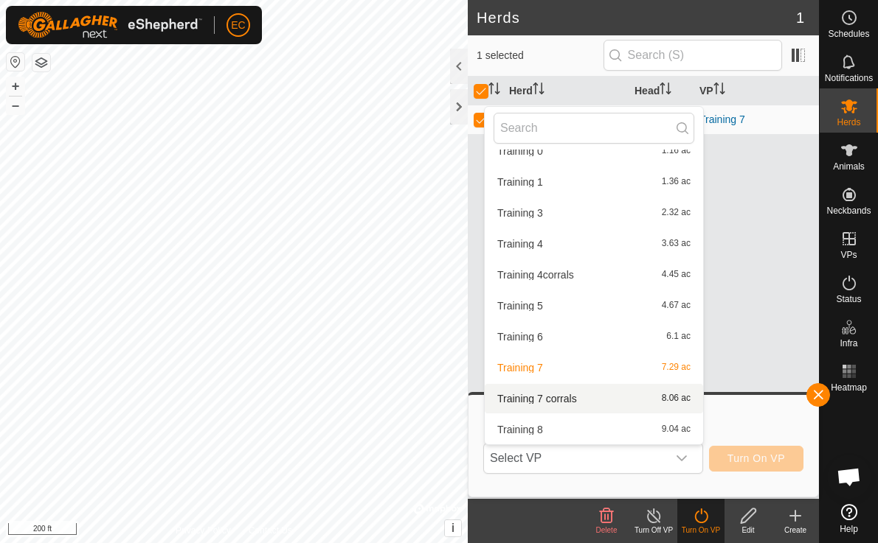
click at [608, 397] on li "Training 7 corrals 8.06 ac" at bounding box center [593, 398] width 218 height 29
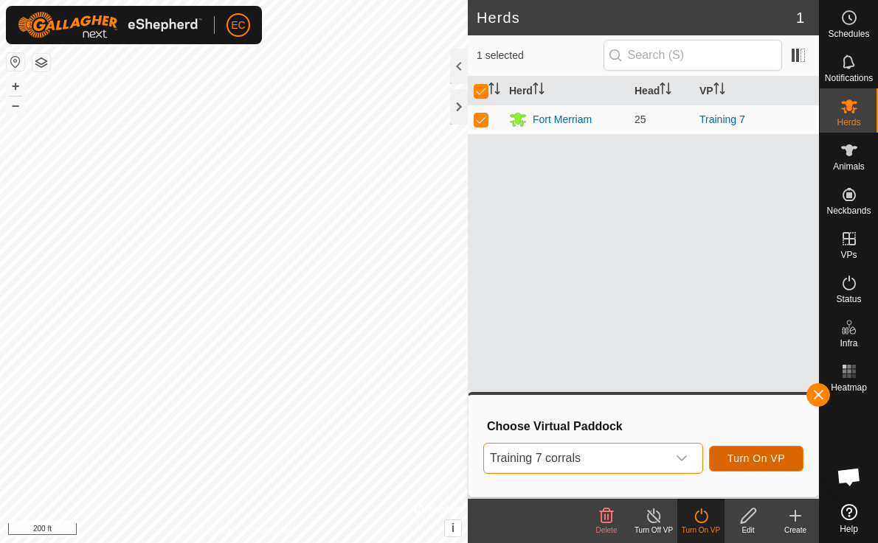
click at [764, 466] on button "Turn On VP" at bounding box center [756, 459] width 94 height 26
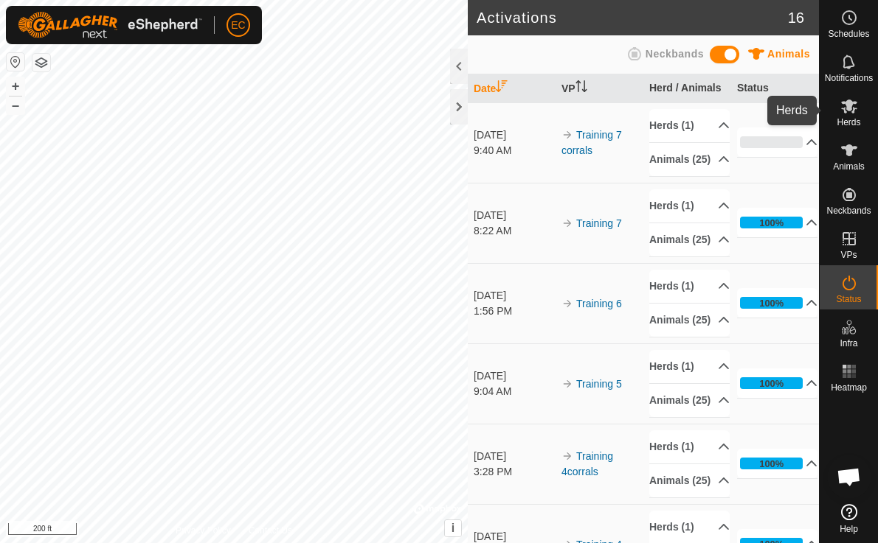
click at [852, 118] on span "Herds" at bounding box center [848, 122] width 24 height 9
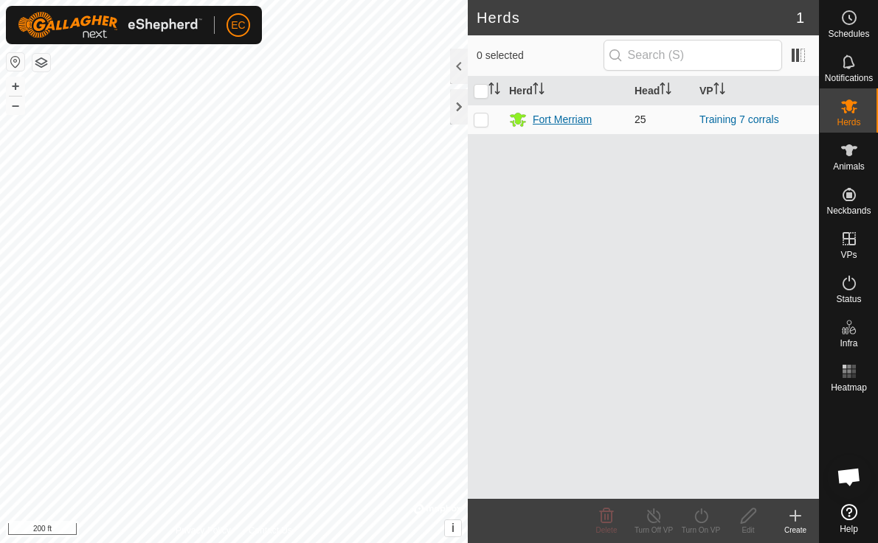
click at [583, 119] on div "Fort Merriam" at bounding box center [561, 119] width 59 height 15
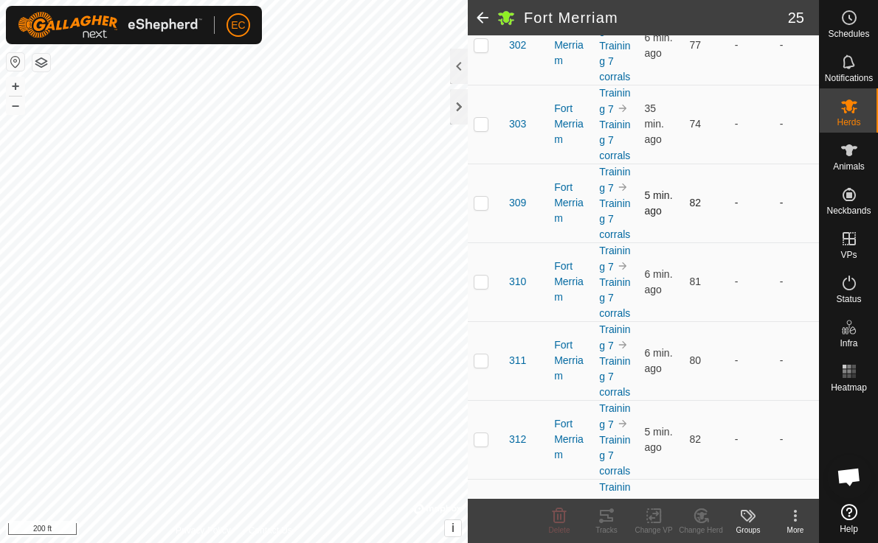
scroll to position [240, 0]
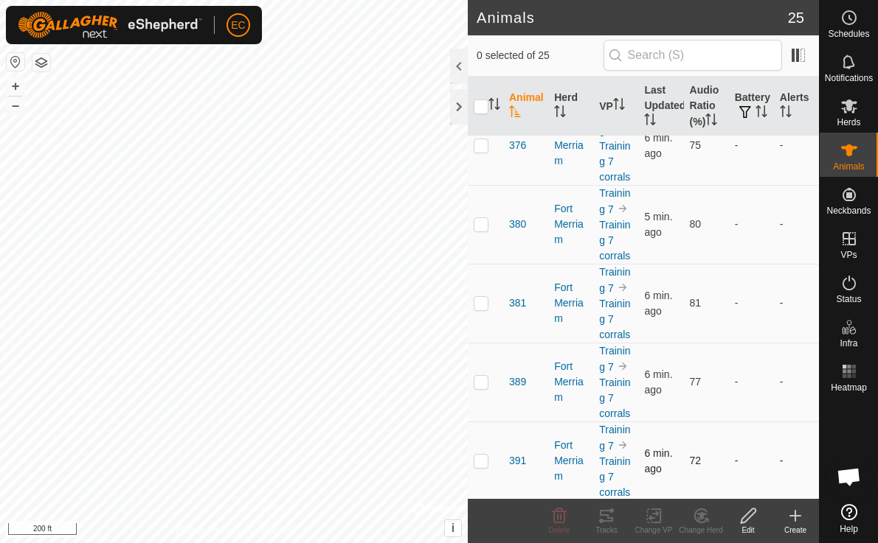
scroll to position [1523, 0]
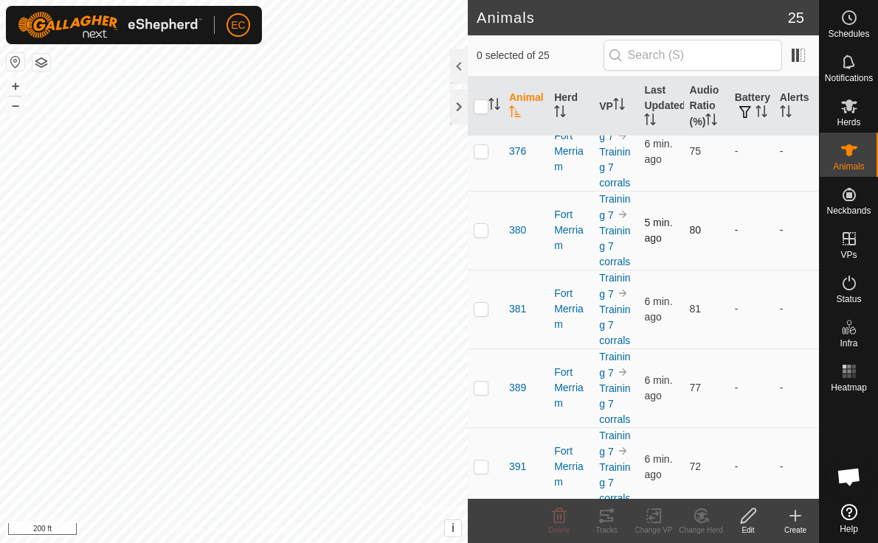
click at [479, 225] on p-checkbox at bounding box center [480, 230] width 15 height 12
checkbox input "true"
click at [850, 115] on es-mob-svg-icon at bounding box center [848, 106] width 27 height 24
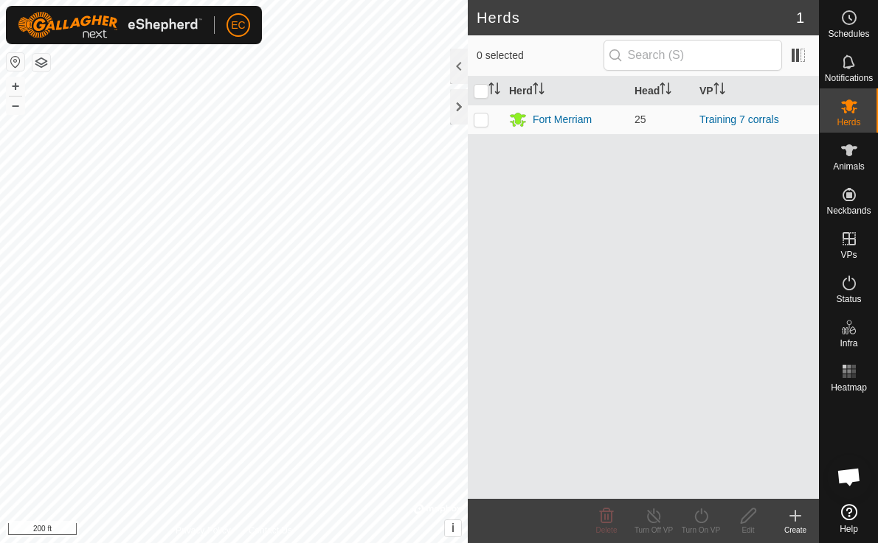
click at [796, 521] on icon at bounding box center [795, 516] width 18 height 18
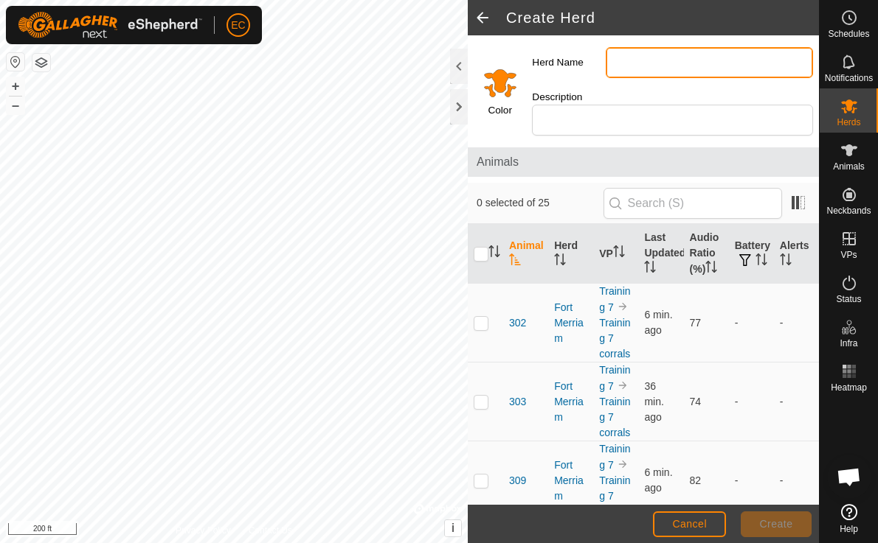
click at [670, 70] on input "Herd Name" at bounding box center [708, 62] width 207 height 31
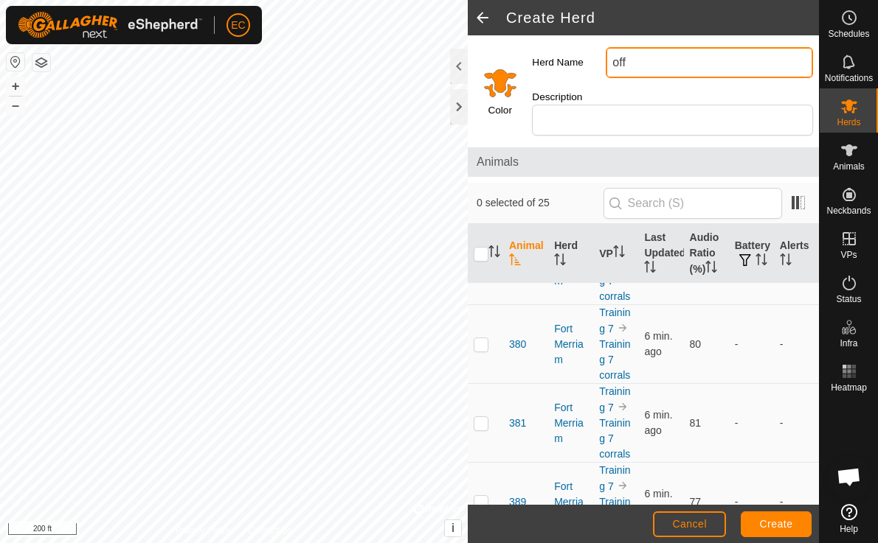
scroll to position [1542, 0]
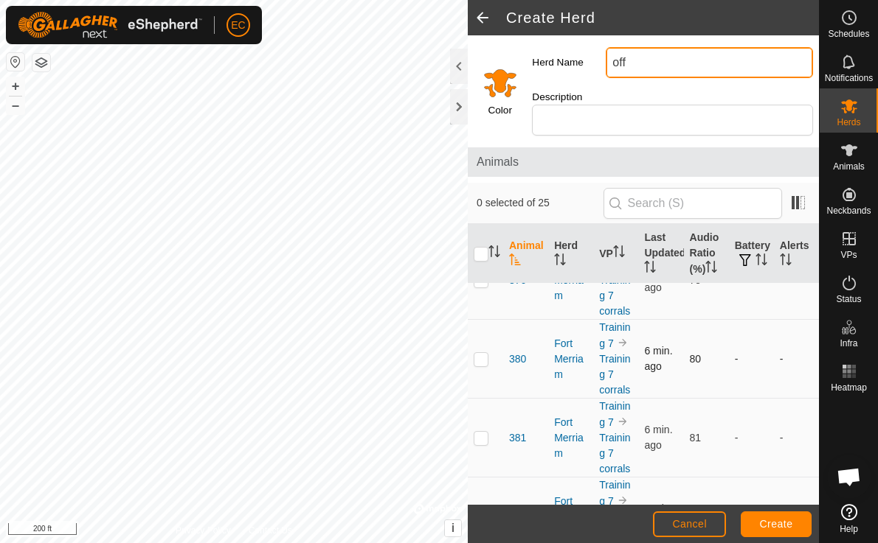
type input "off"
click at [484, 353] on p-checkbox at bounding box center [480, 359] width 15 height 12
checkbox input "true"
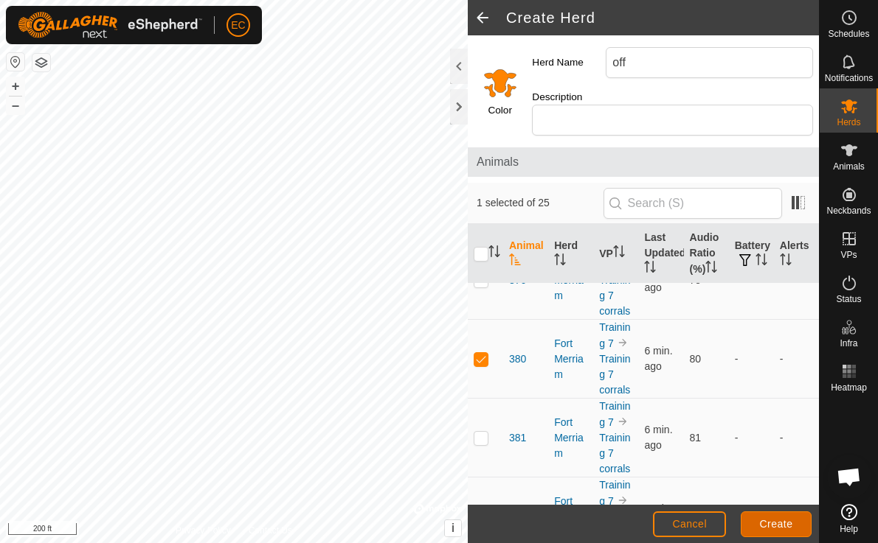
click at [775, 523] on span "Create" at bounding box center [776, 524] width 33 height 12
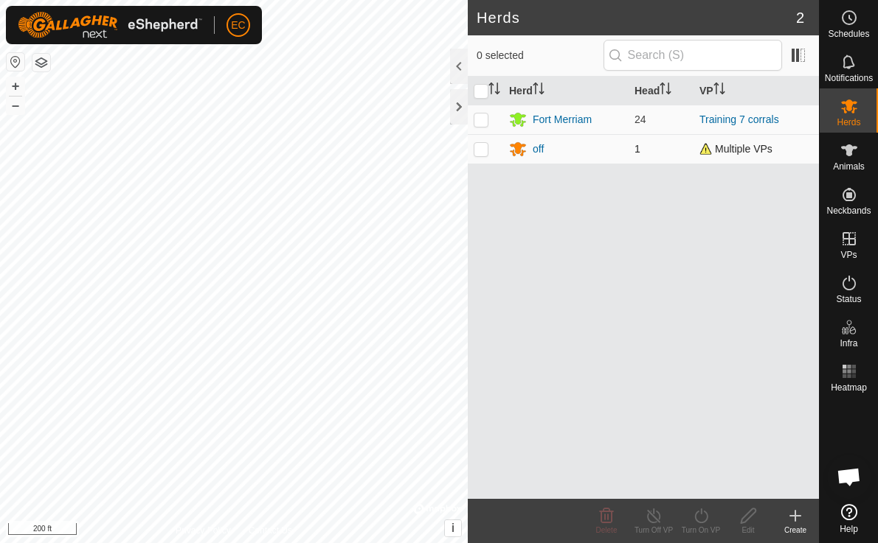
click at [479, 151] on p-checkbox at bounding box center [480, 149] width 15 height 12
checkbox input "true"
click at [654, 515] on icon at bounding box center [653, 516] width 18 height 18
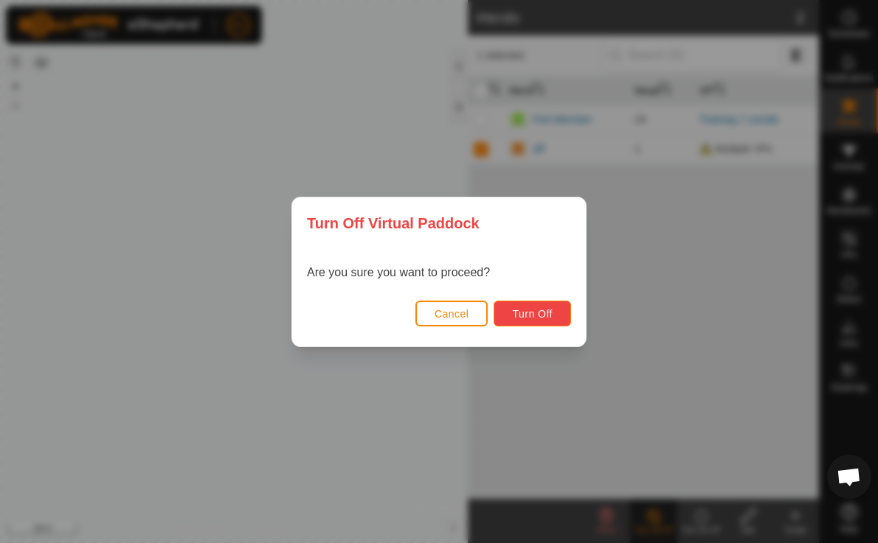
click at [542, 315] on span "Turn Off" at bounding box center [532, 314] width 41 height 12
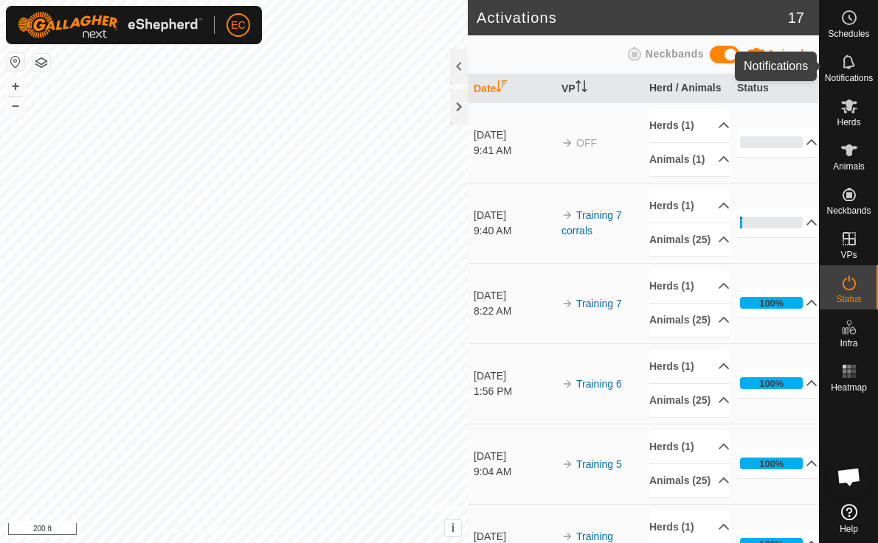
click at [847, 64] on icon at bounding box center [849, 62] width 18 height 18
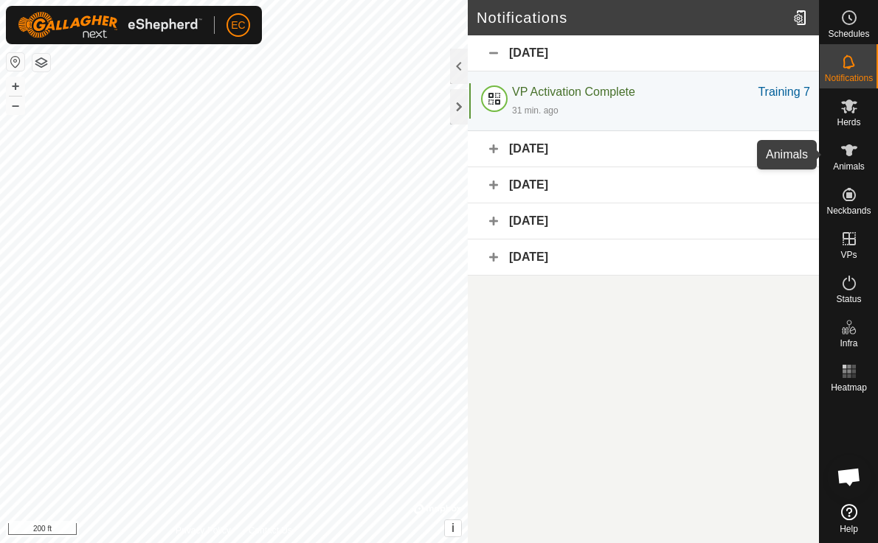
click at [847, 162] on span "Animals" at bounding box center [849, 166] width 32 height 9
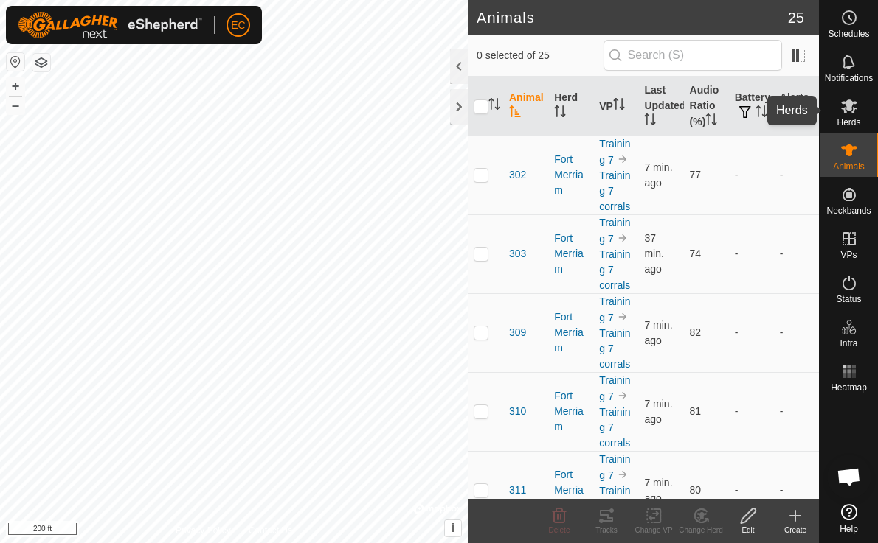
click at [849, 115] on es-mob-svg-icon at bounding box center [848, 106] width 27 height 24
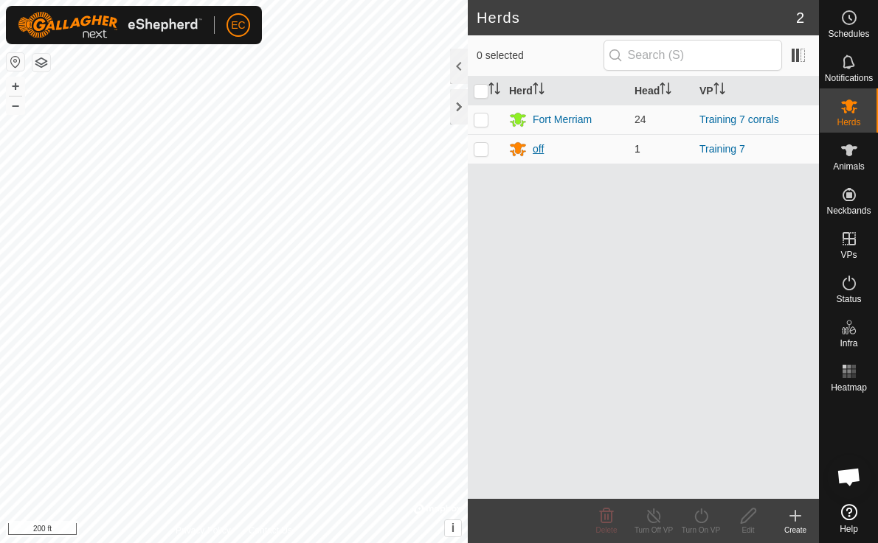
click at [543, 153] on div "off" at bounding box center [537, 149] width 11 height 15
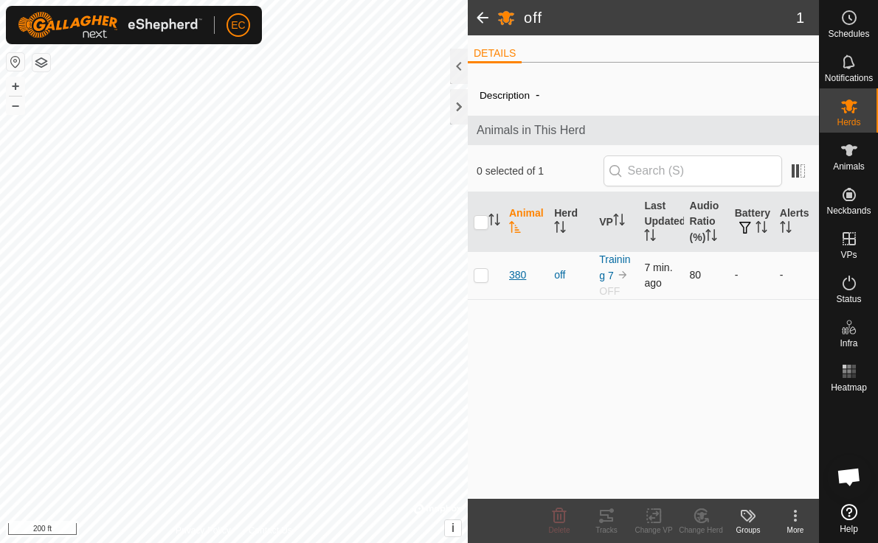
click at [516, 278] on span "380" at bounding box center [517, 275] width 17 height 15
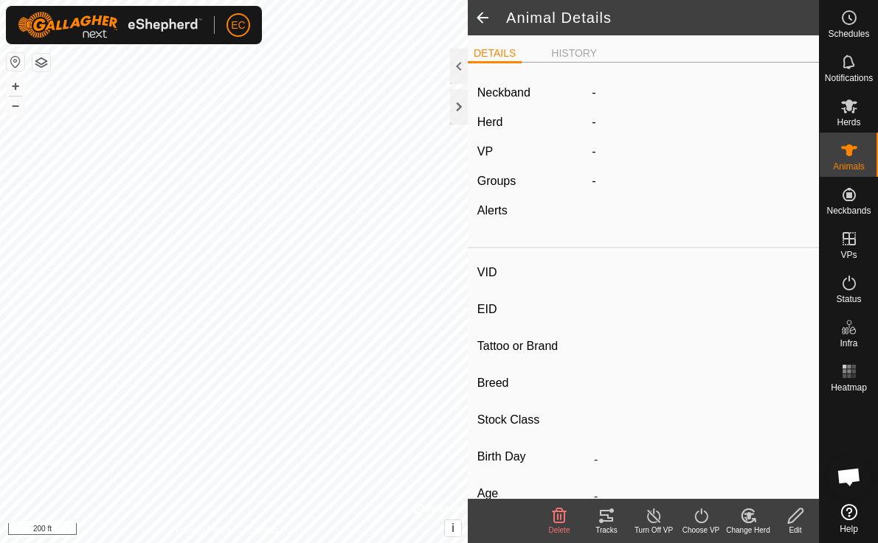
type input "380"
type input "-"
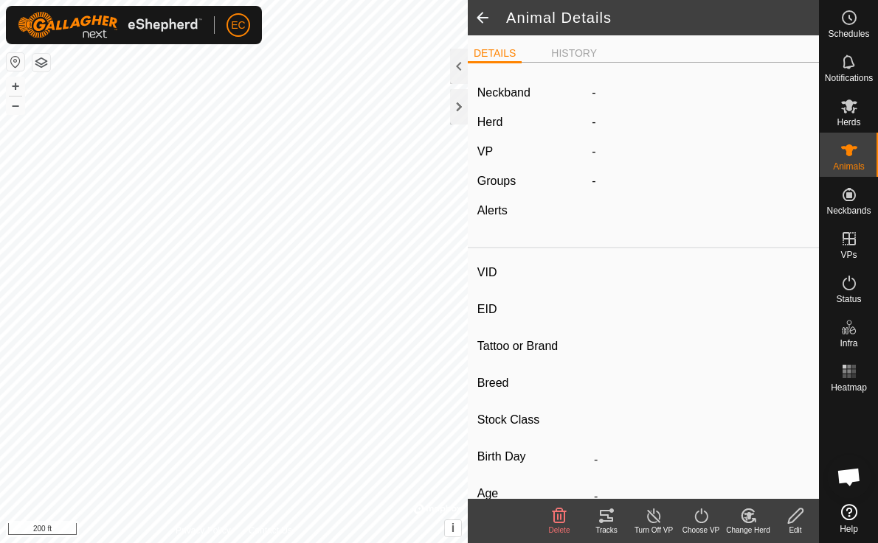
type input "-"
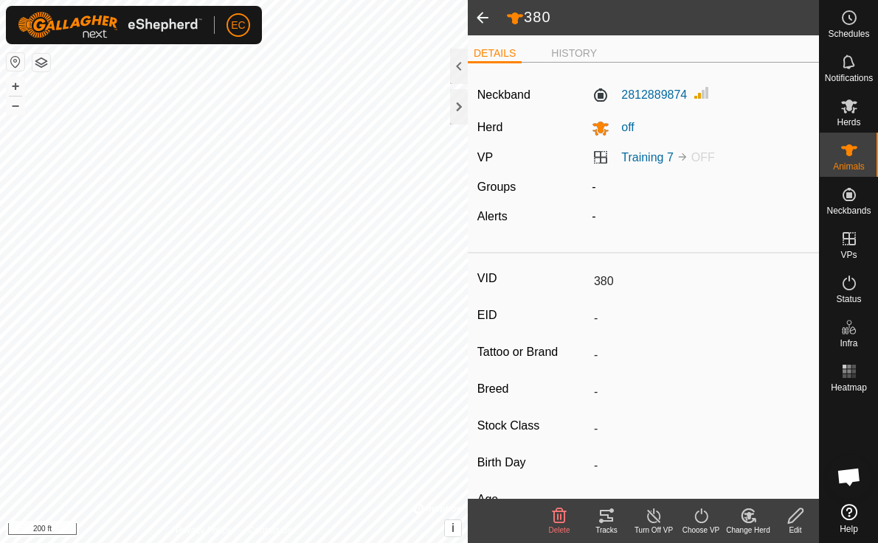
click at [480, 18] on span at bounding box center [482, 17] width 29 height 35
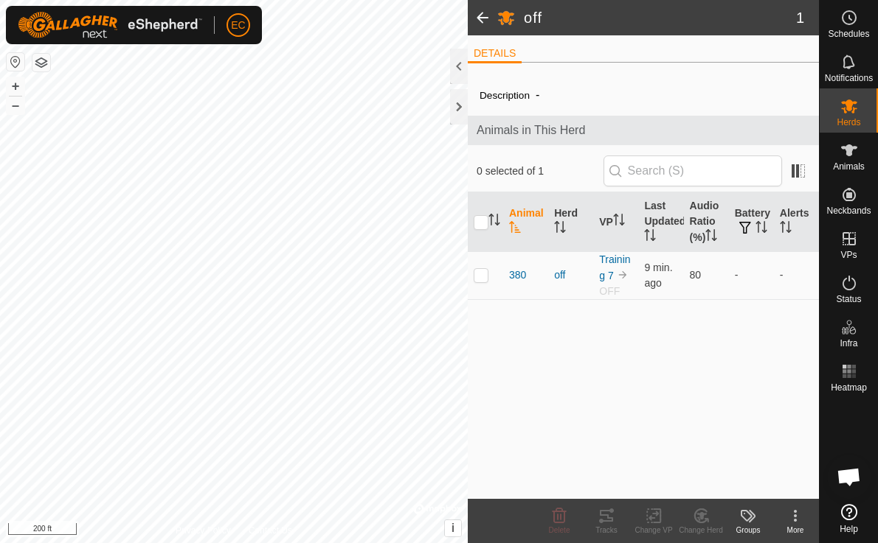
click at [487, 15] on span at bounding box center [482, 17] width 29 height 35
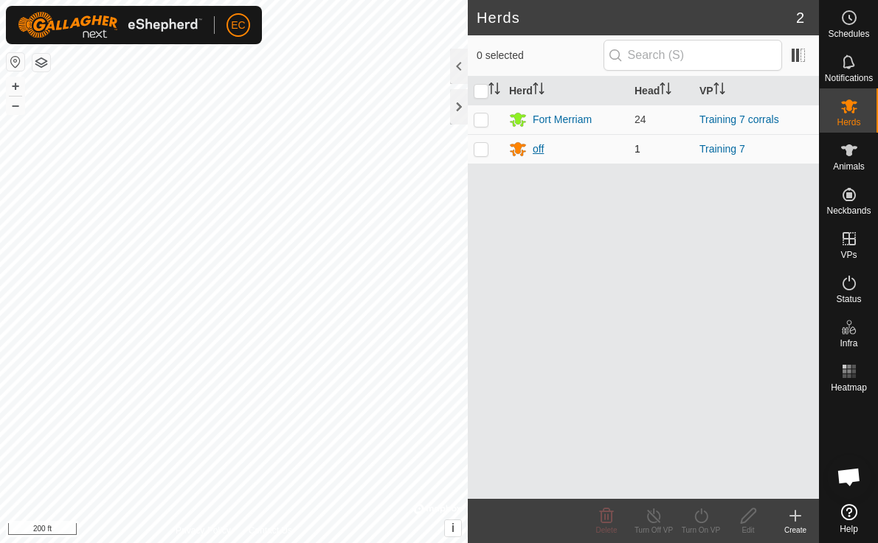
click at [536, 150] on div "off" at bounding box center [537, 149] width 11 height 15
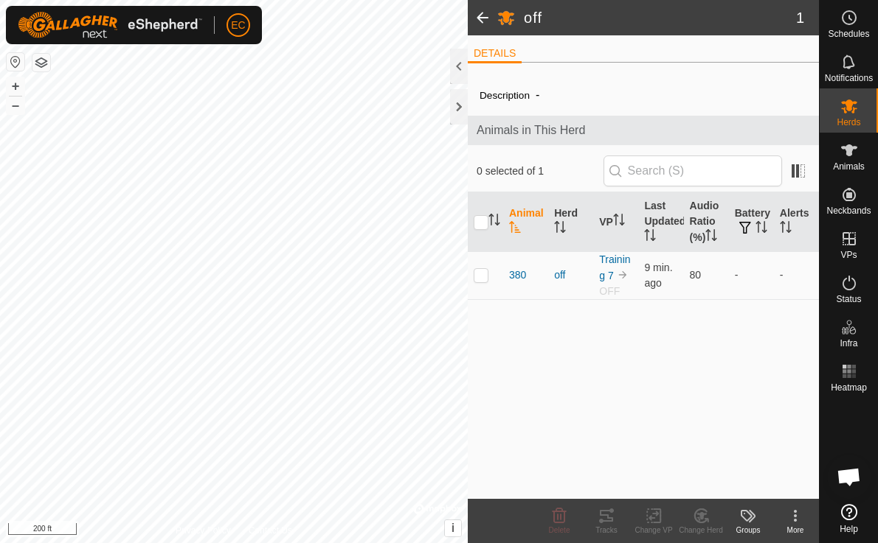
click at [479, 12] on span at bounding box center [482, 17] width 29 height 35
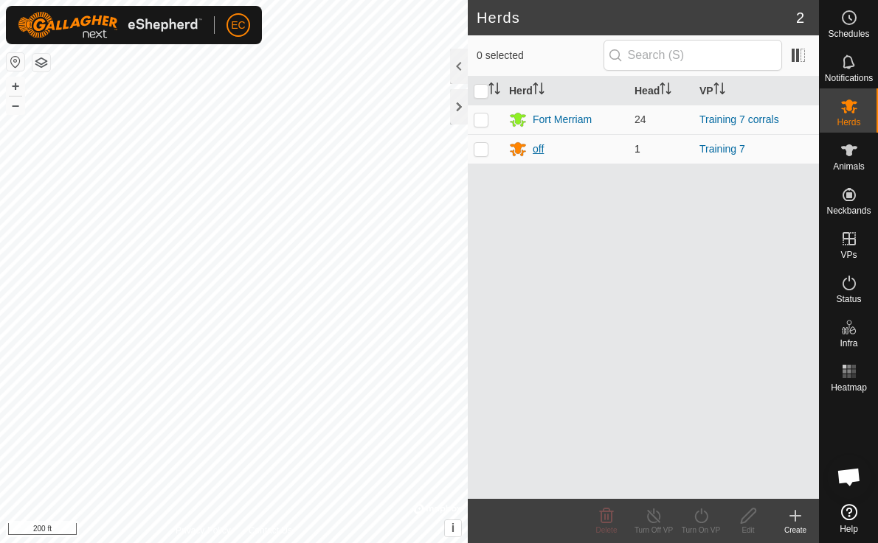
click at [535, 145] on div "off" at bounding box center [537, 149] width 11 height 15
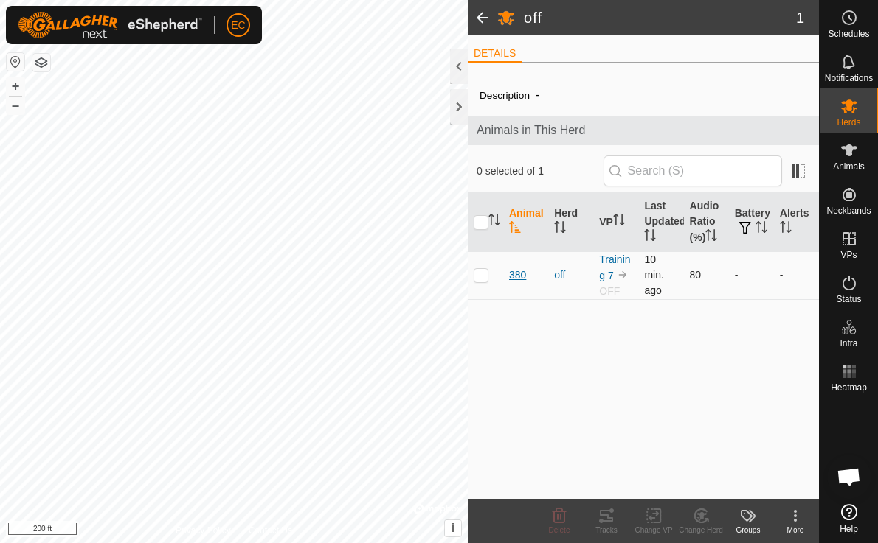
click at [522, 279] on span "380" at bounding box center [517, 275] width 17 height 15
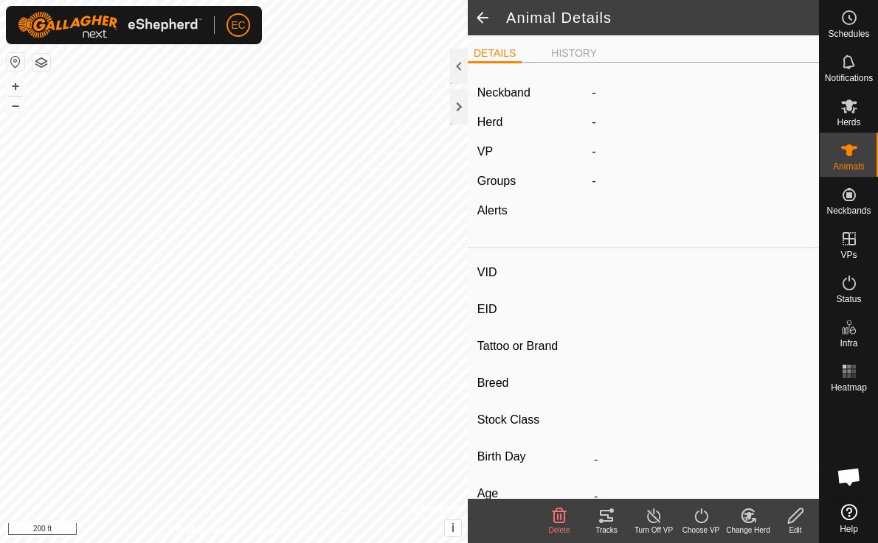
type input "380"
type input "-"
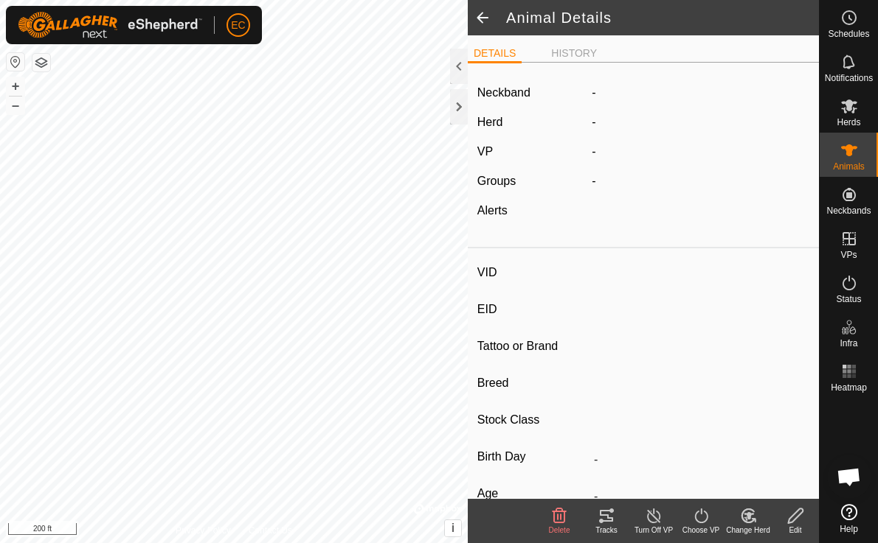
type input "-"
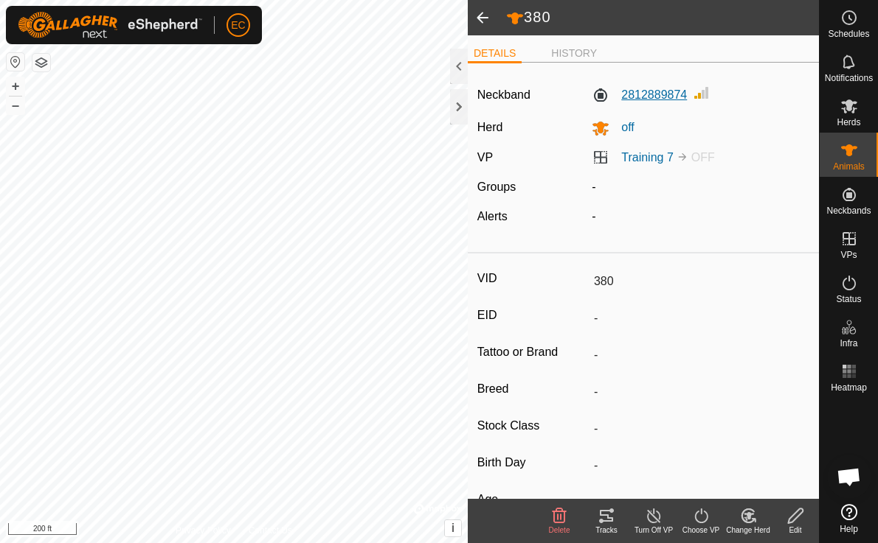
click at [649, 94] on label "2812889874" at bounding box center [638, 95] width 95 height 18
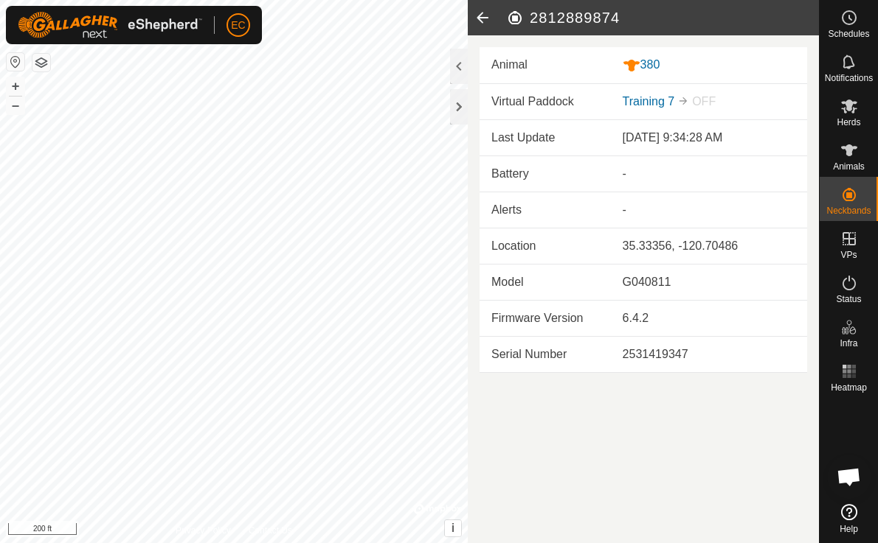
click at [480, 21] on icon at bounding box center [482, 17] width 29 height 35
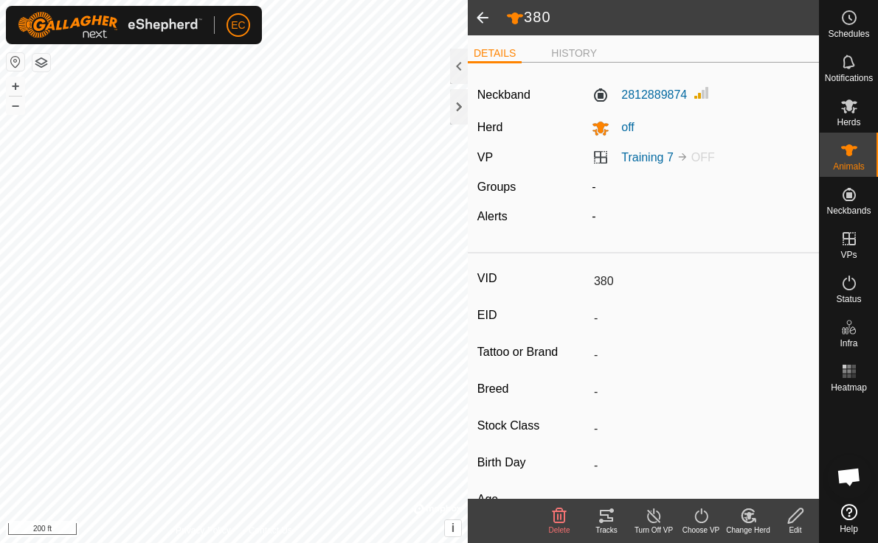
click at [483, 18] on span at bounding box center [482, 17] width 29 height 35
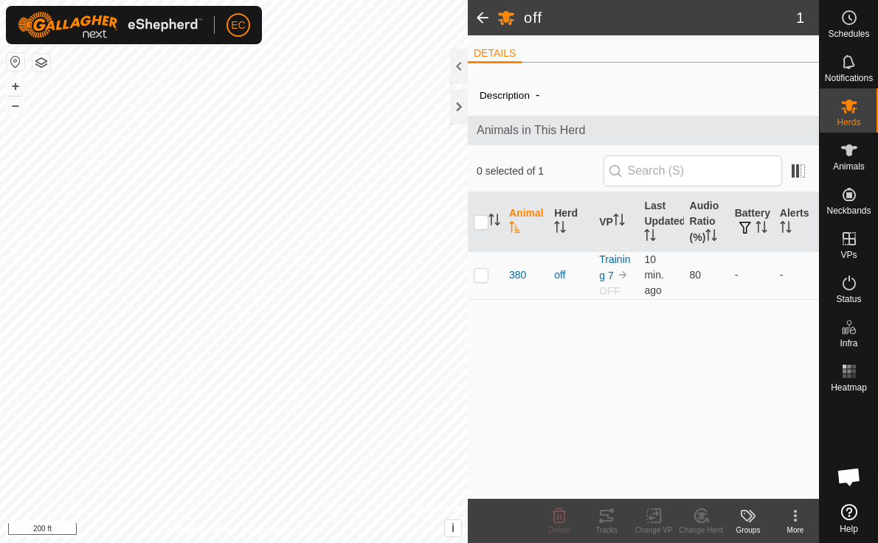
click at [479, 27] on span at bounding box center [482, 17] width 29 height 35
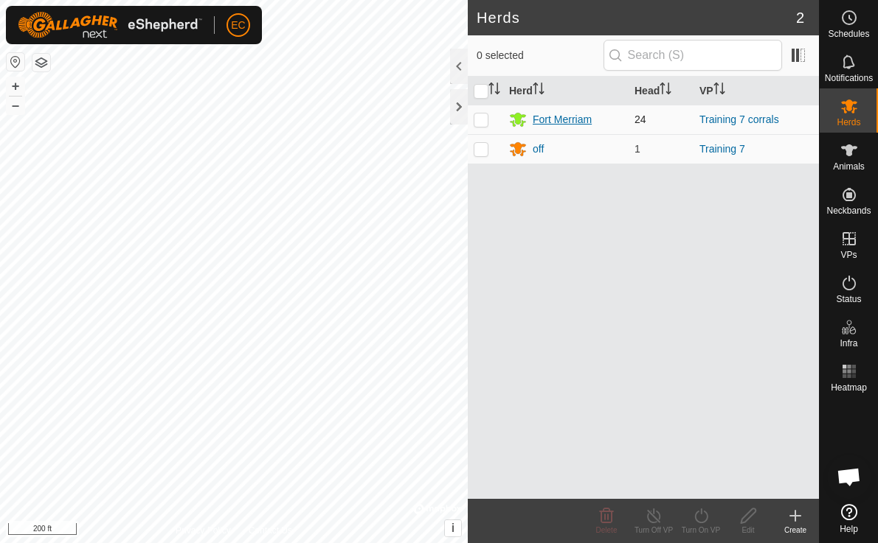
click at [546, 119] on div "Fort Merriam" at bounding box center [561, 119] width 59 height 15
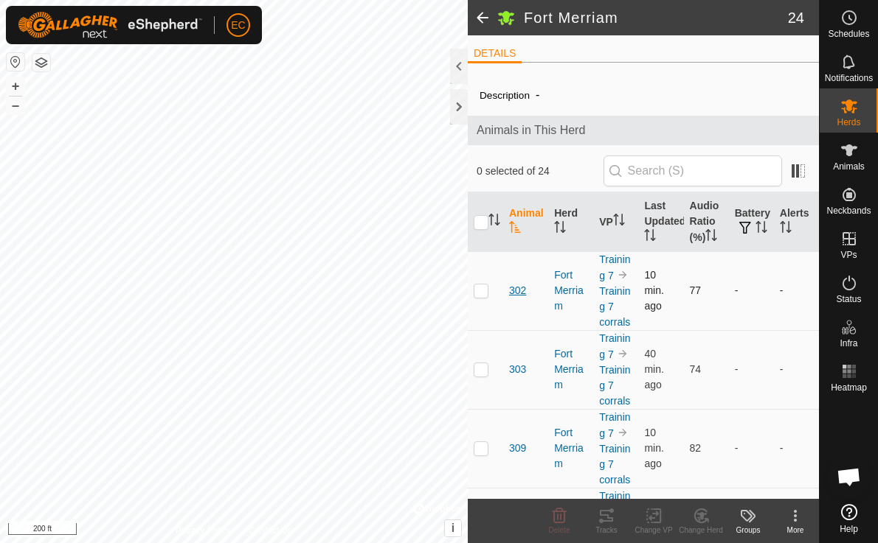
click at [514, 292] on span "302" at bounding box center [517, 290] width 17 height 15
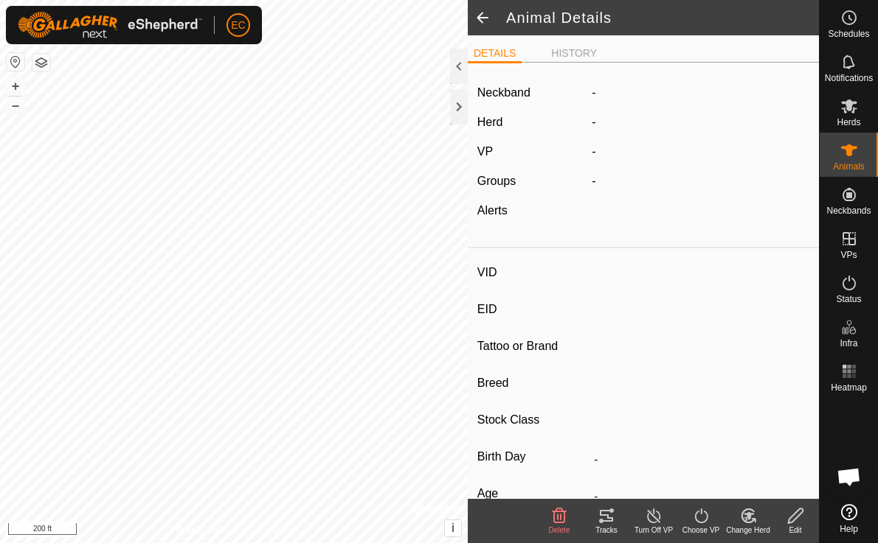
type input "302"
type input "-"
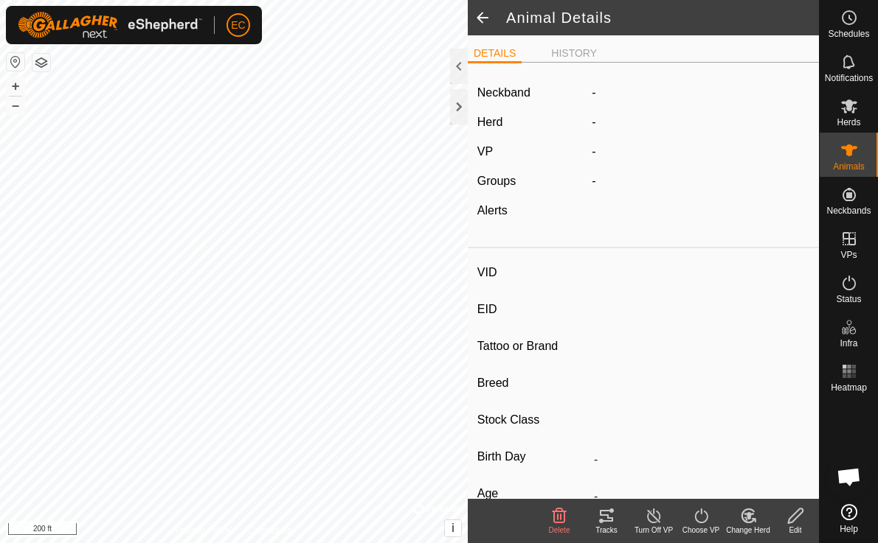
type input "-"
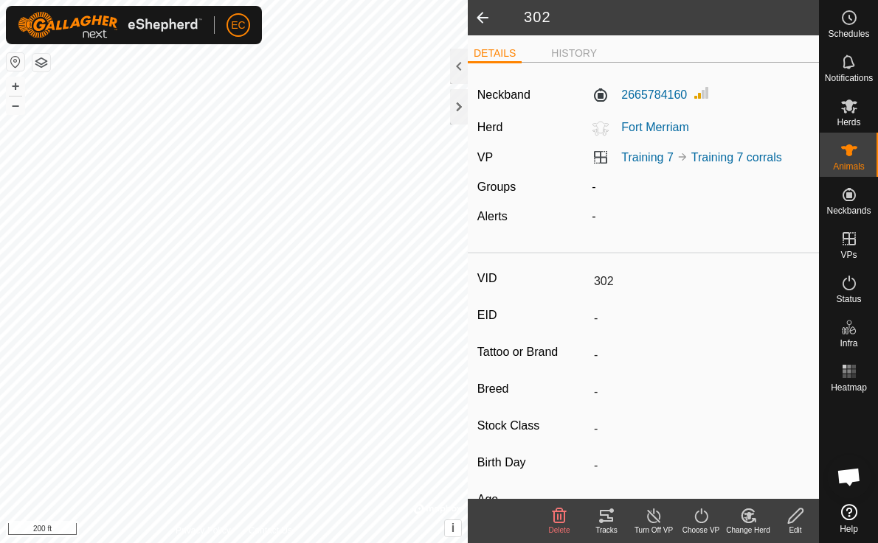
click at [481, 17] on span at bounding box center [482, 17] width 29 height 35
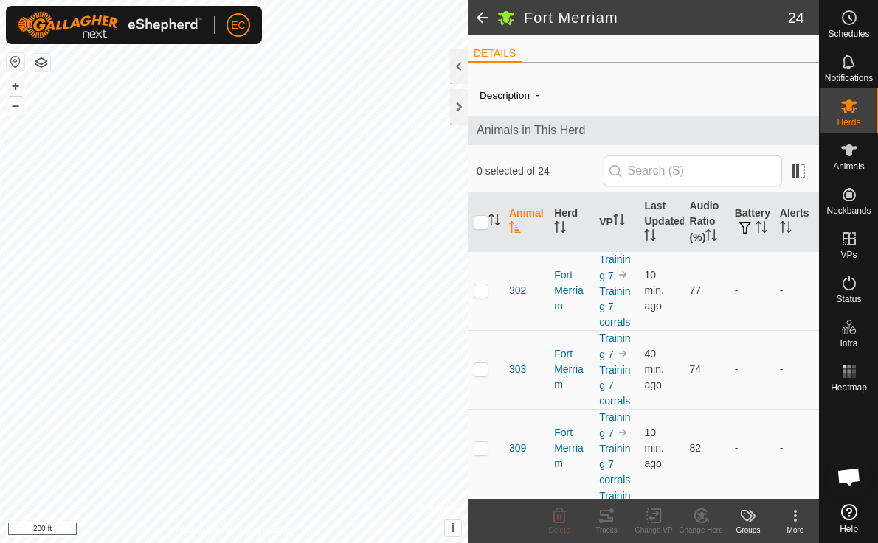
click at [481, 17] on span at bounding box center [482, 17] width 29 height 35
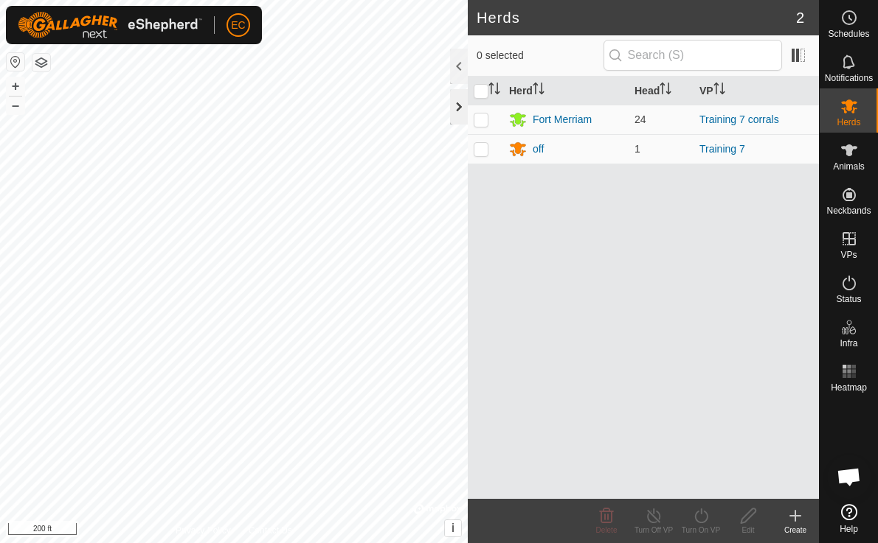
click at [462, 100] on div at bounding box center [459, 106] width 18 height 35
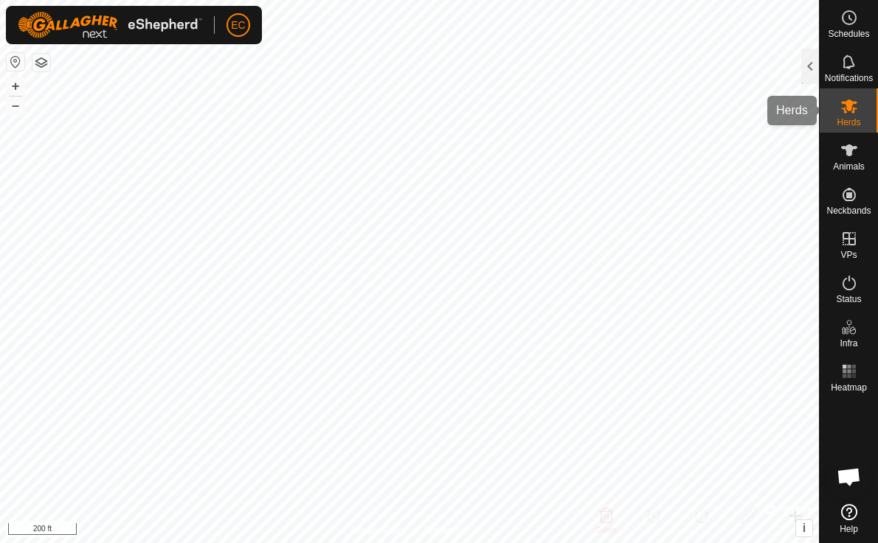
click at [850, 106] on icon at bounding box center [849, 107] width 16 height 14
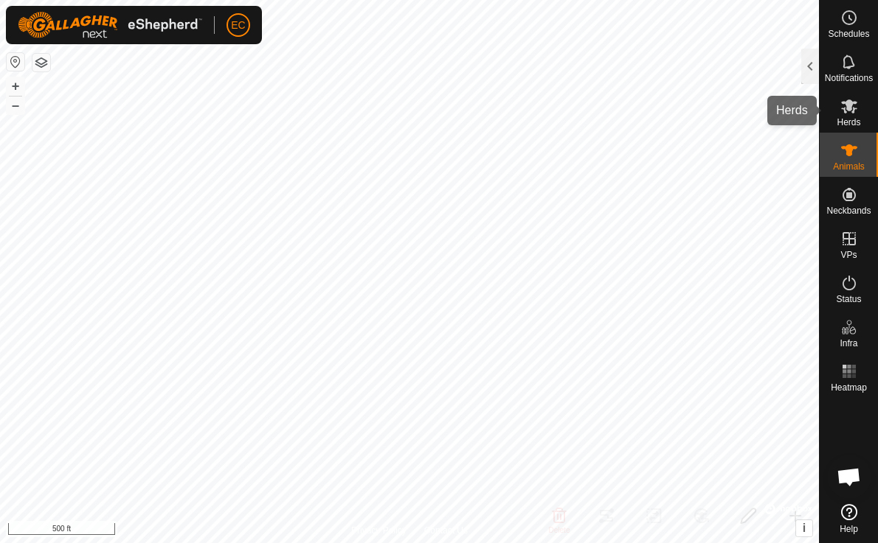
click at [849, 115] on es-mob-svg-icon at bounding box center [848, 106] width 27 height 24
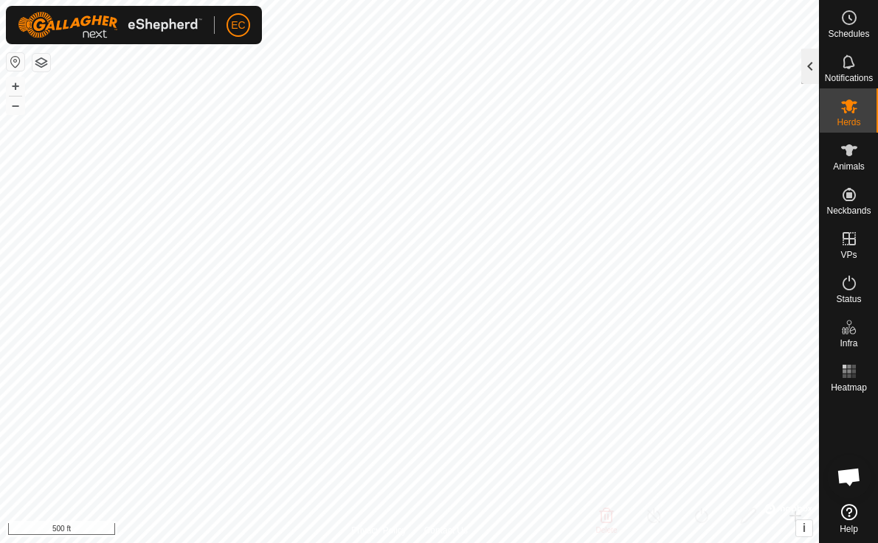
click at [806, 69] on div at bounding box center [810, 66] width 18 height 35
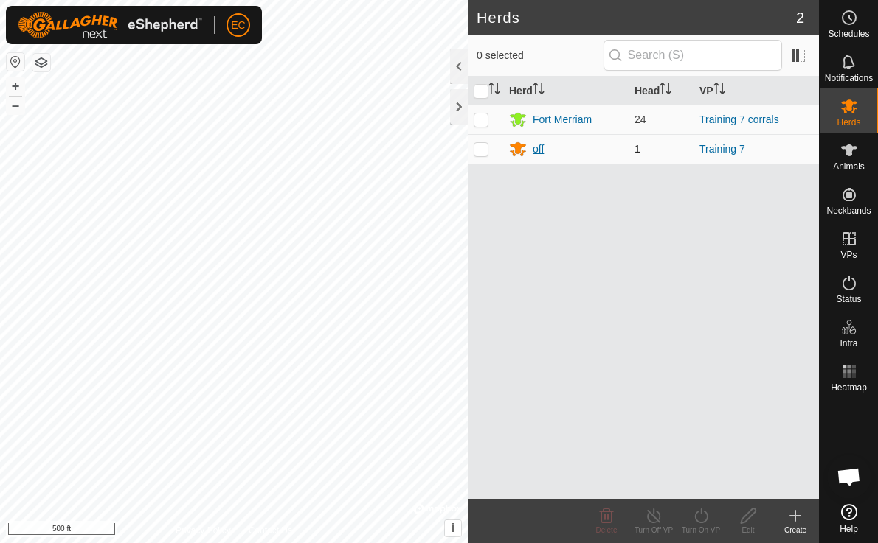
click at [538, 150] on div "off" at bounding box center [537, 149] width 11 height 15
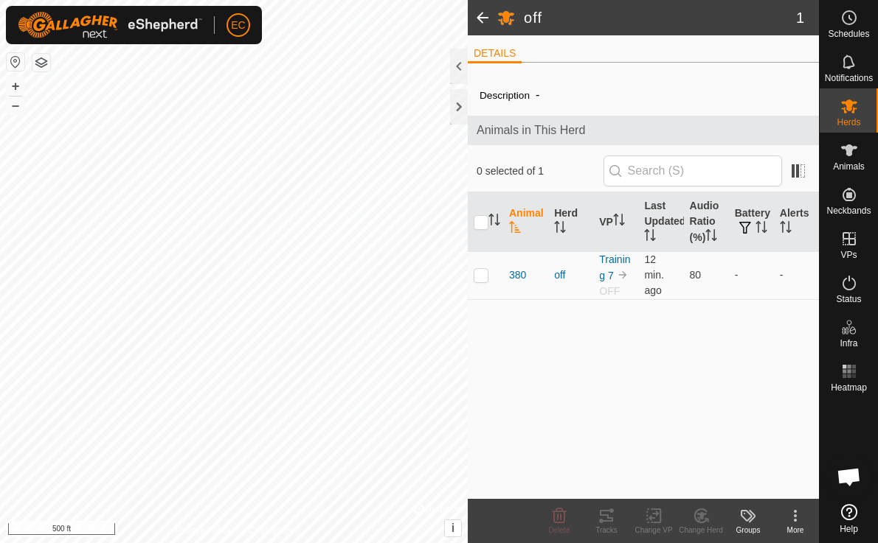
click at [799, 523] on icon at bounding box center [795, 516] width 18 height 18
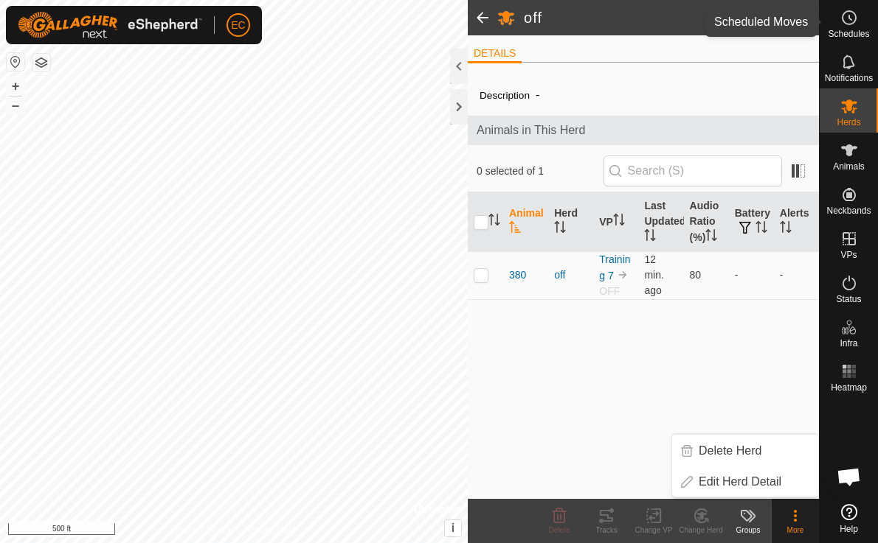
click at [850, 21] on icon at bounding box center [849, 18] width 18 height 18
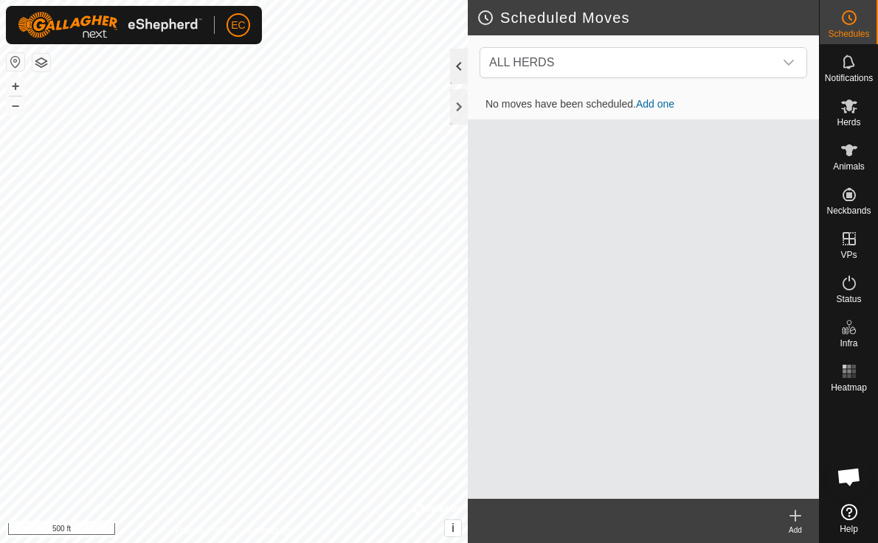
click at [456, 69] on div at bounding box center [459, 66] width 18 height 35
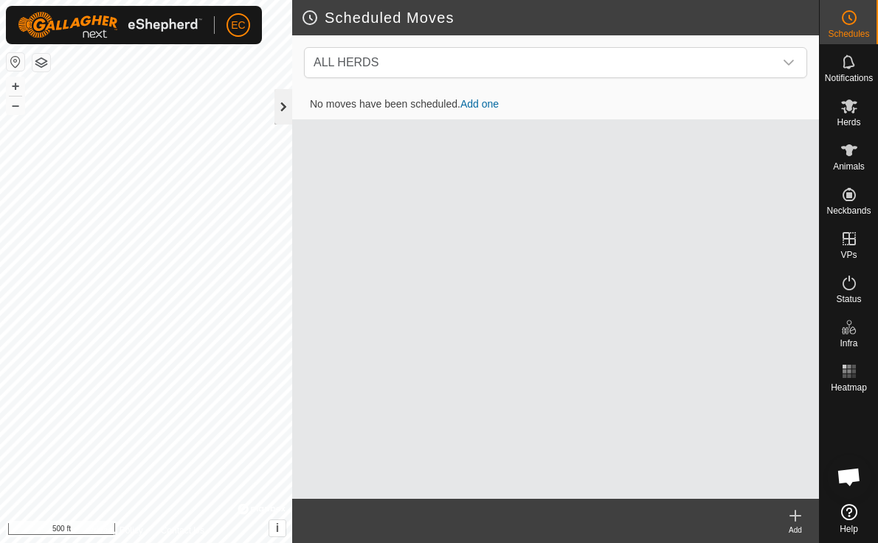
click at [289, 104] on div at bounding box center [283, 106] width 18 height 35
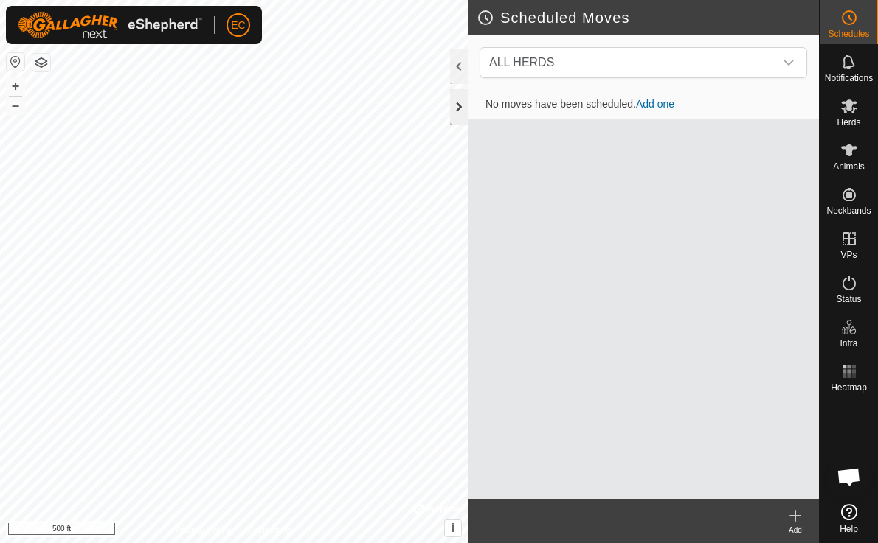
click at [453, 104] on div at bounding box center [459, 106] width 18 height 35
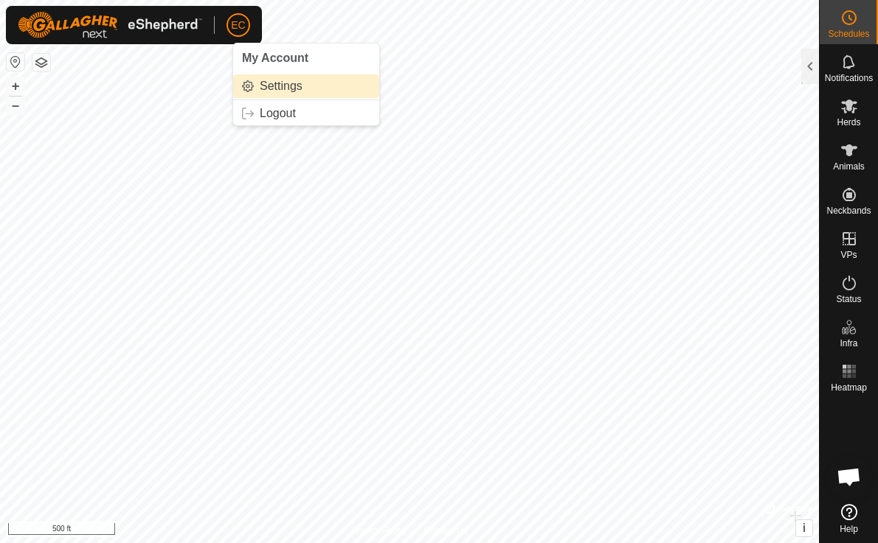
click at [270, 86] on link "Settings" at bounding box center [306, 86] width 146 height 24
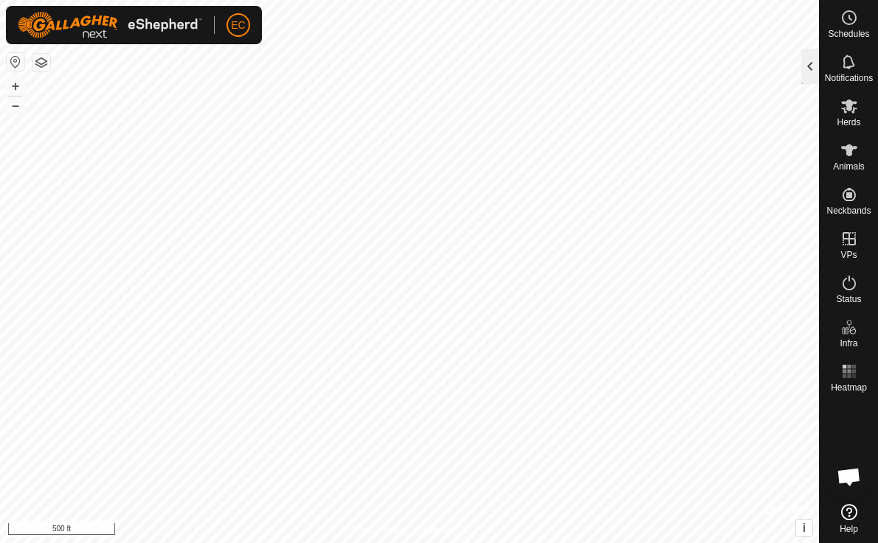
click at [806, 58] on div at bounding box center [810, 66] width 18 height 35
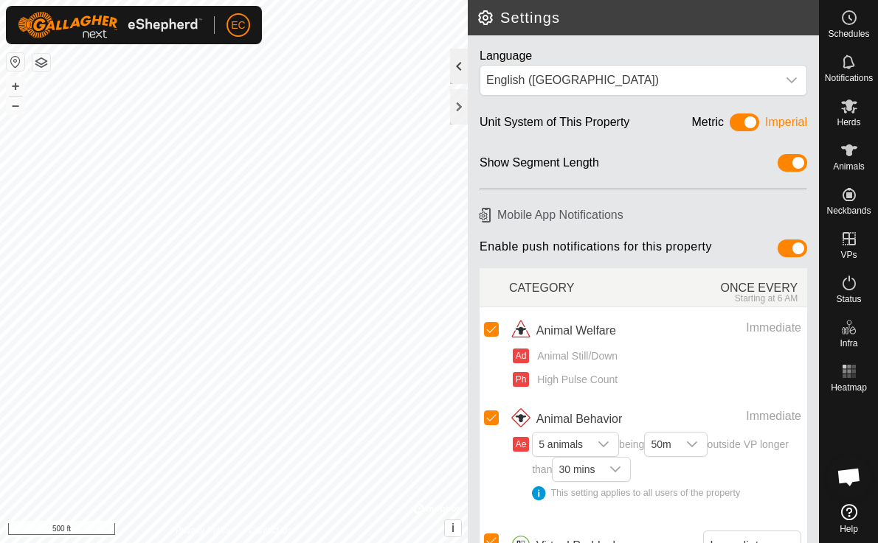
click at [455, 66] on div at bounding box center [459, 66] width 18 height 35
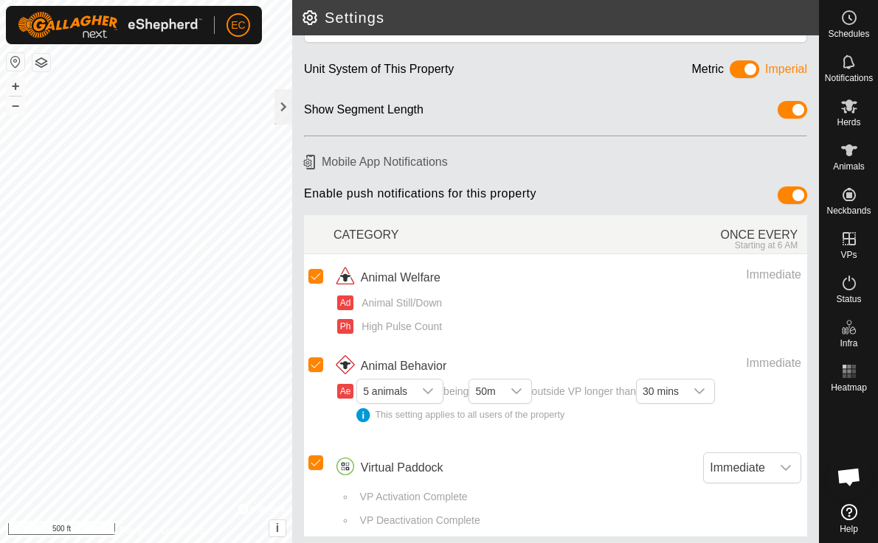
scroll to position [57, 0]
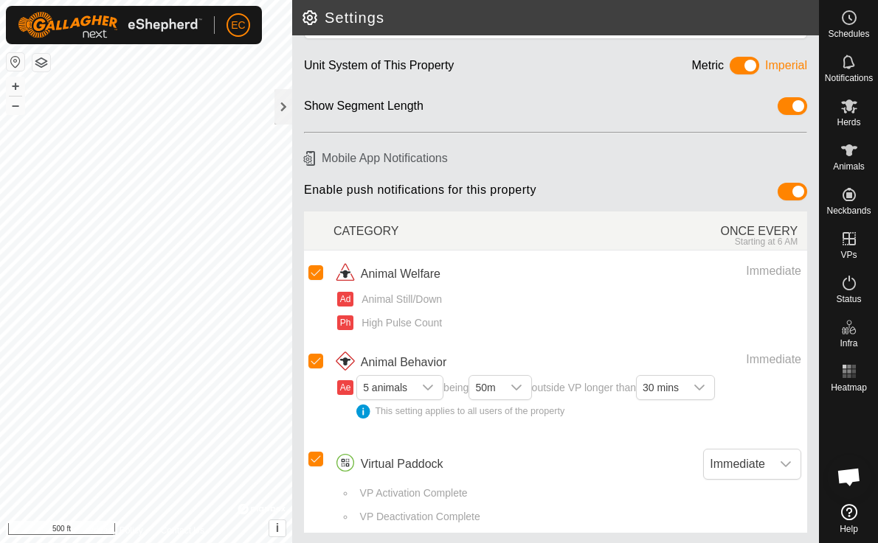
click at [851, 480] on span "Open chat" at bounding box center [848, 478] width 24 height 21
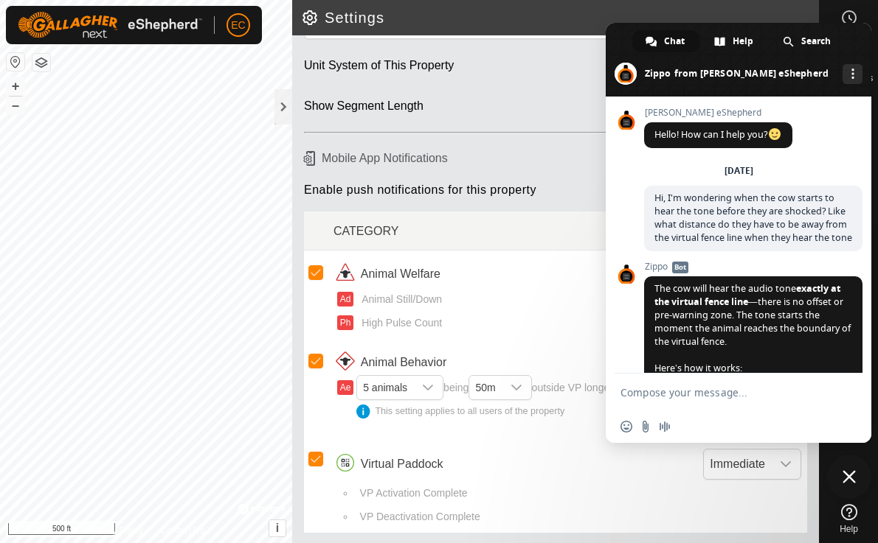
scroll to position [4589, 0]
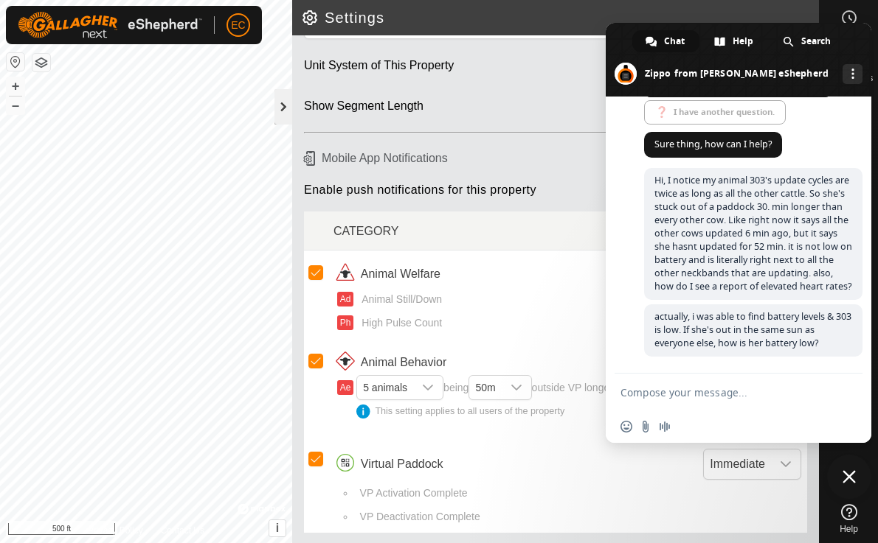
click at [279, 103] on div at bounding box center [283, 106] width 18 height 35
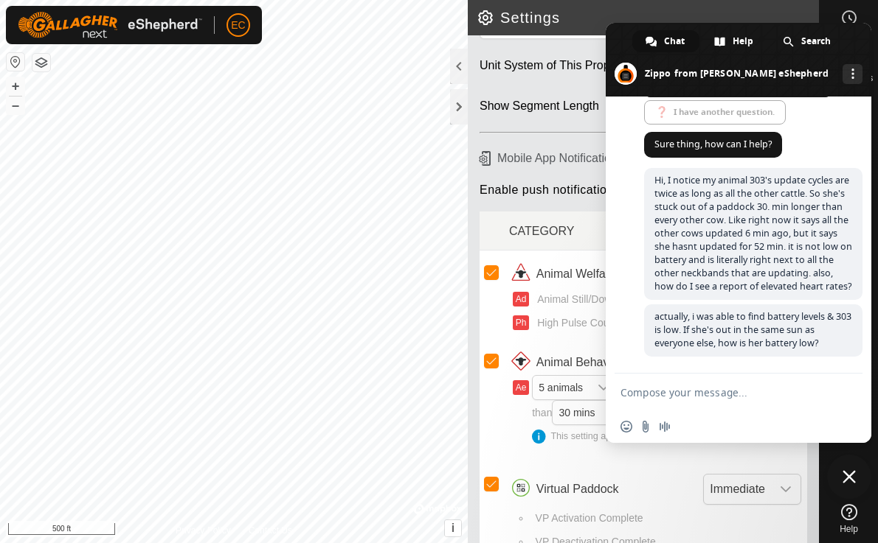
click at [863, 49] on span at bounding box center [737, 60] width 265 height 74
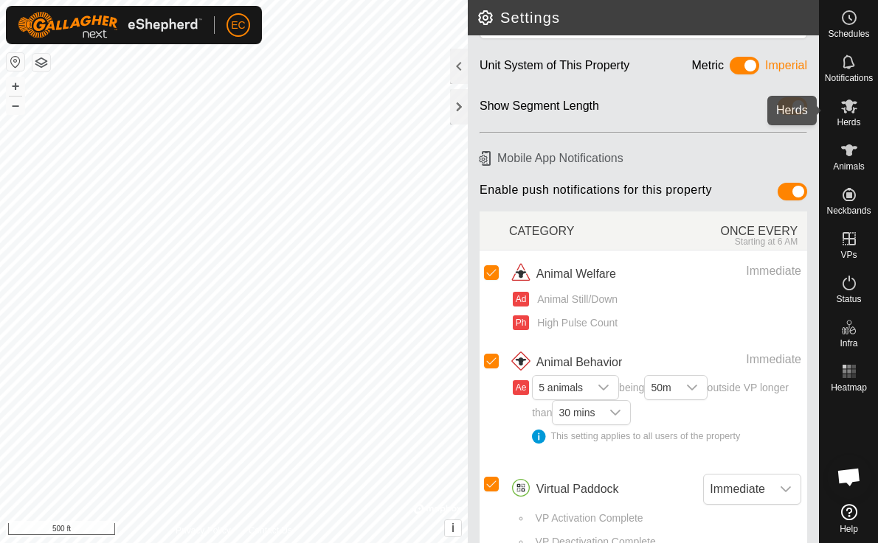
click at [852, 115] on es-mob-svg-icon at bounding box center [848, 106] width 27 height 24
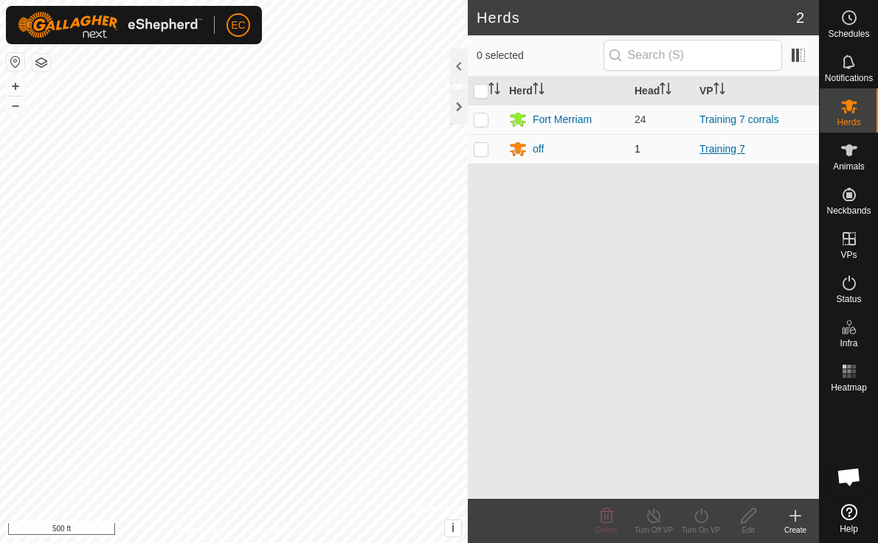
click at [721, 149] on link "Training 7" at bounding box center [722, 149] width 46 height 12
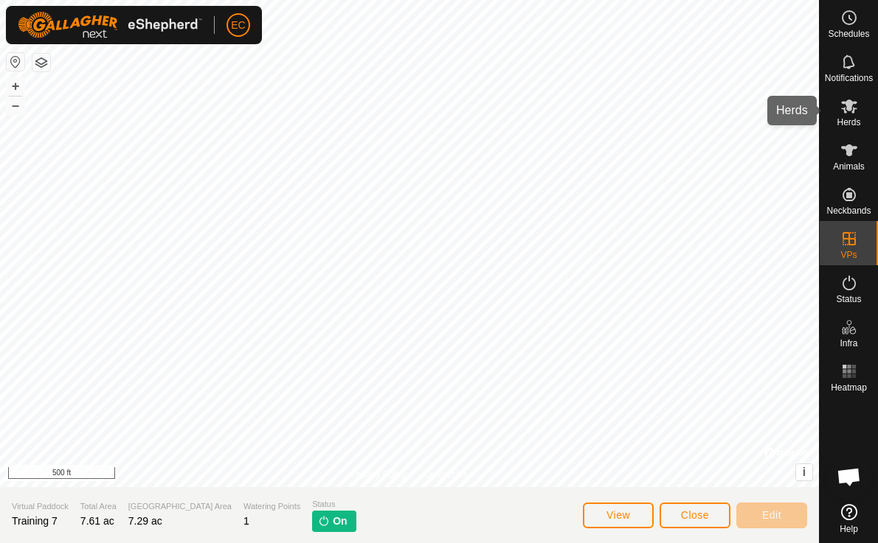
click at [849, 113] on icon at bounding box center [849, 106] width 18 height 18
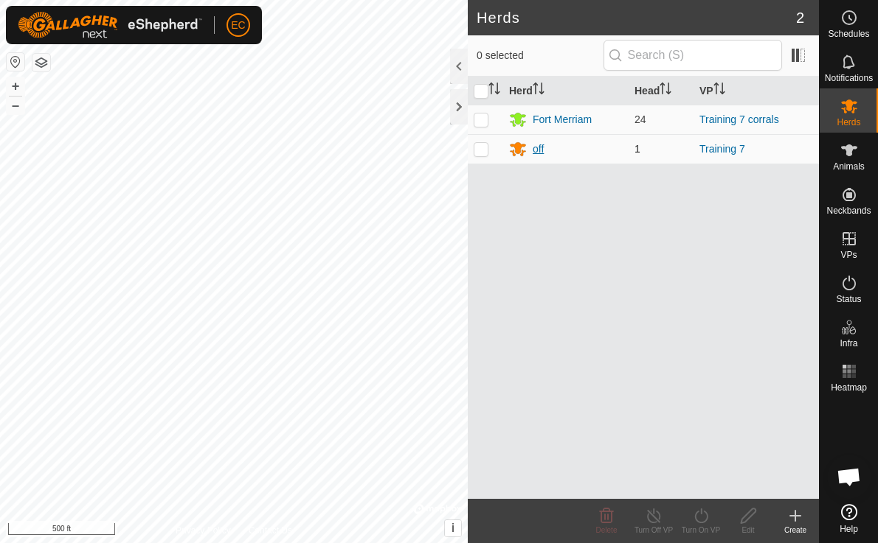
click at [543, 150] on div "off" at bounding box center [566, 149] width 114 height 18
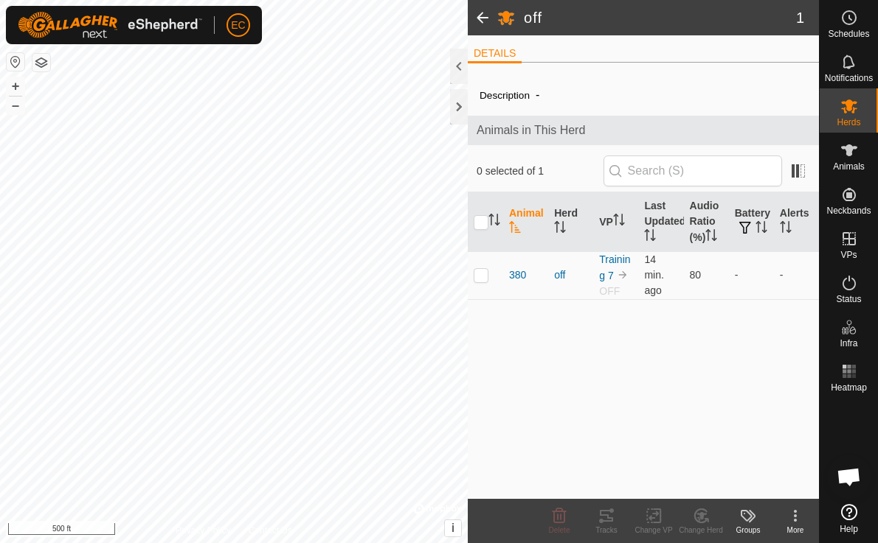
scroll to position [4589, 0]
click at [484, 14] on span at bounding box center [482, 17] width 29 height 35
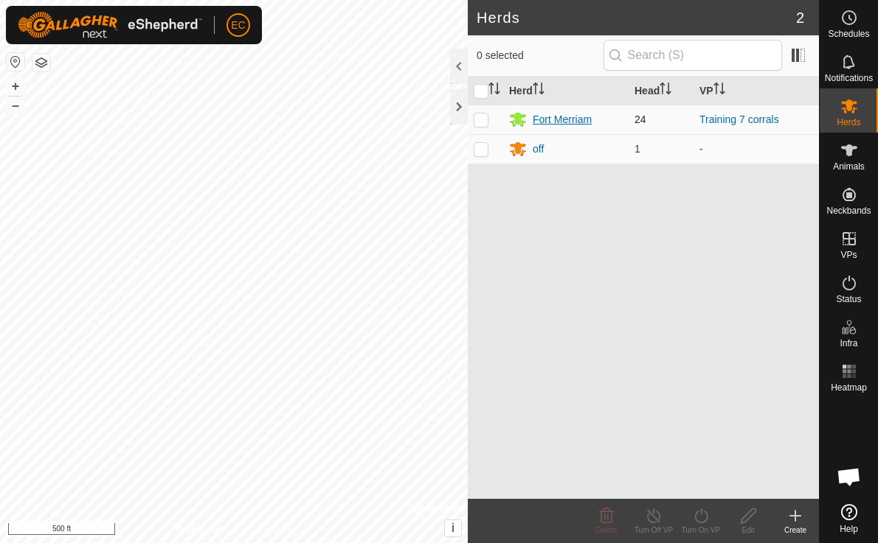
click at [566, 117] on div "Fort Merriam" at bounding box center [561, 119] width 59 height 15
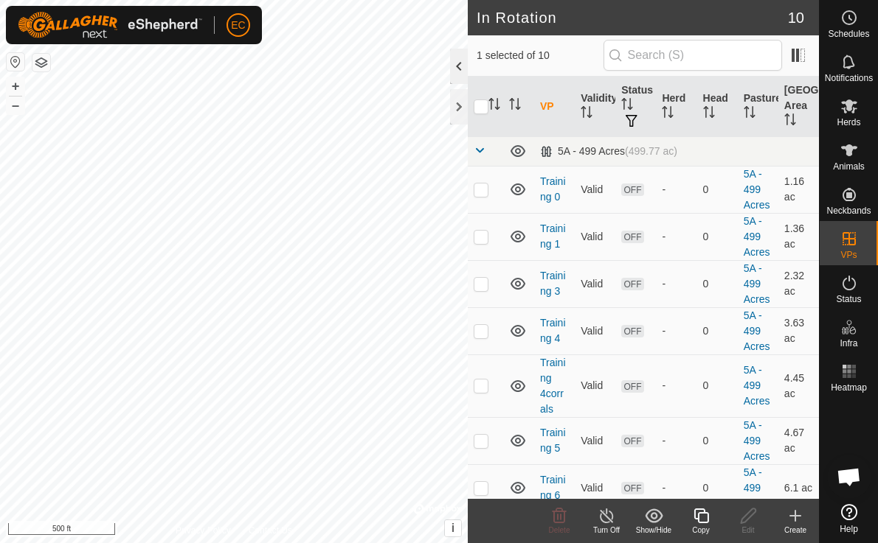
click at [456, 55] on div at bounding box center [459, 66] width 18 height 35
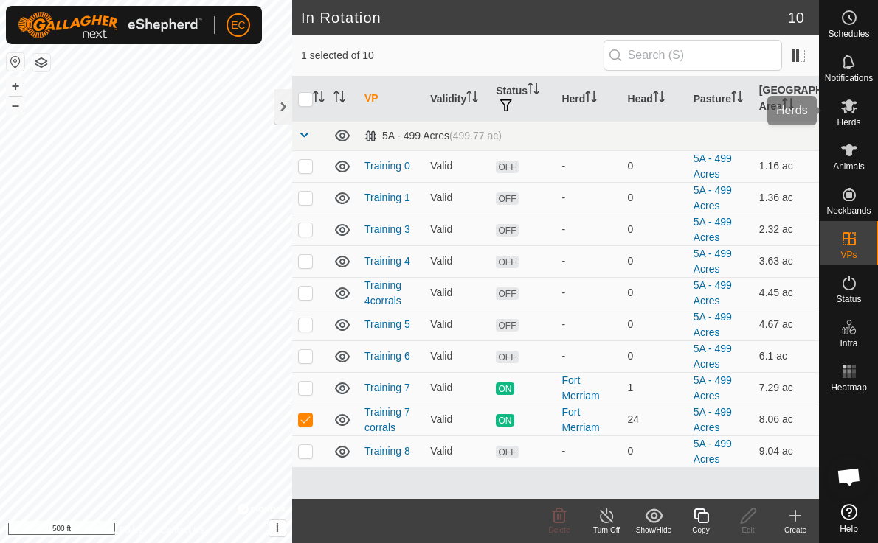
click at [852, 105] on icon at bounding box center [849, 106] width 18 height 18
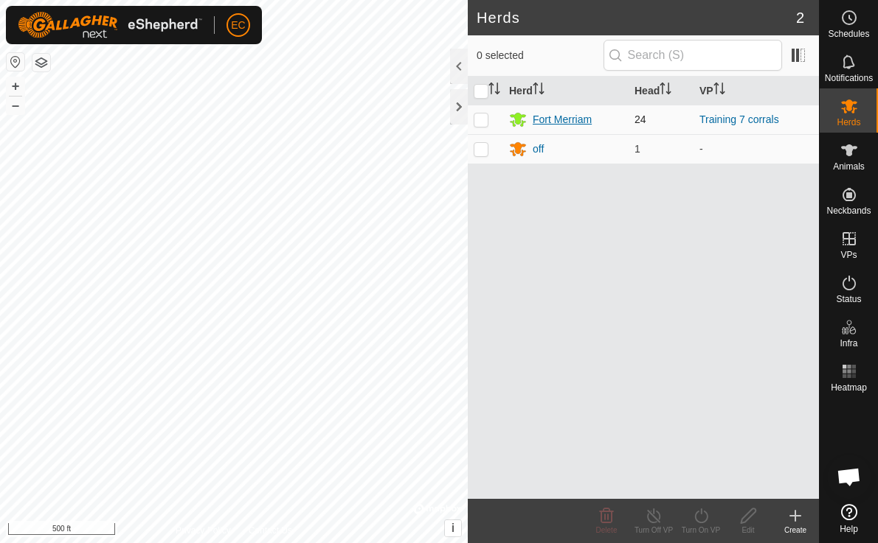
click at [555, 119] on div "Fort Merriam" at bounding box center [561, 119] width 59 height 15
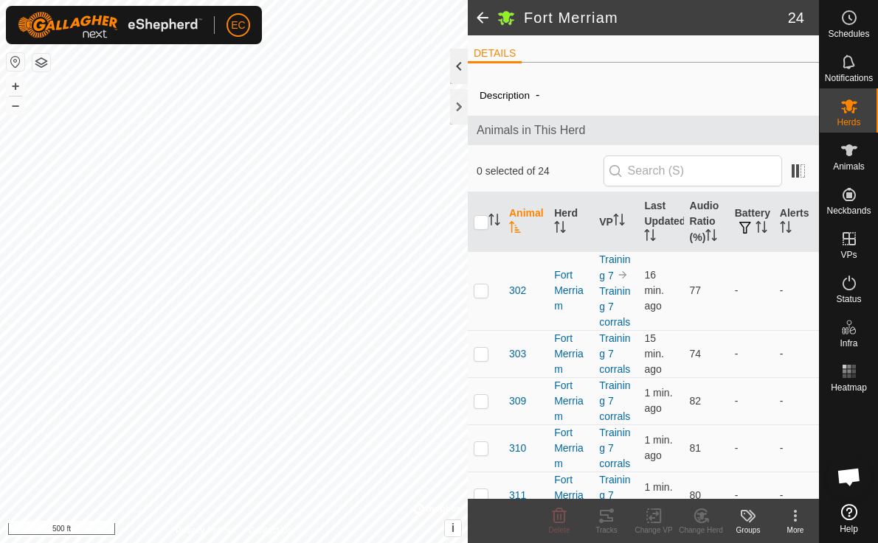
click at [456, 66] on div at bounding box center [459, 66] width 18 height 35
